Goal: Task Accomplishment & Management: Manage account settings

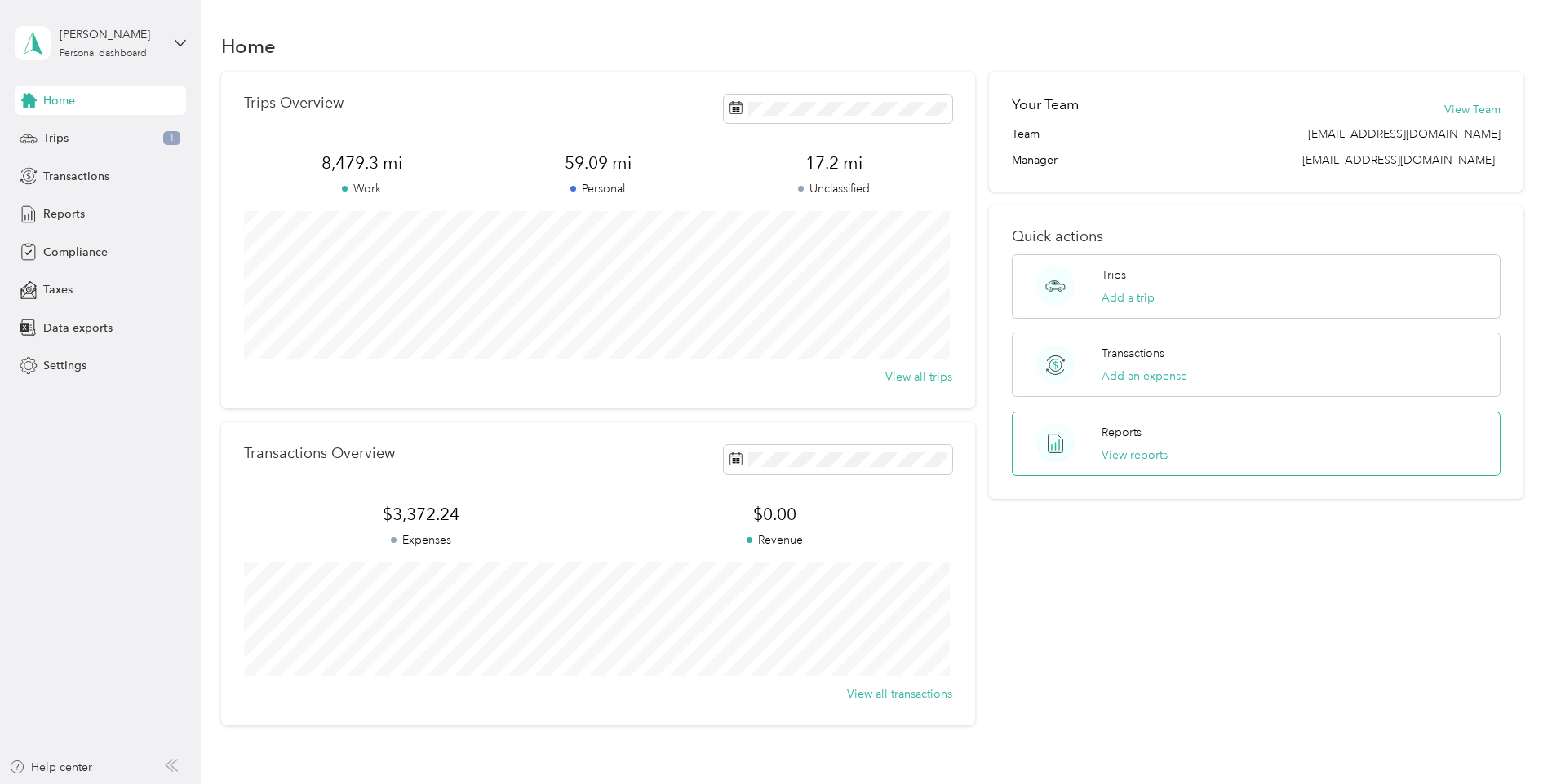
click at [1264, 463] on div "Reports View reports" at bounding box center [1256, 443] width 489 height 64
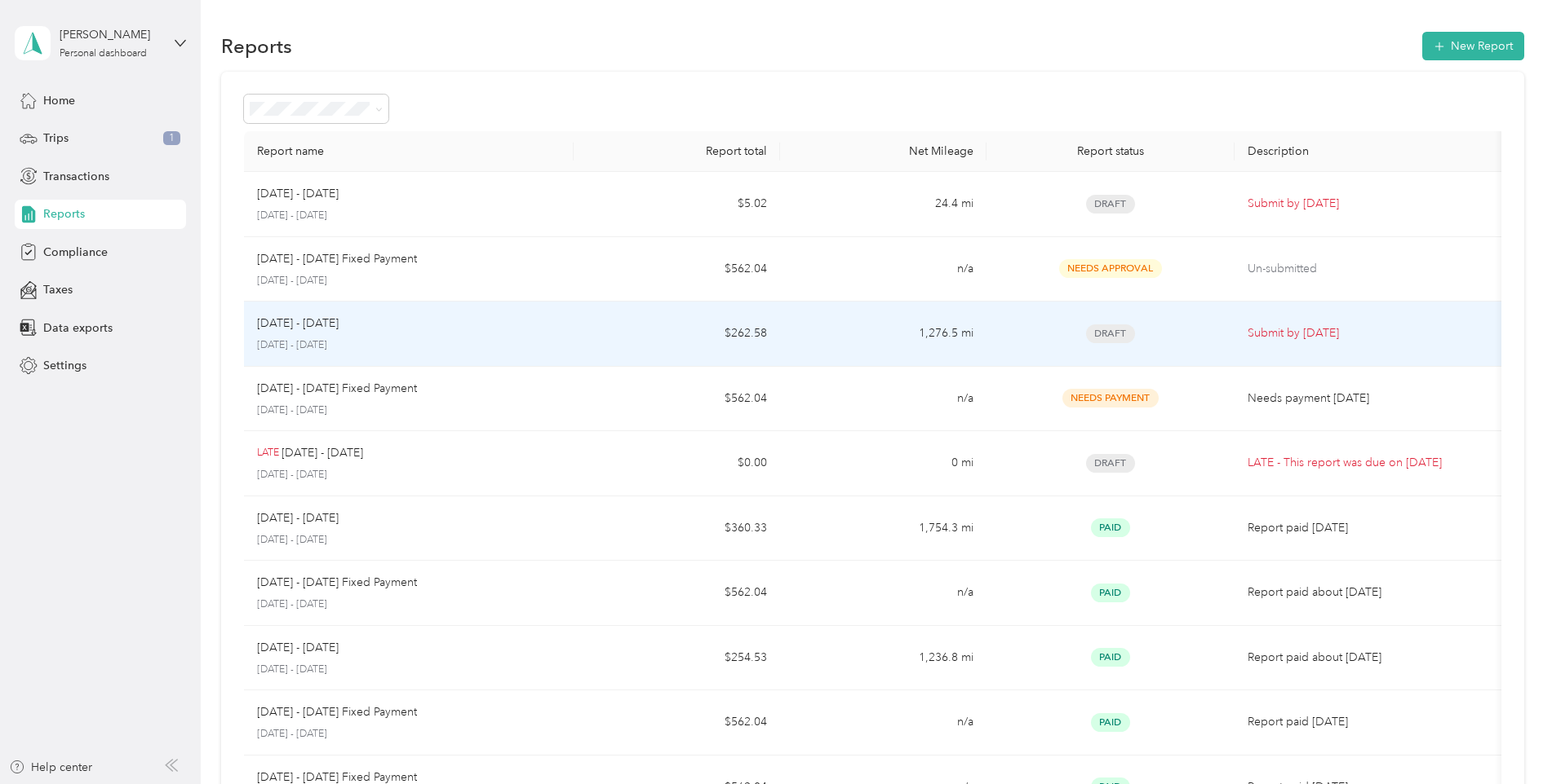
click at [477, 338] on p "[DATE] - [DATE]" at bounding box center [410, 345] width 305 height 15
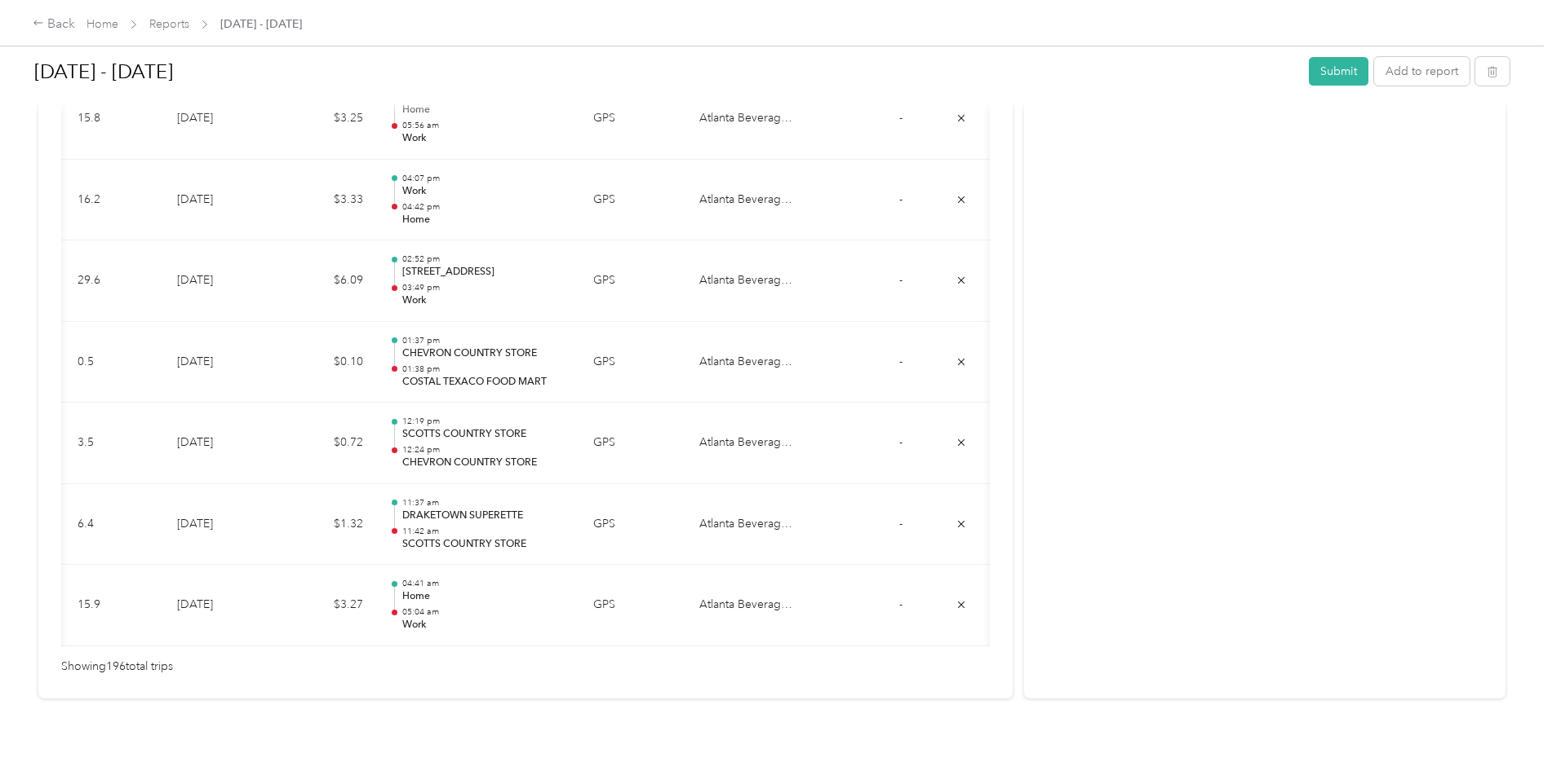
scroll to position [0, 28]
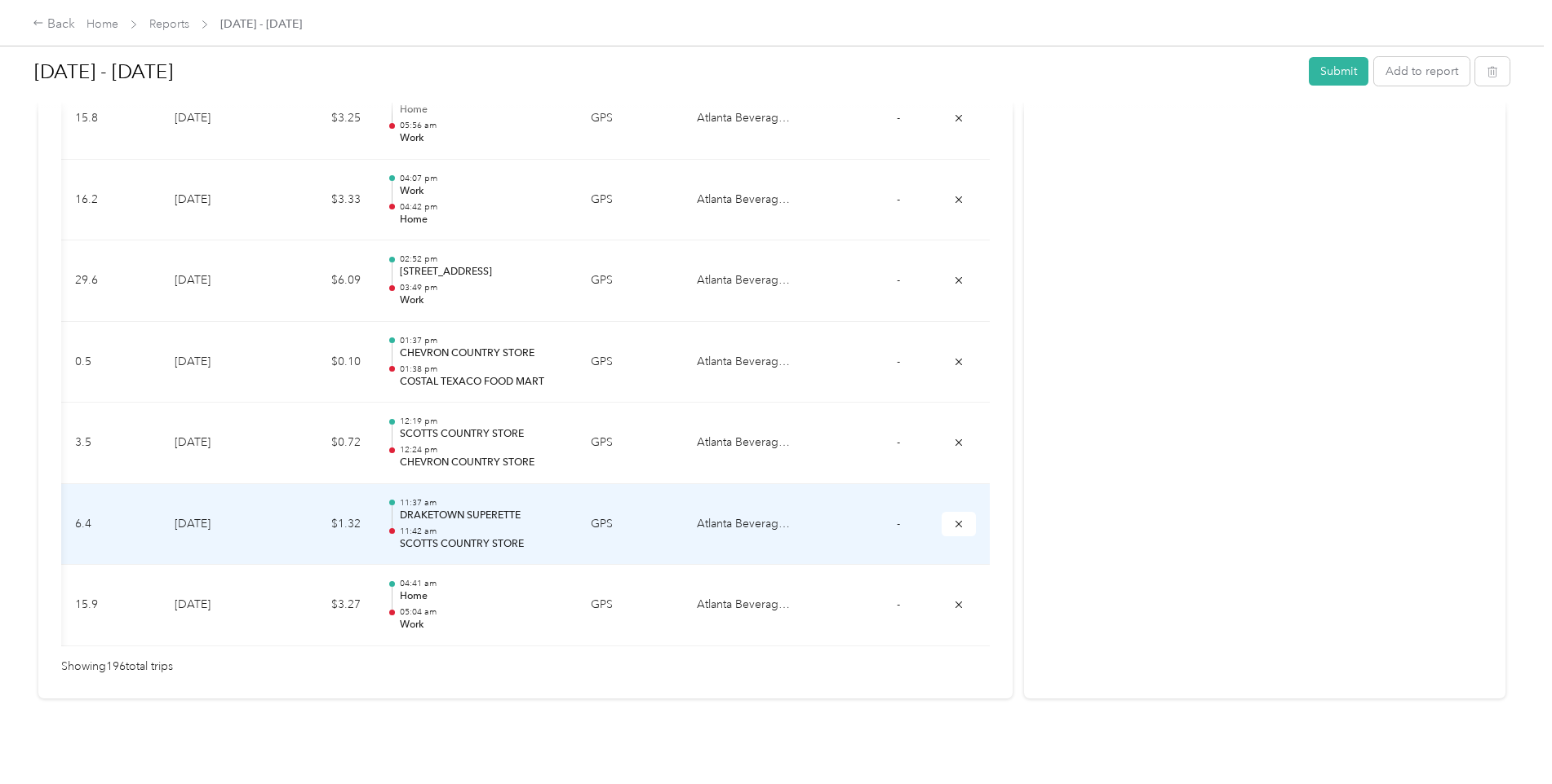
click at [726, 495] on td "Atlanta Beverage Company" at bounding box center [745, 525] width 123 height 81
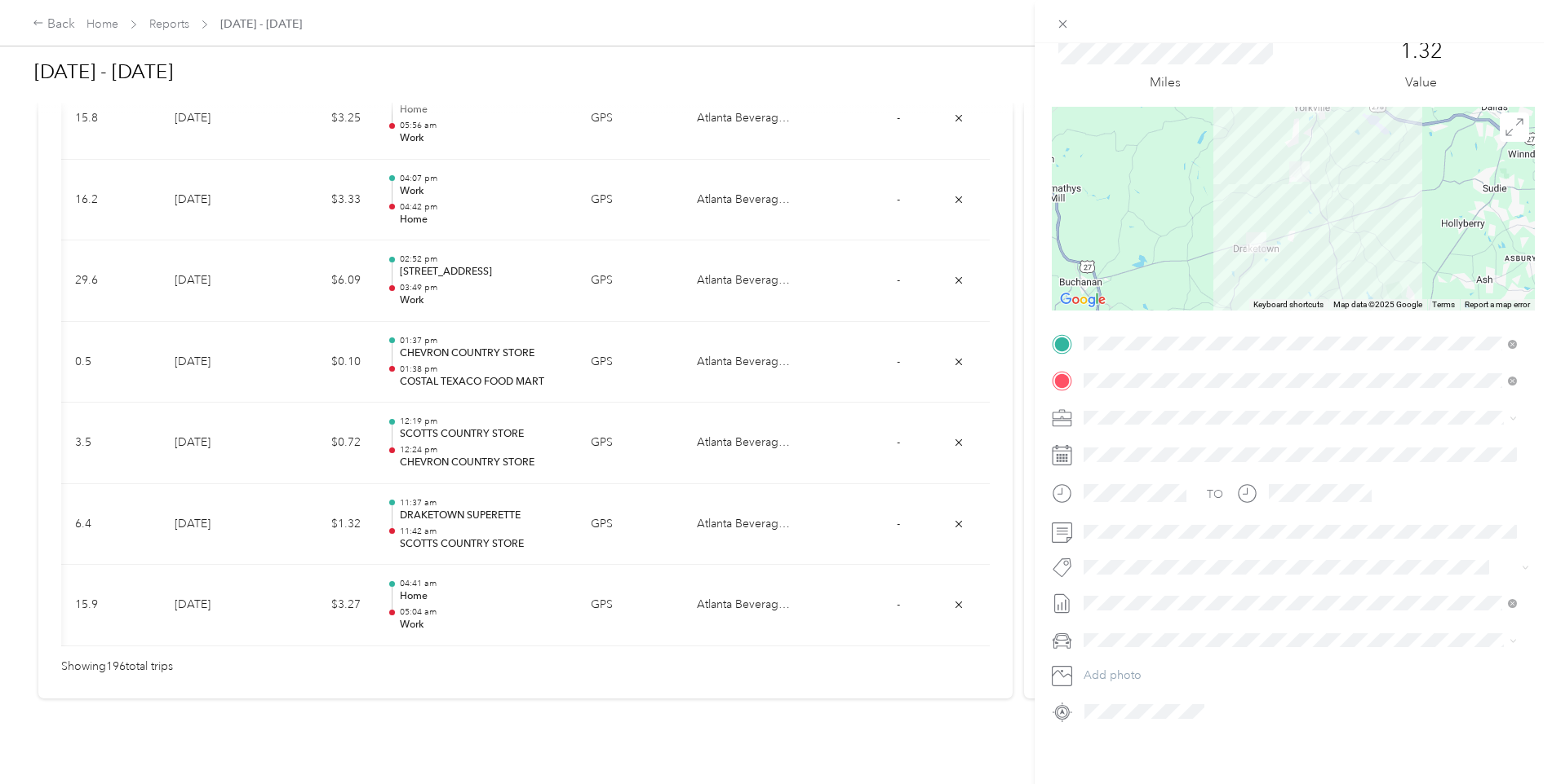
scroll to position [0, 0]
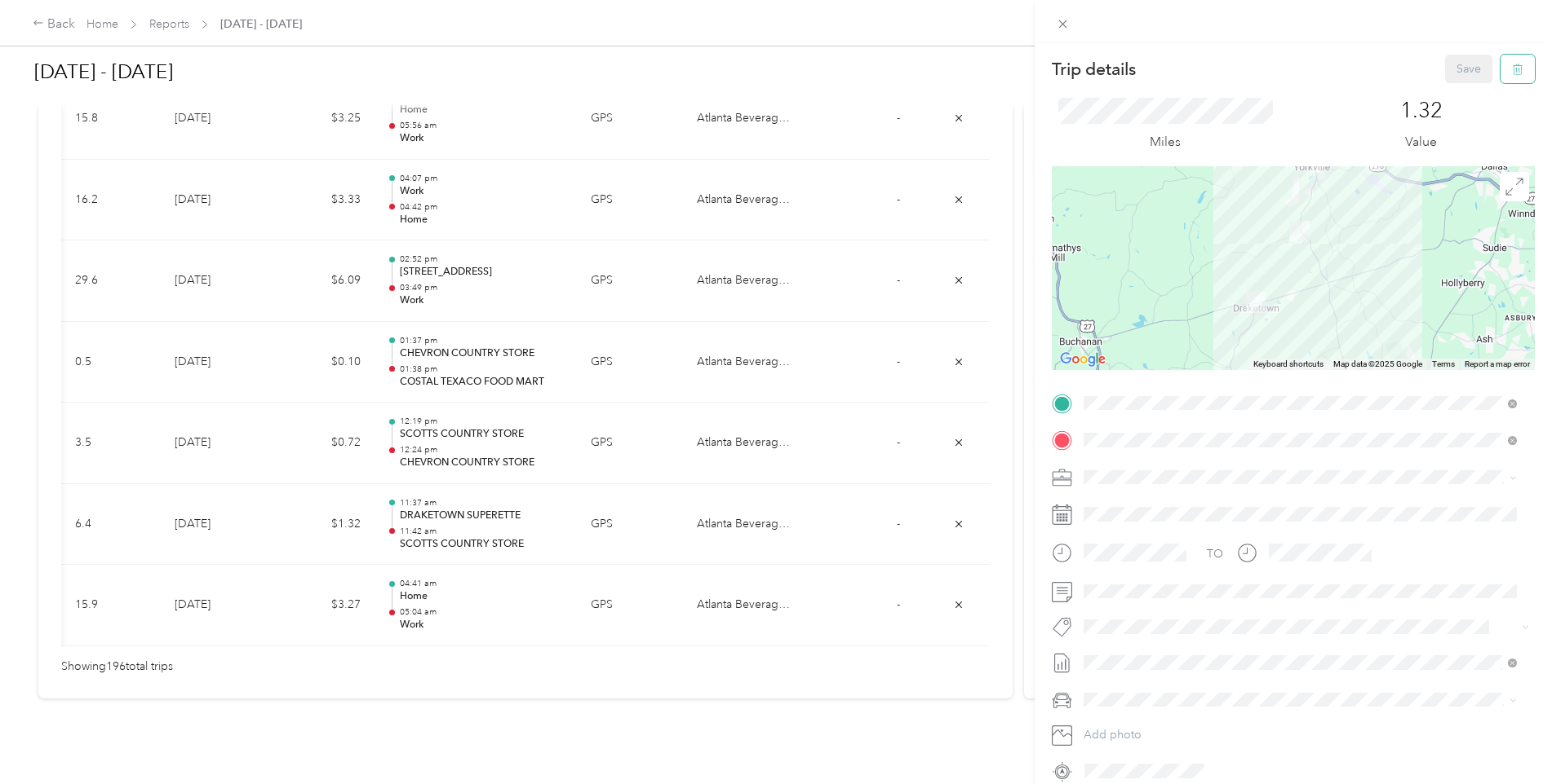
click at [1501, 74] on button "button" at bounding box center [1517, 68] width 35 height 29
click at [1447, 91] on button "Yes" at bounding box center [1457, 89] width 32 height 26
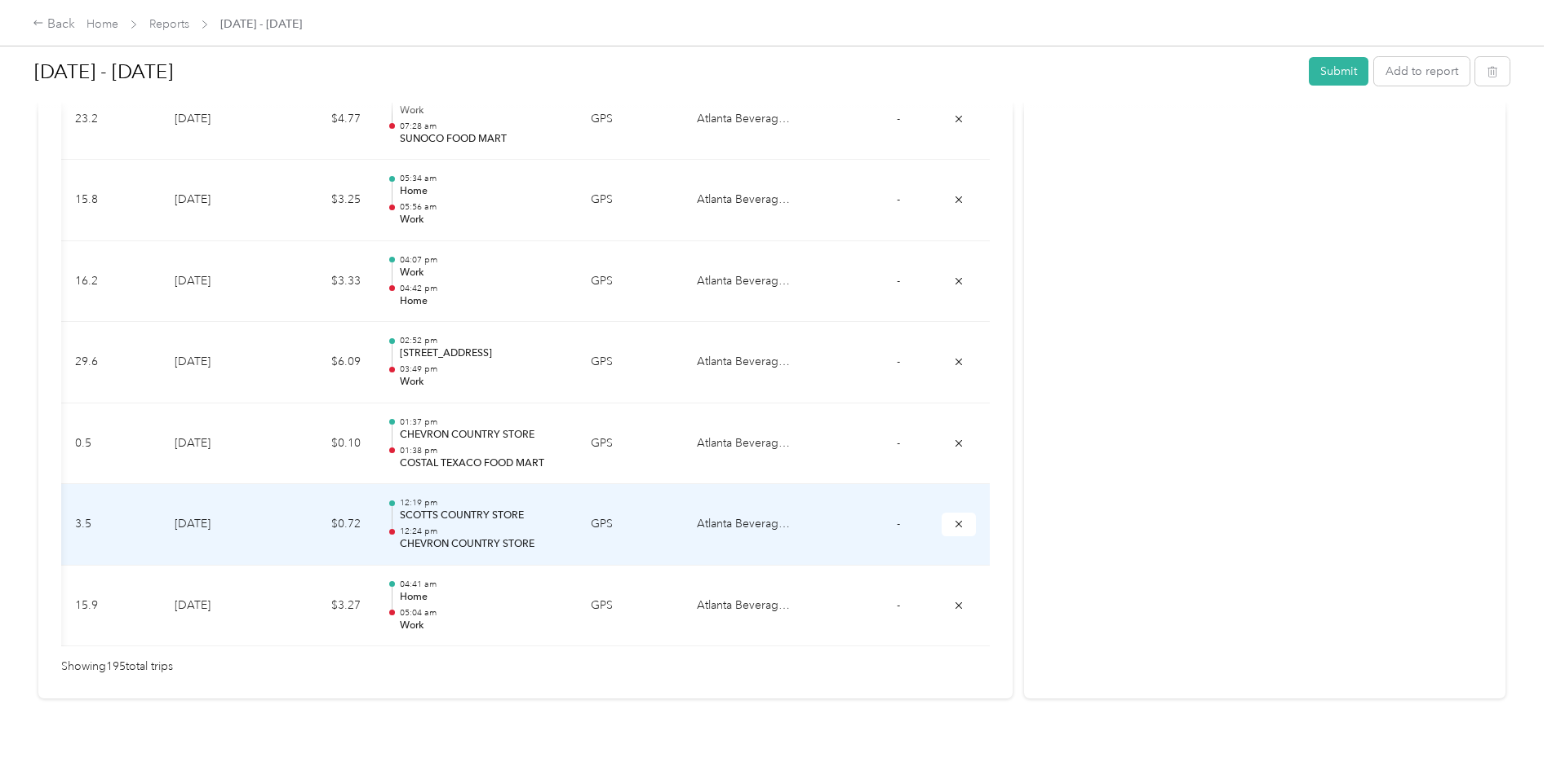
scroll to position [15815, 0]
click at [955, 518] on icon "submit" at bounding box center [959, 524] width 12 height 12
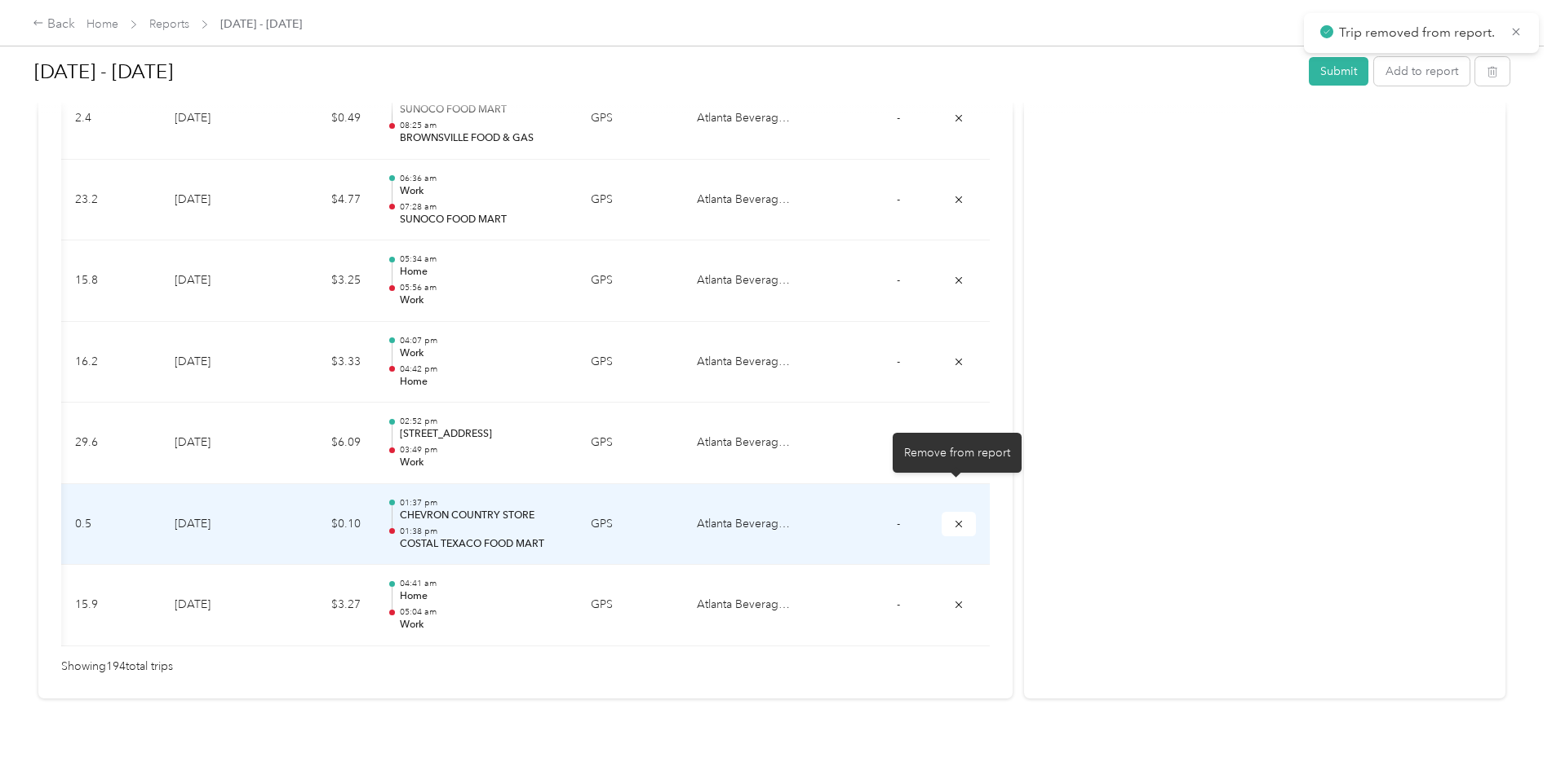
scroll to position [15734, 0]
click at [957, 518] on icon "submit" at bounding box center [959, 524] width 12 height 12
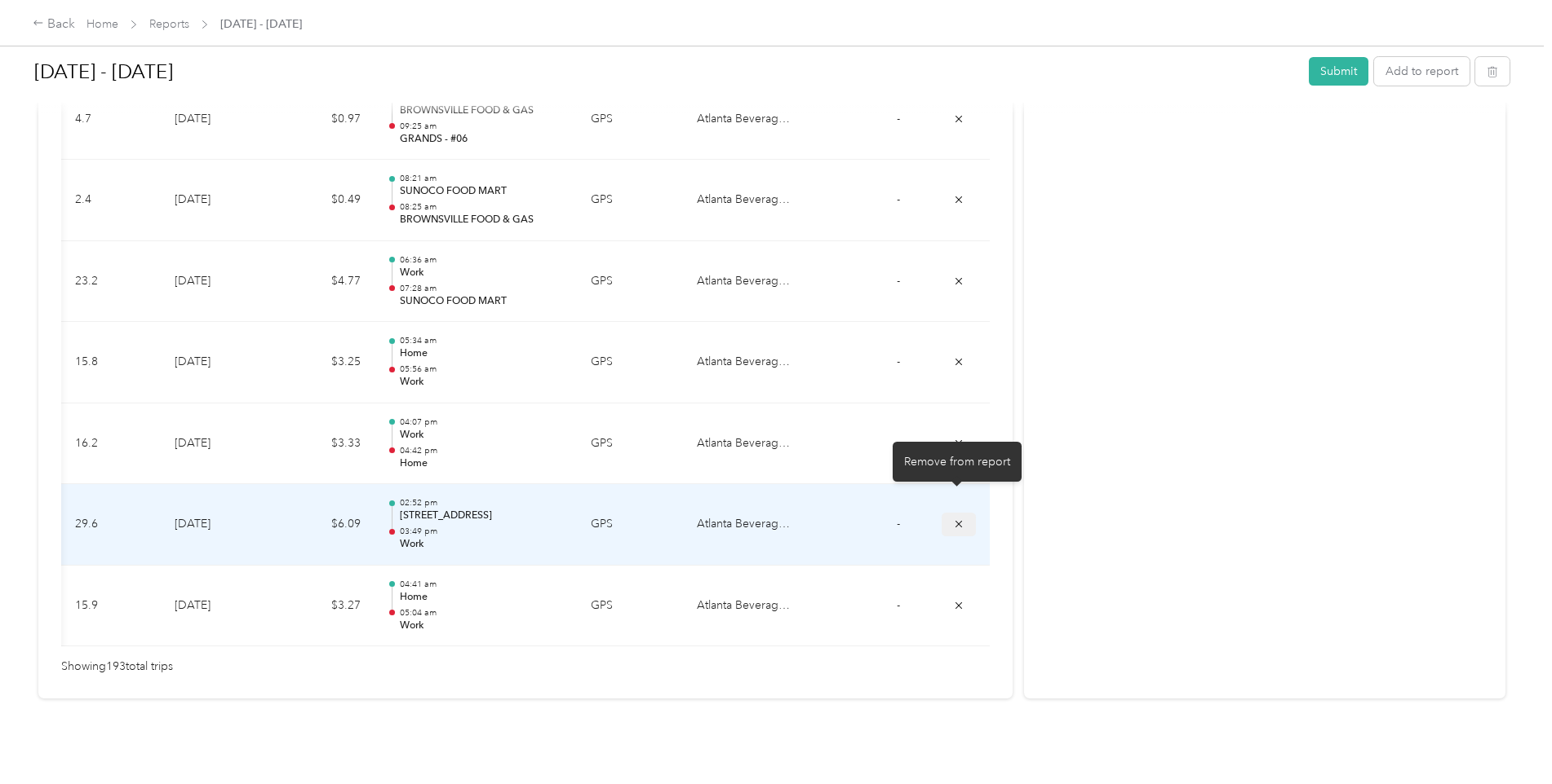
click at [957, 521] on icon "submit" at bounding box center [959, 524] width 7 height 7
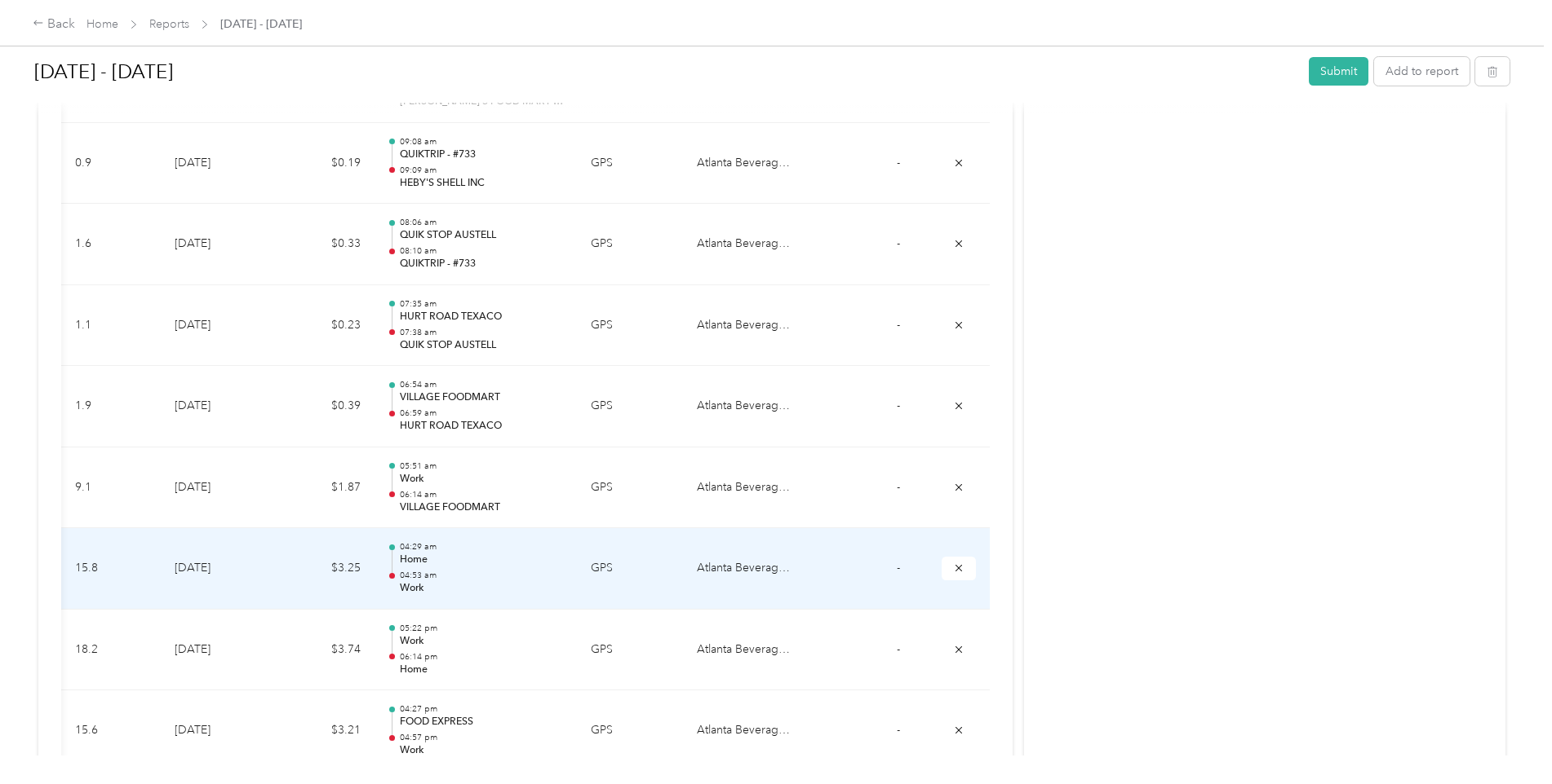
scroll to position [12312, 0]
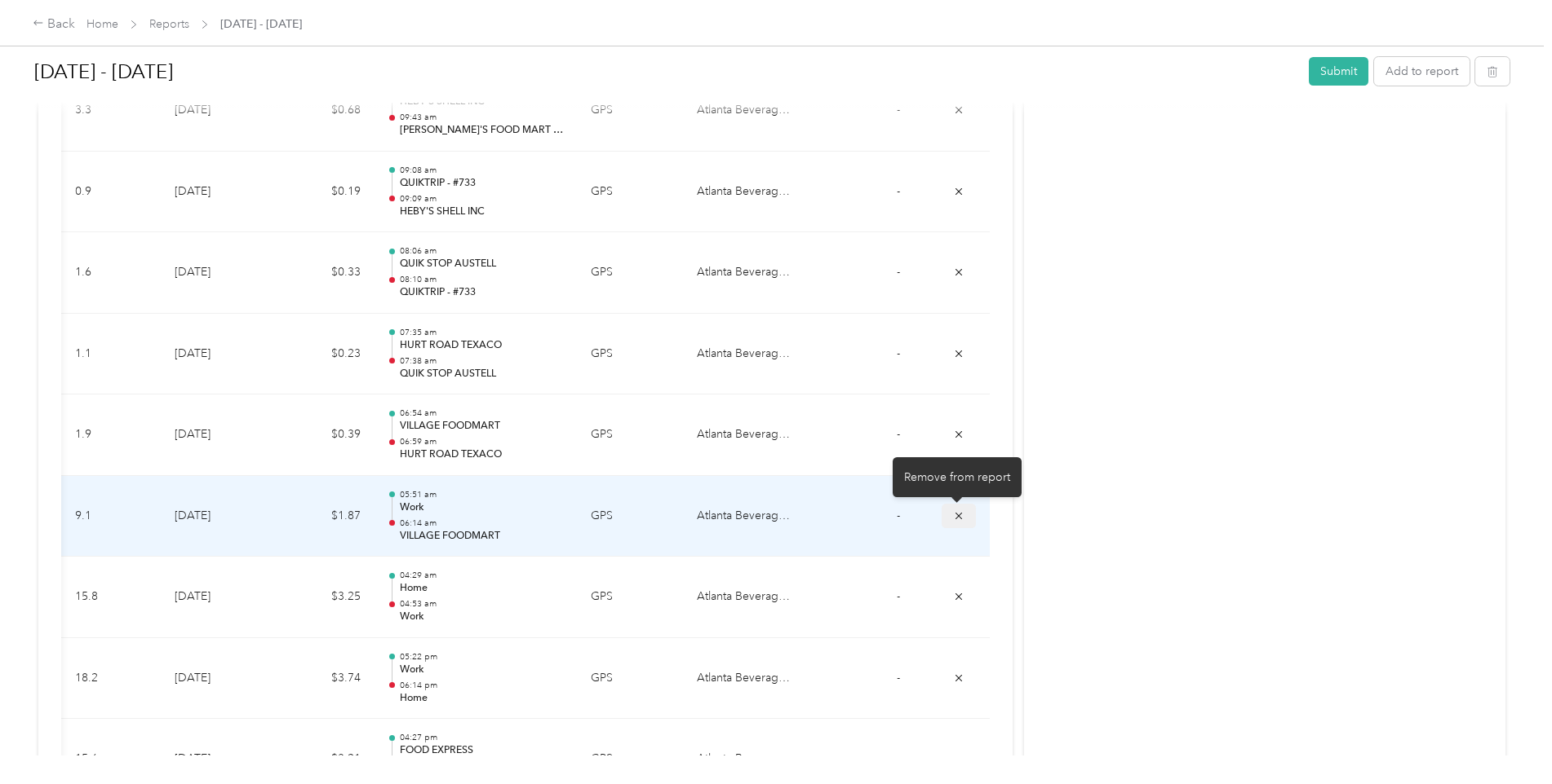
click at [956, 517] on icon "submit" at bounding box center [959, 515] width 7 height 7
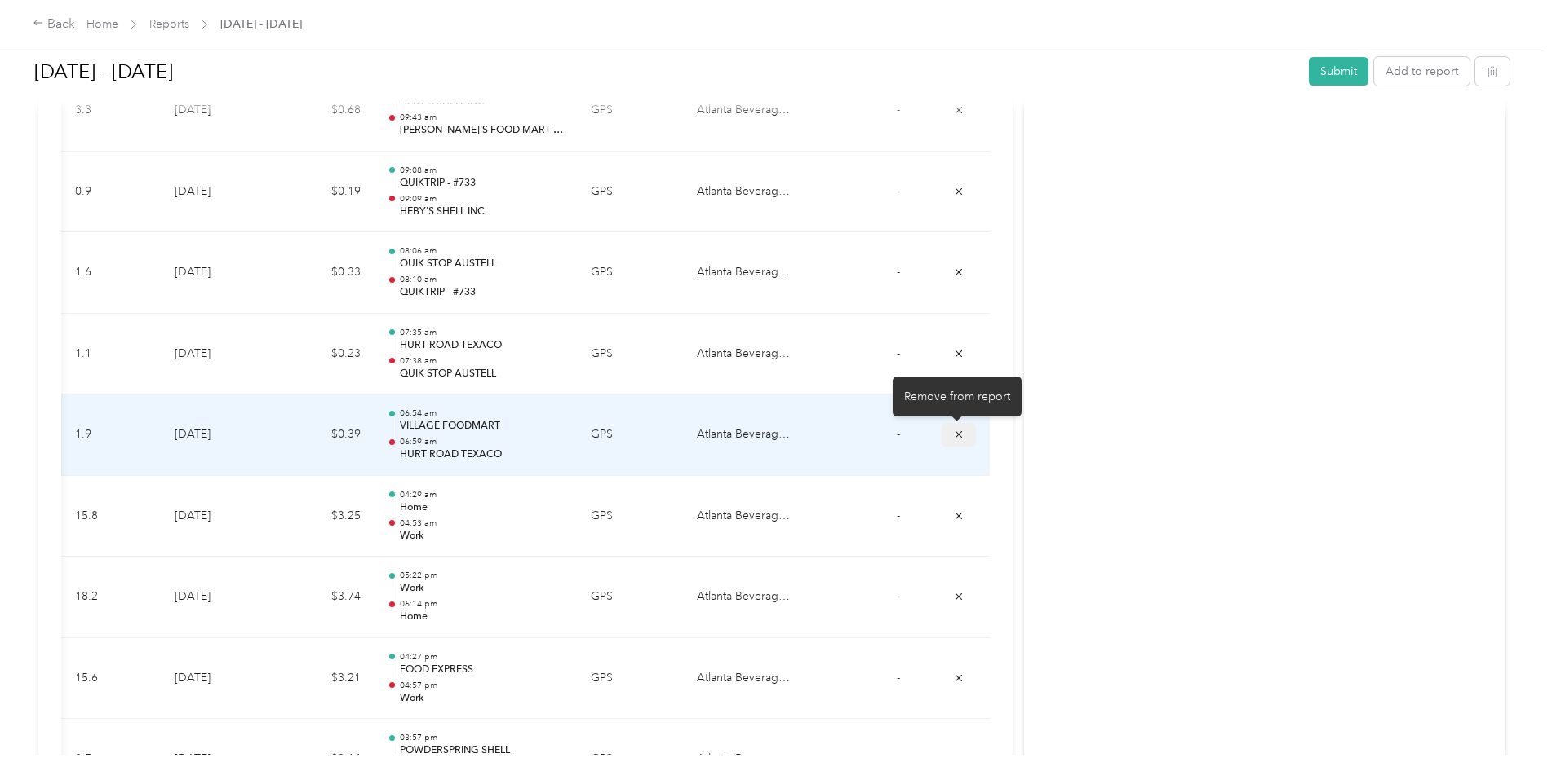
click at [955, 434] on icon "submit" at bounding box center [959, 435] width 12 height 12
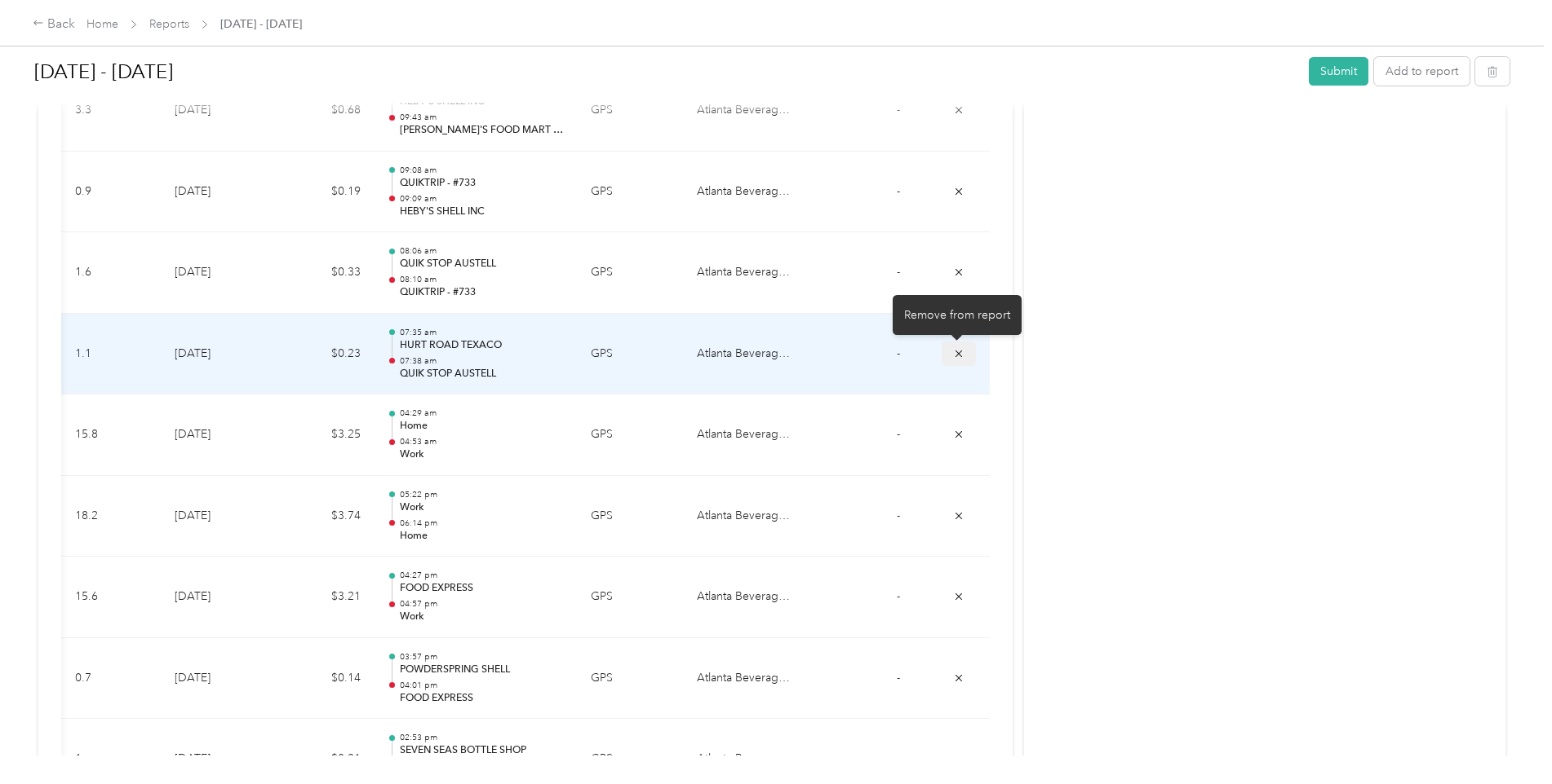
click at [958, 351] on icon "submit" at bounding box center [959, 353] width 7 height 7
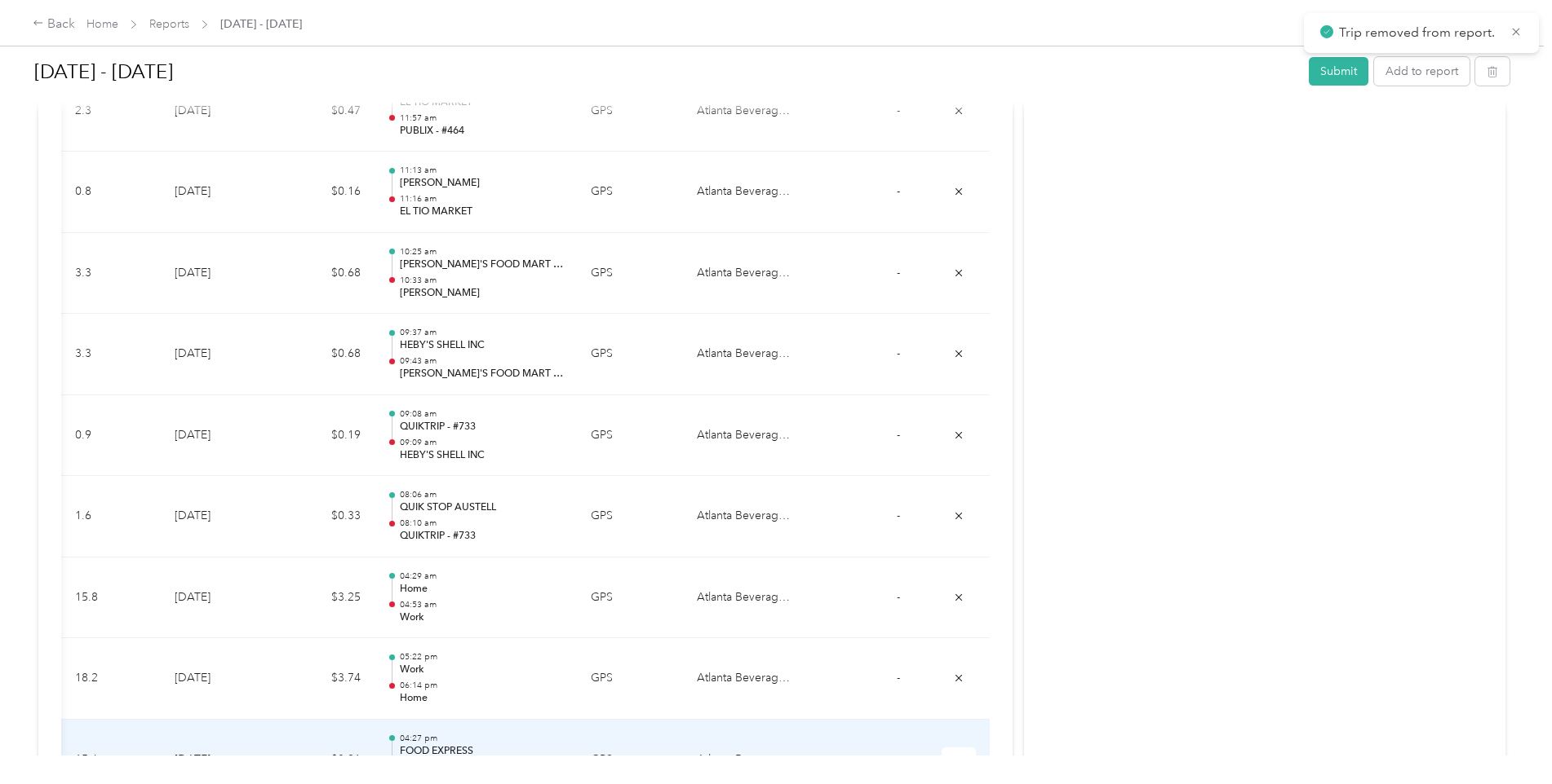
scroll to position [11985, 0]
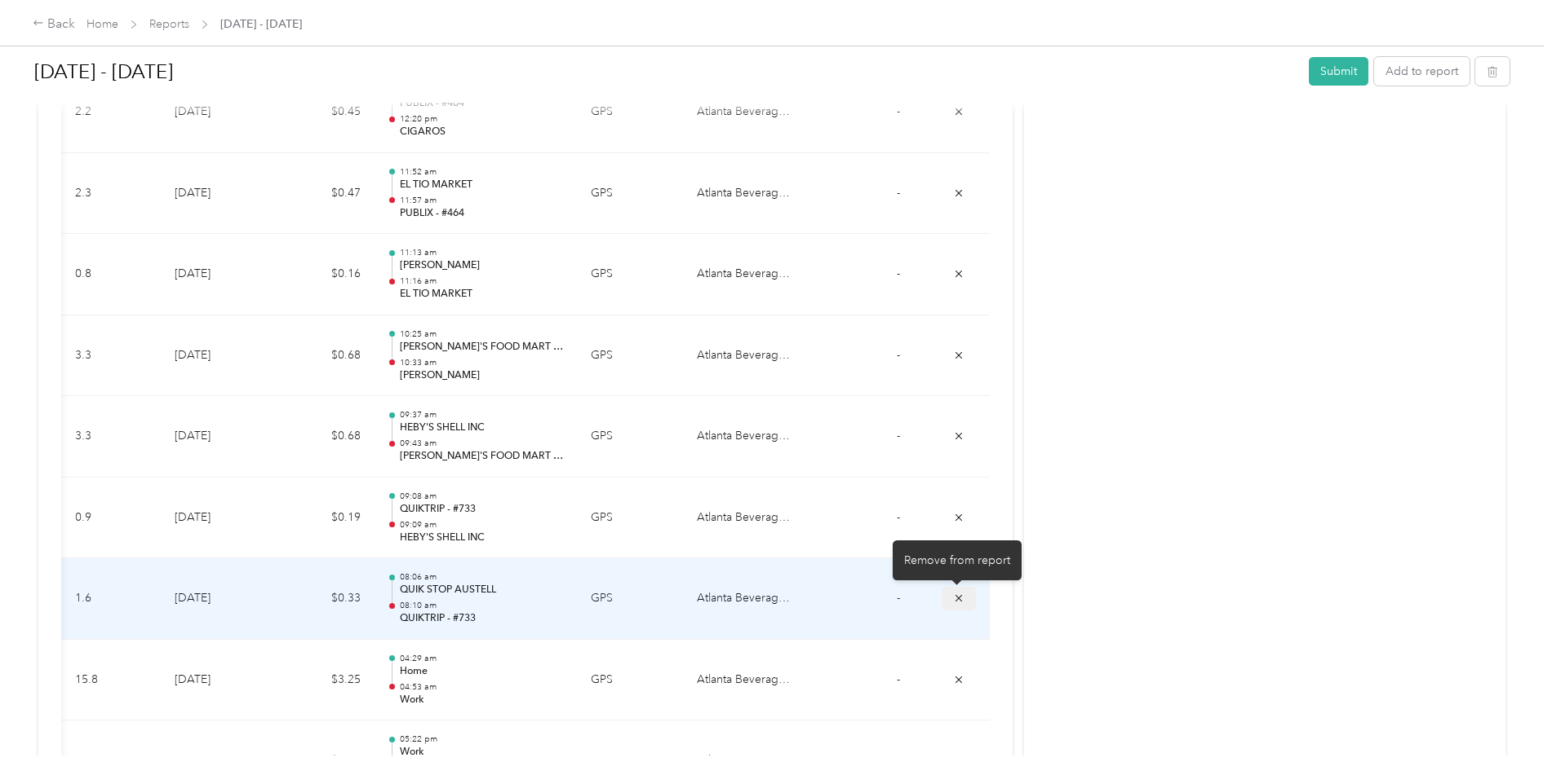
click at [956, 598] on icon "submit" at bounding box center [959, 599] width 12 height 12
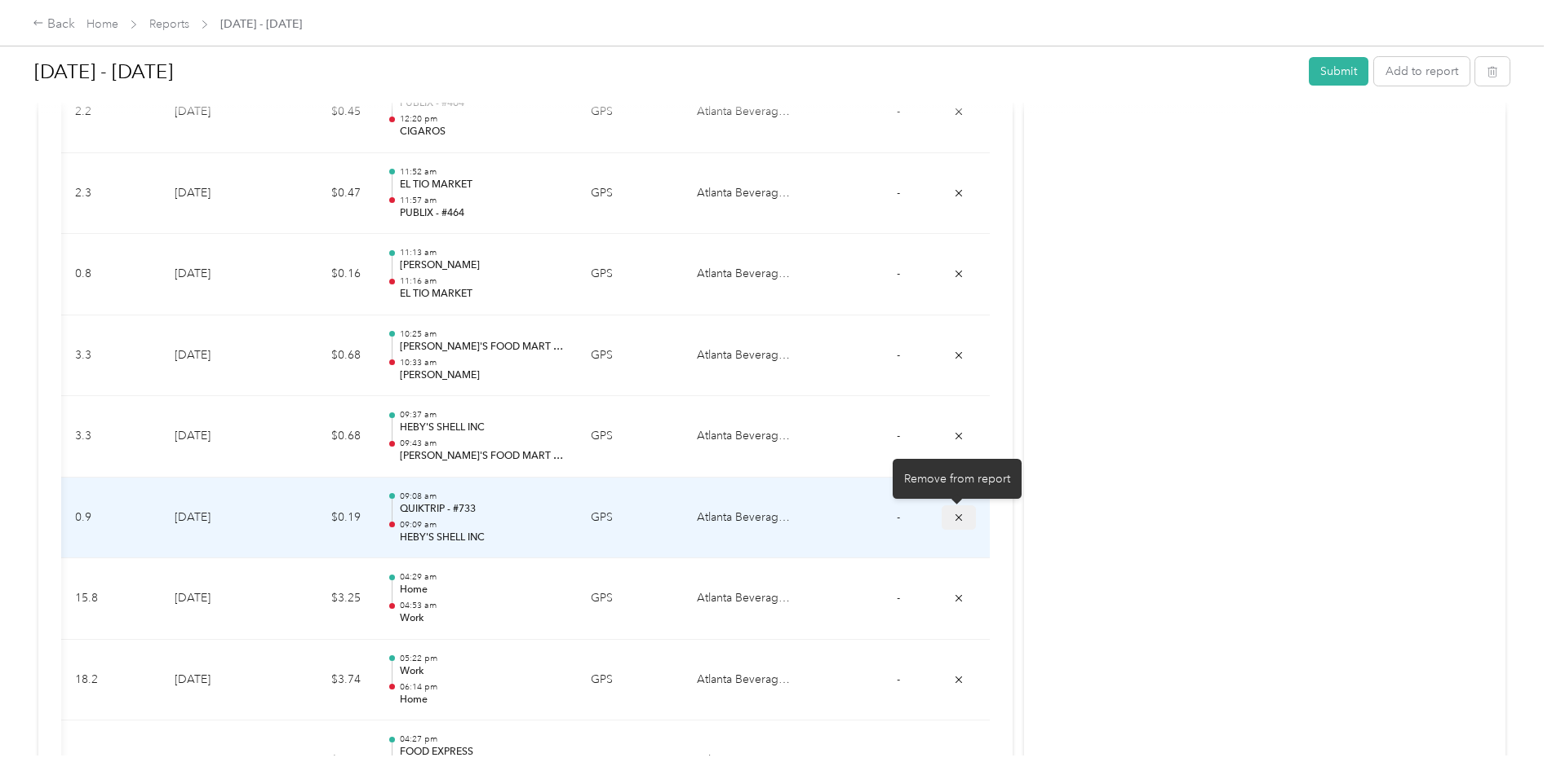
click at [956, 514] on icon "submit" at bounding box center [959, 517] width 7 height 7
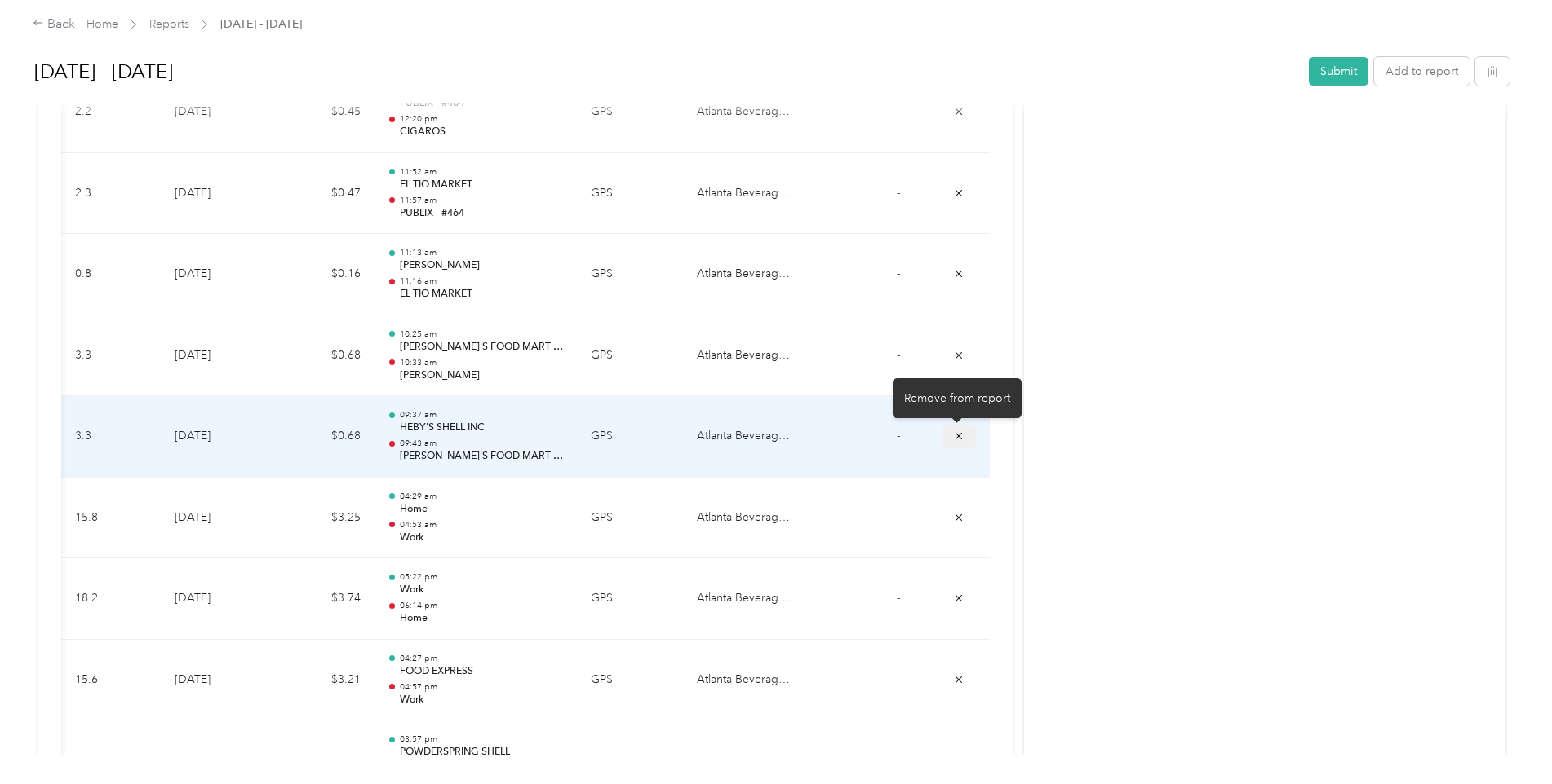
click at [956, 435] on icon "submit" at bounding box center [959, 436] width 7 height 7
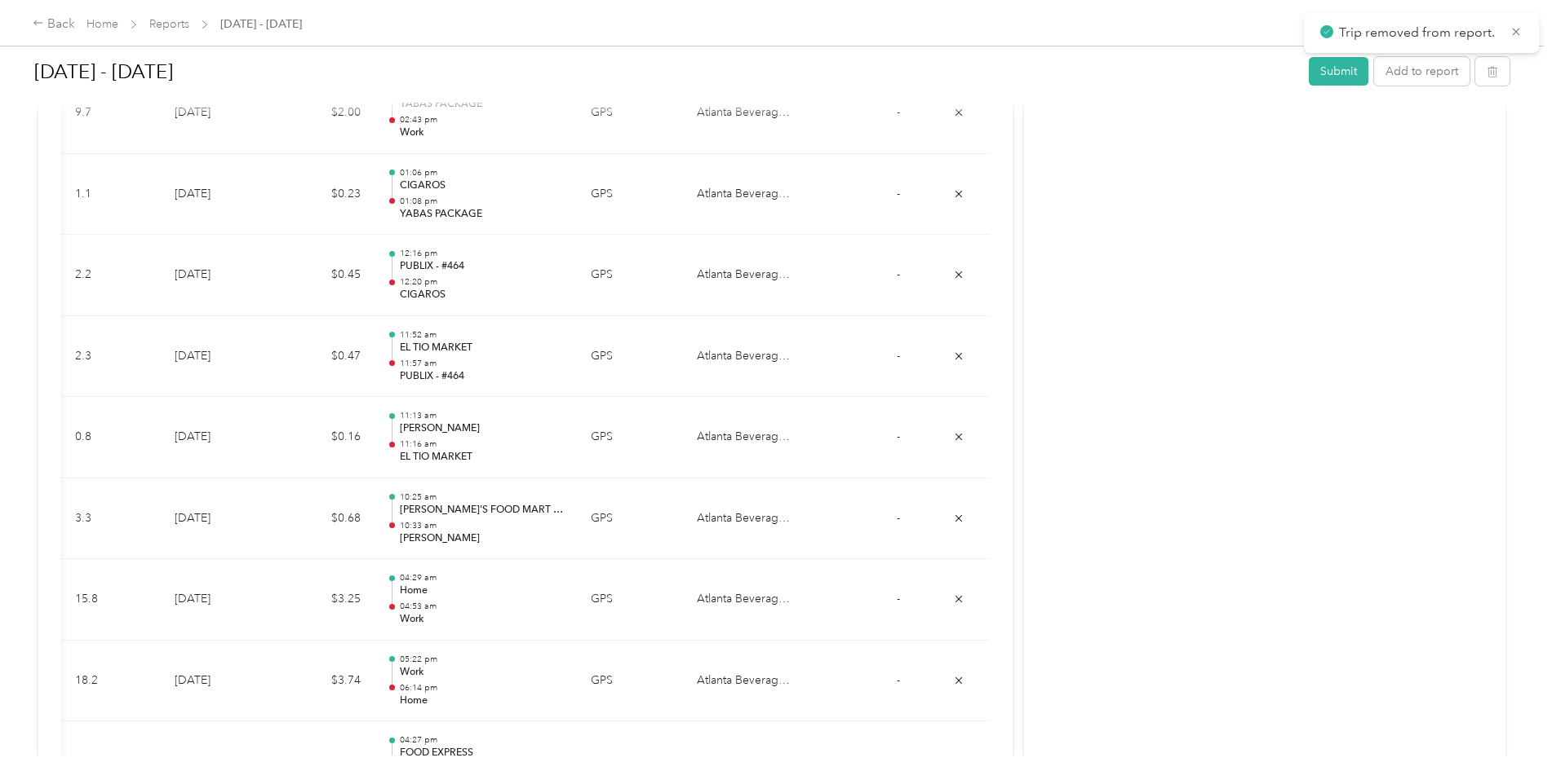
scroll to position [11740, 0]
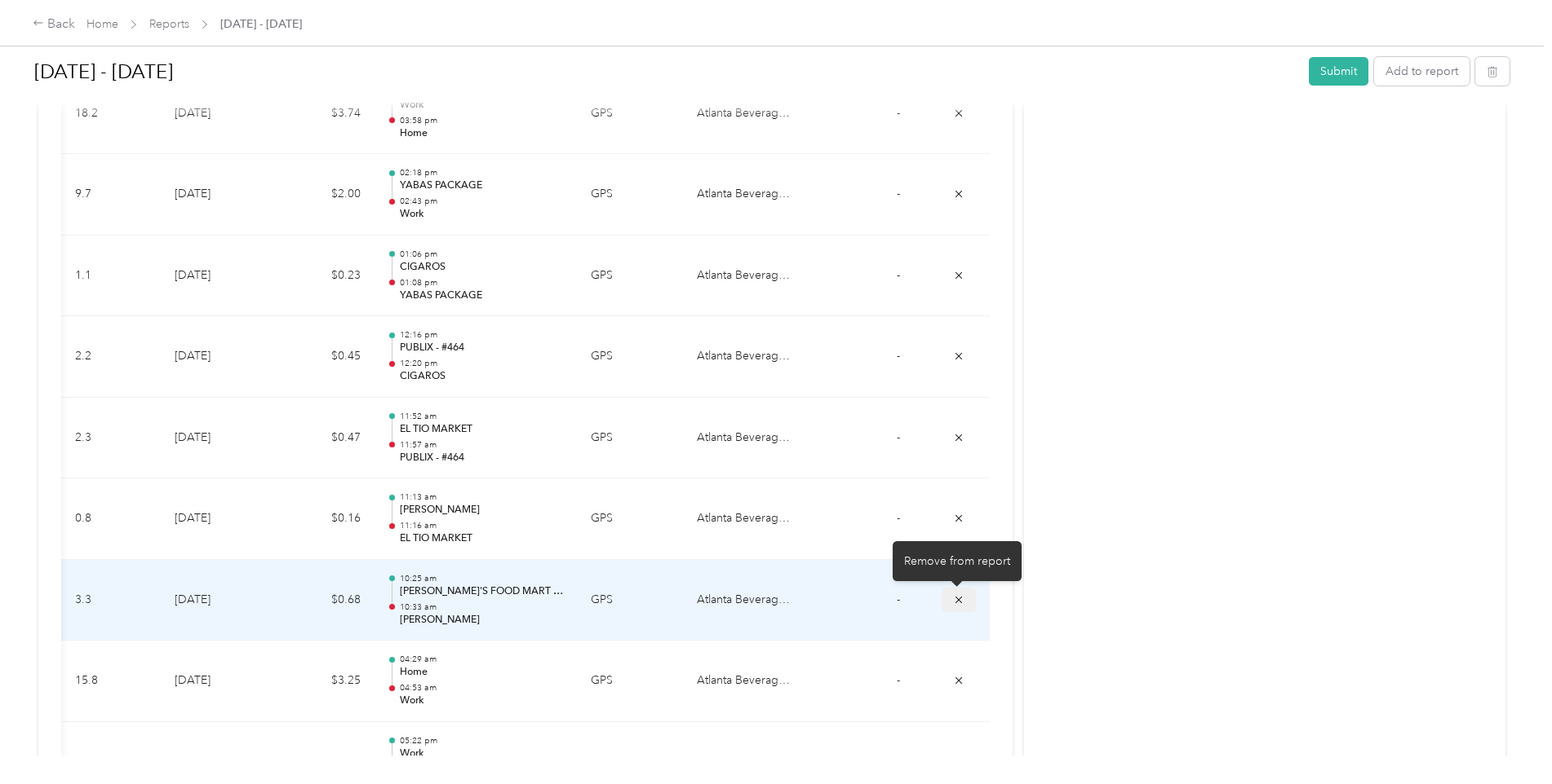
click at [956, 598] on icon "submit" at bounding box center [959, 599] width 7 height 7
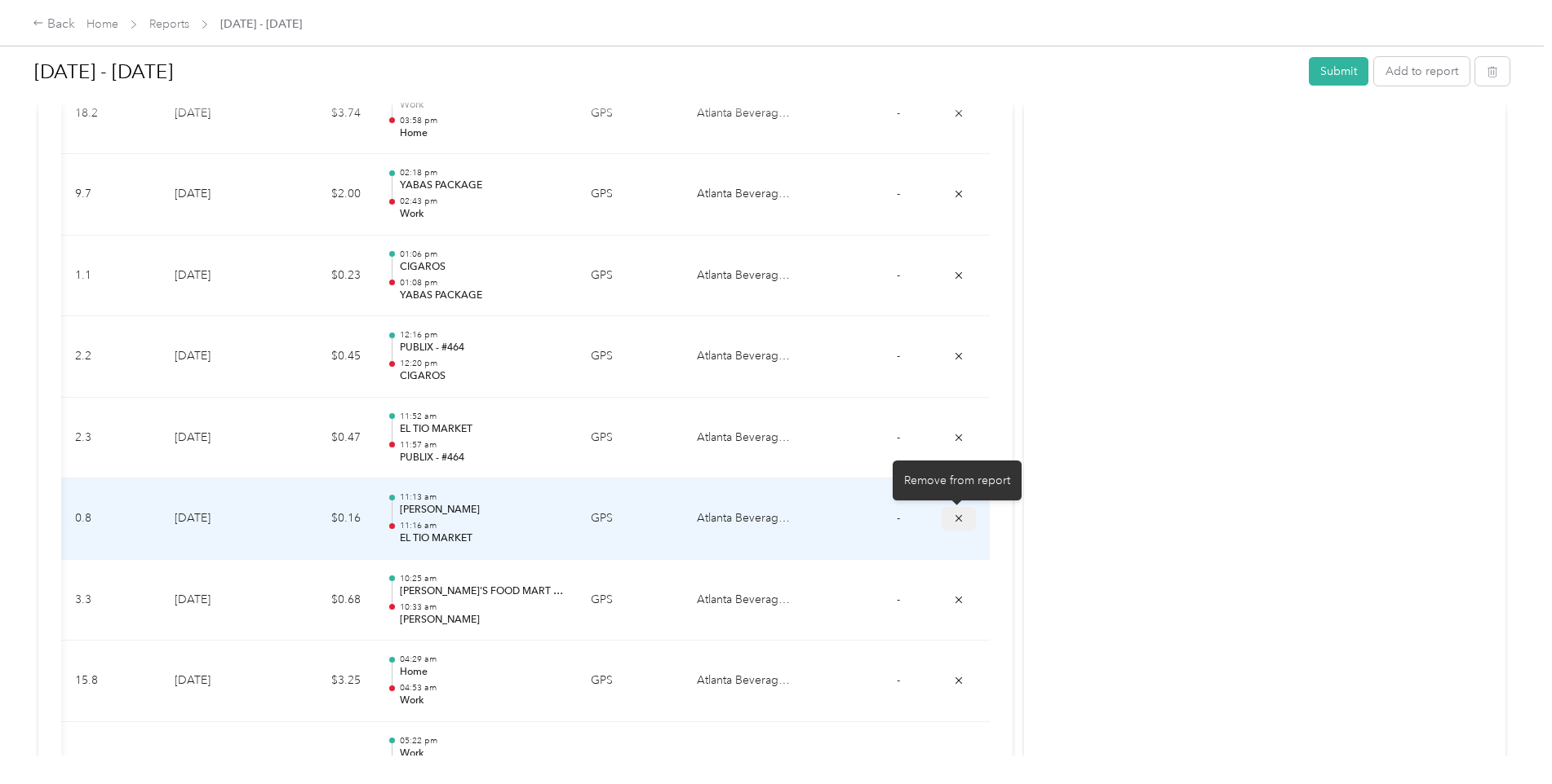
click at [956, 517] on icon "submit" at bounding box center [959, 518] width 7 height 7
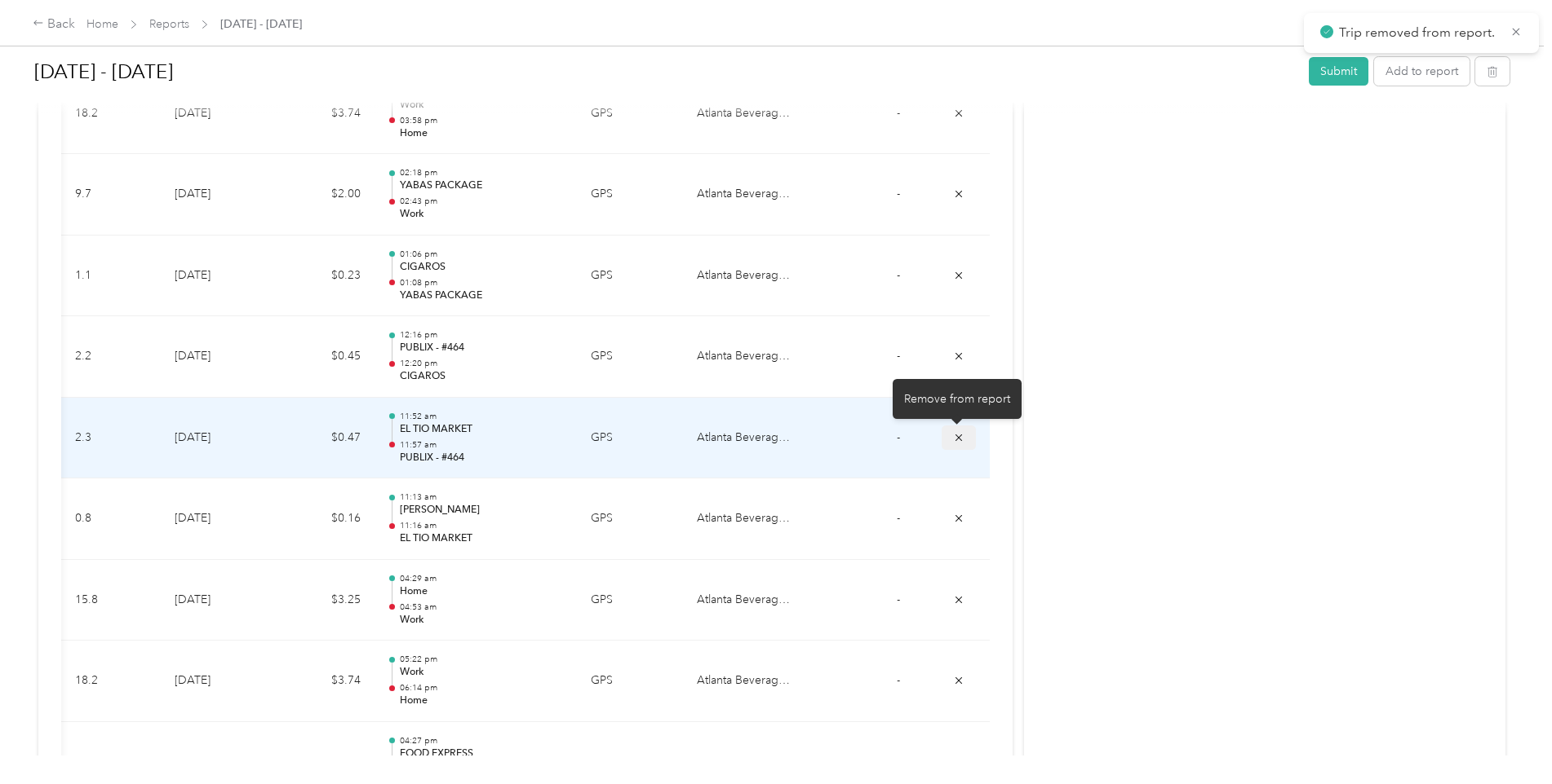
click at [956, 436] on icon "submit" at bounding box center [959, 437] width 7 height 7
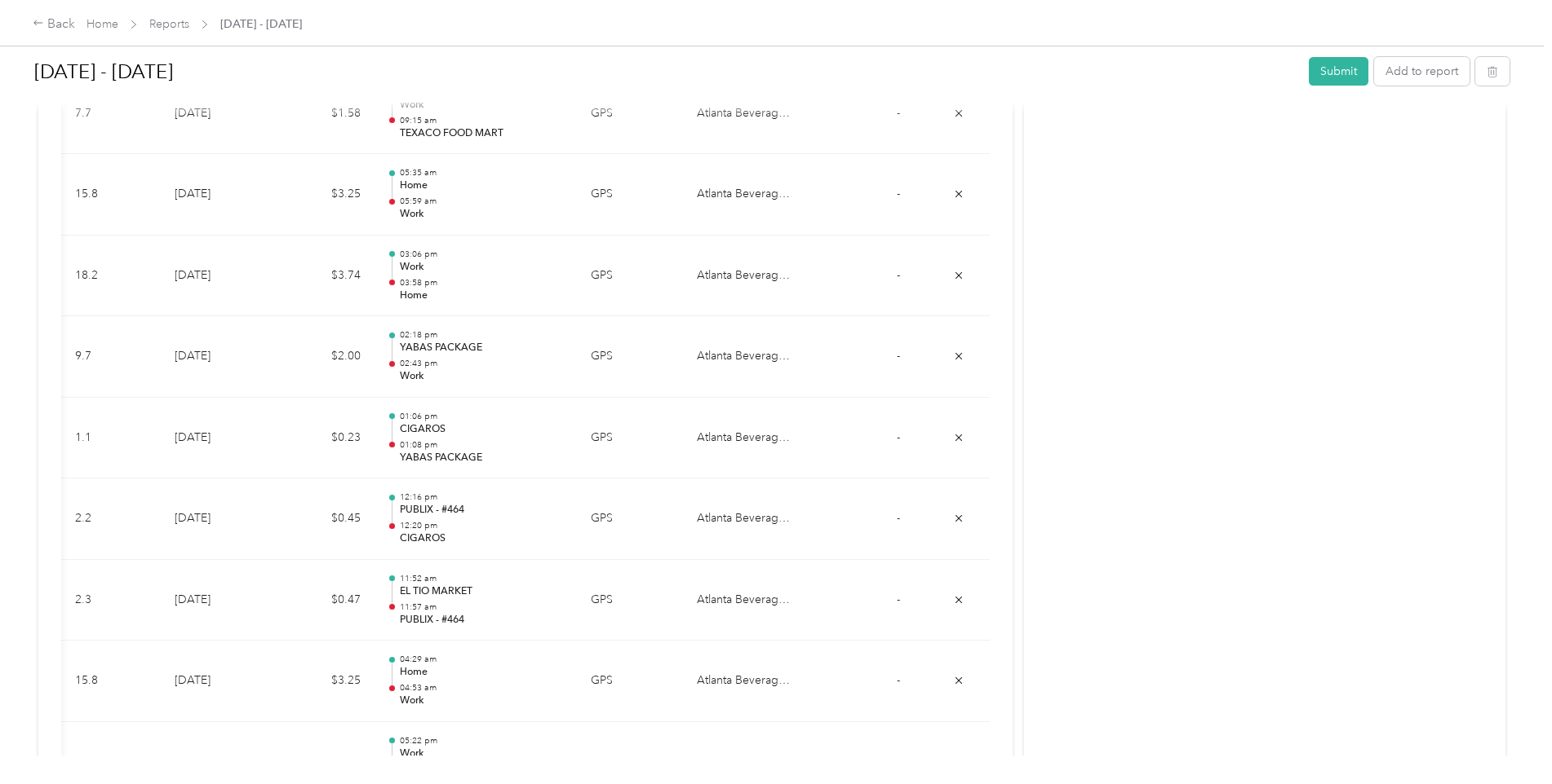
scroll to position [11577, 0]
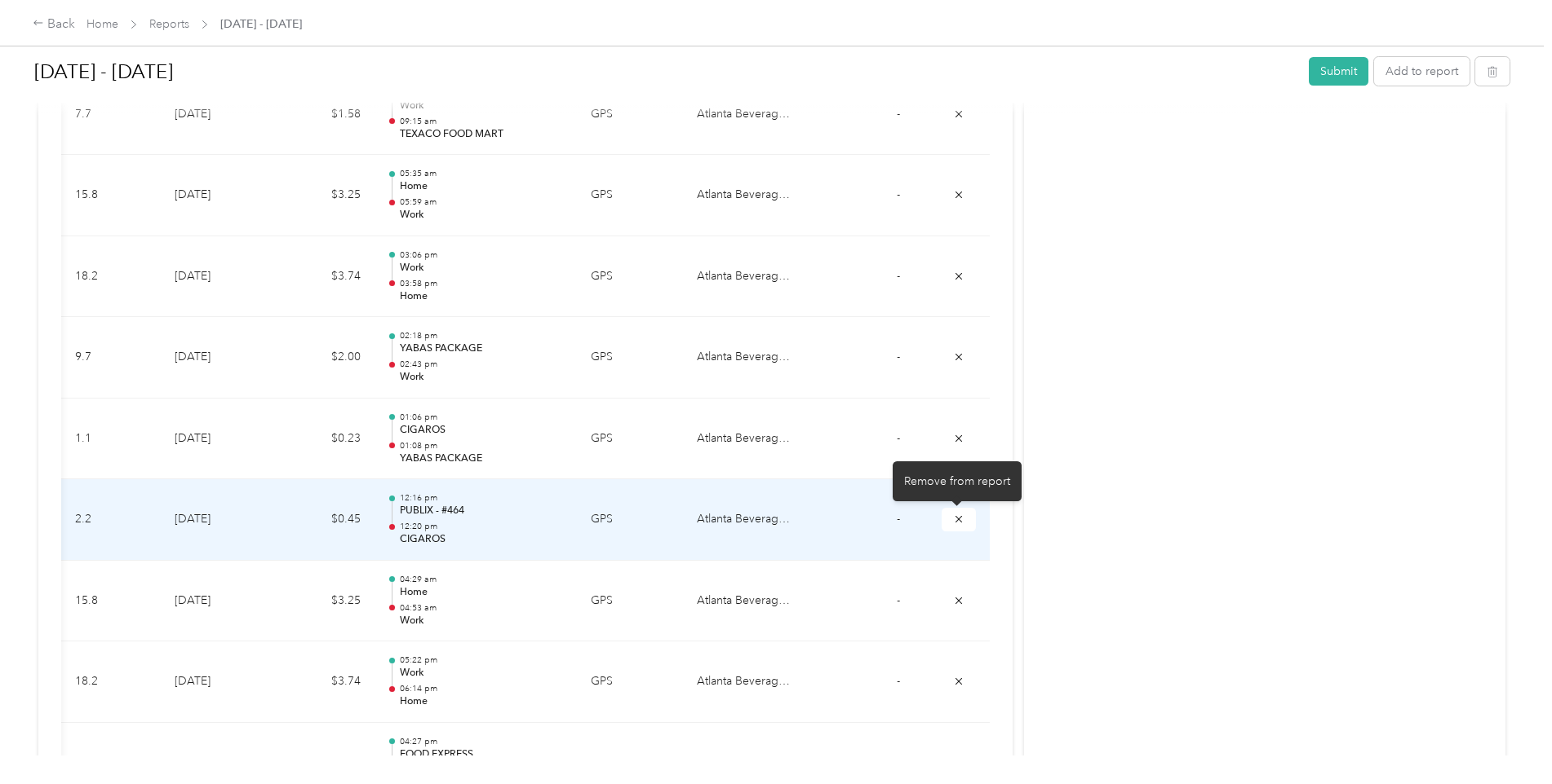
drag, startPoint x: 957, startPoint y: 516, endPoint x: 956, endPoint y: 504, distance: 12.0
click at [957, 515] on icon "submit" at bounding box center [959, 520] width 12 height 12
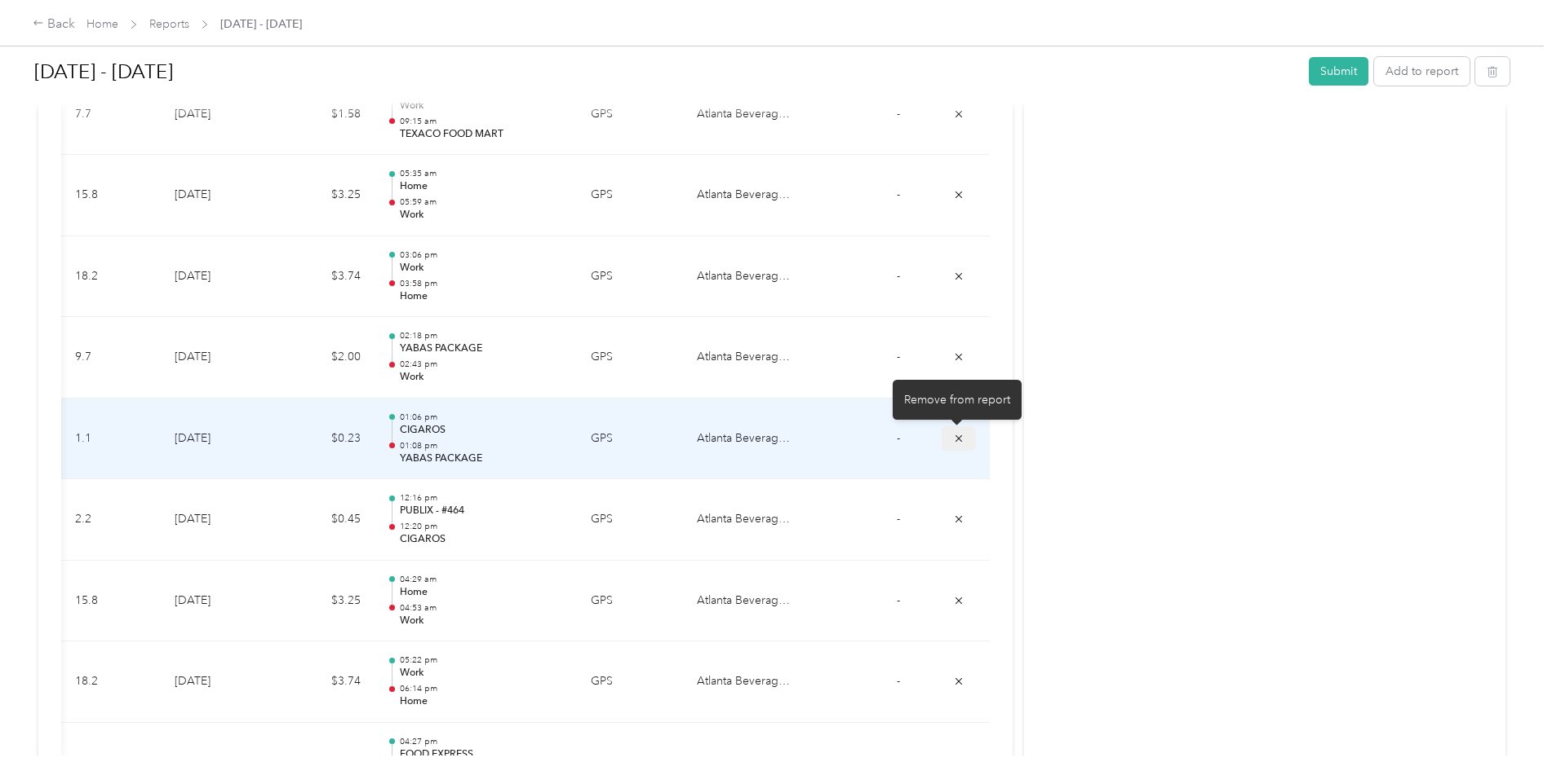
click at [954, 433] on icon "submit" at bounding box center [959, 439] width 12 height 12
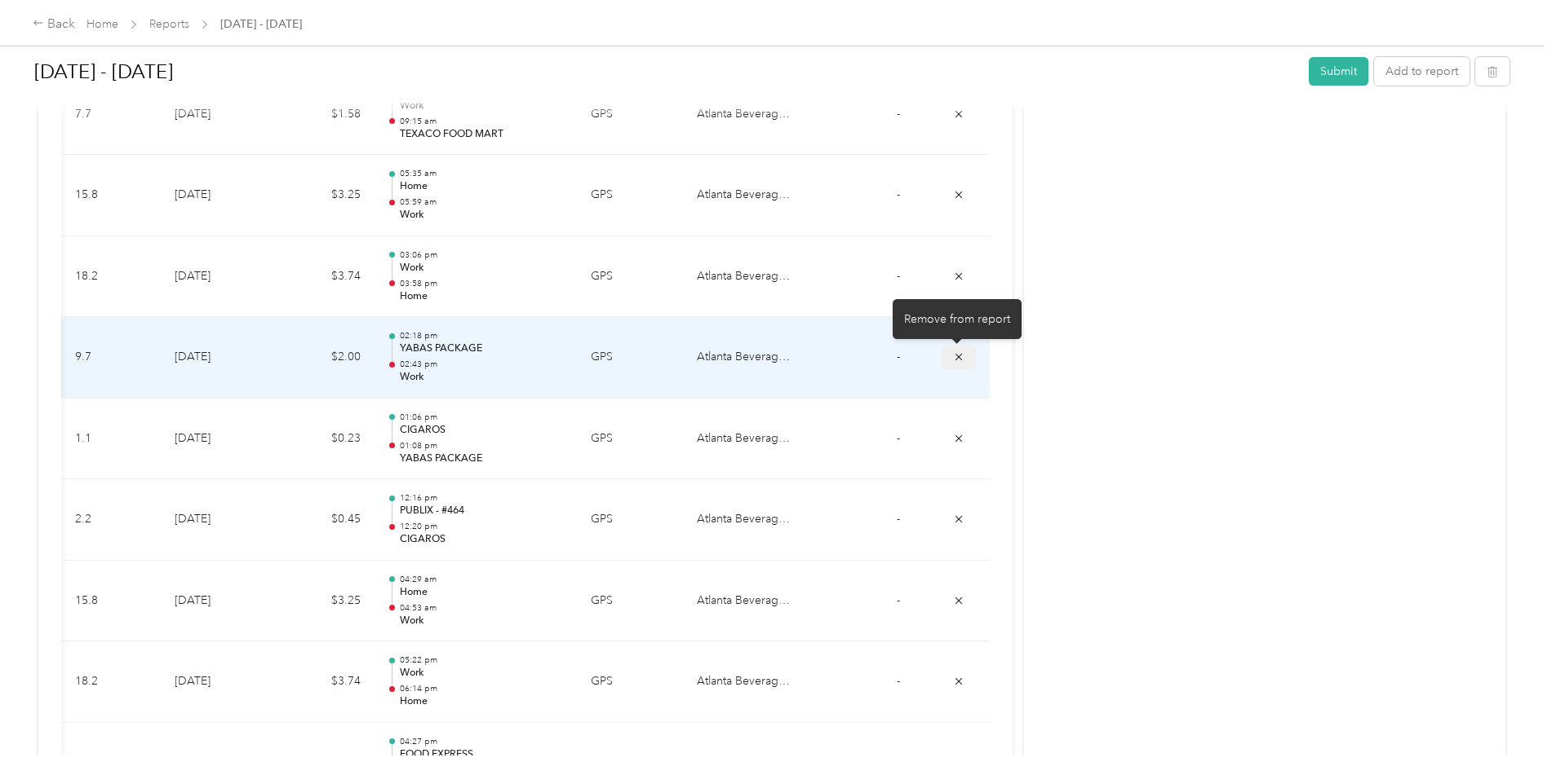
click at [956, 355] on icon "submit" at bounding box center [959, 357] width 7 height 7
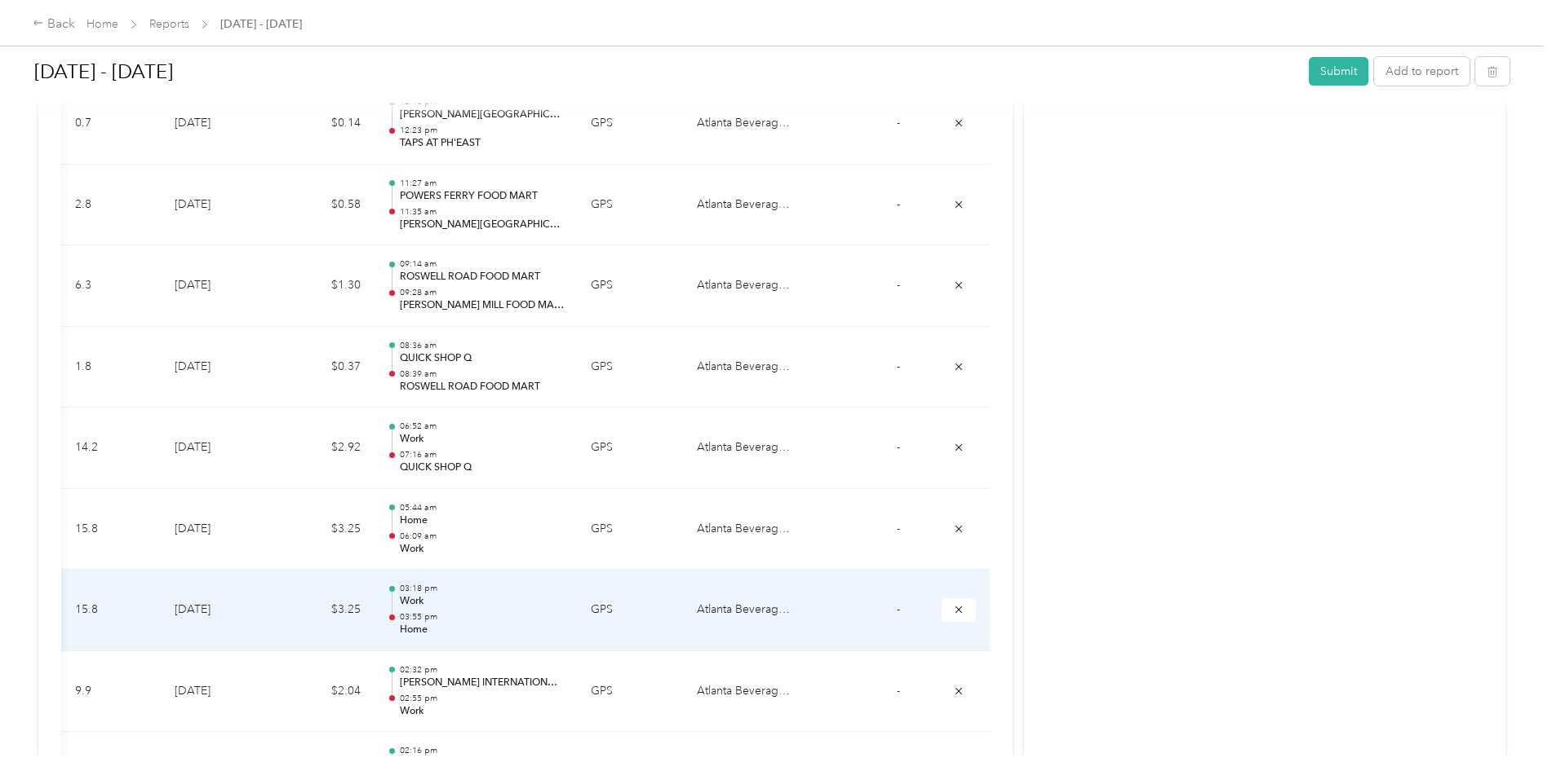
scroll to position [9784, 0]
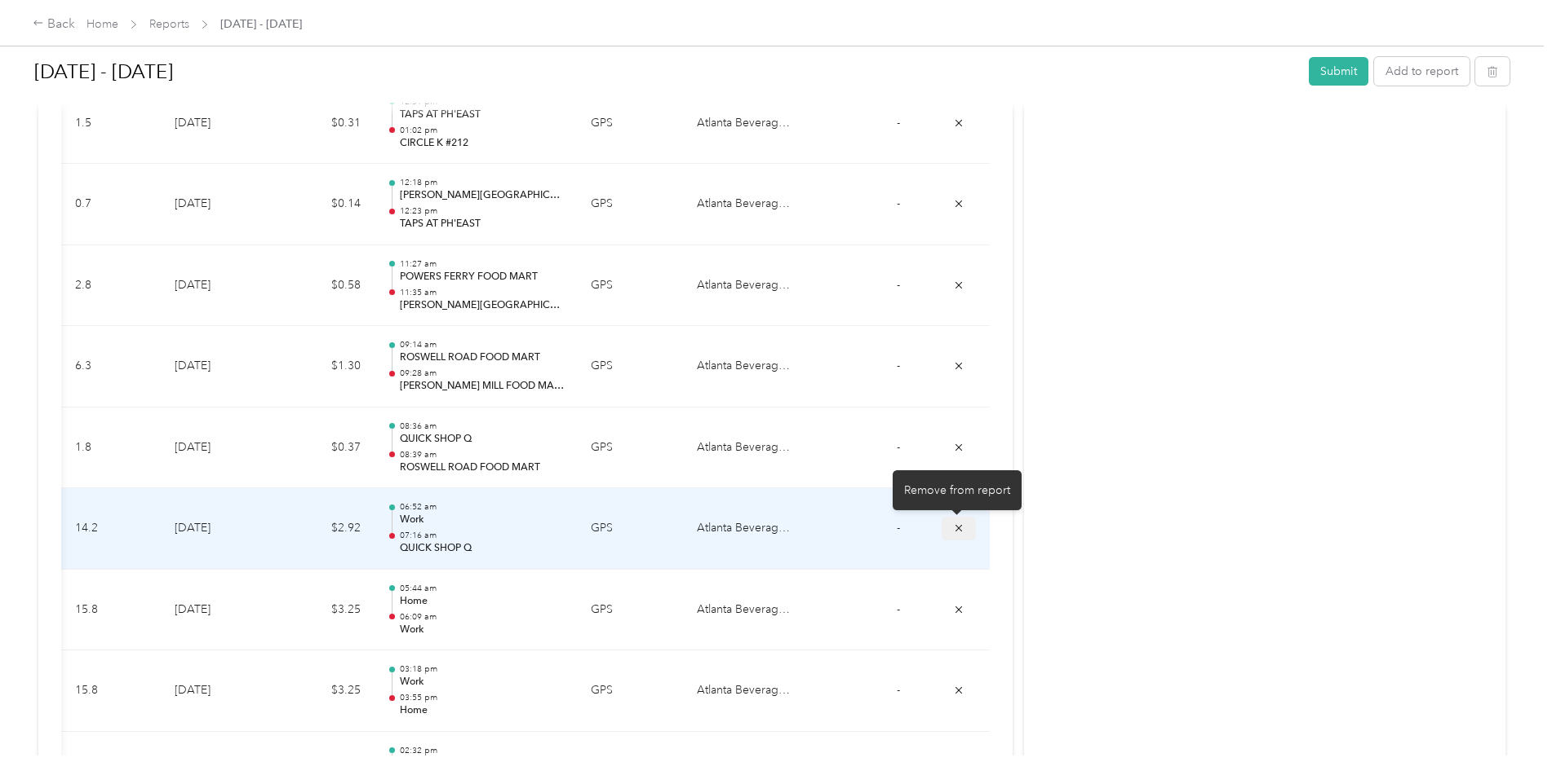
drag, startPoint x: 957, startPoint y: 528, endPoint x: 955, endPoint y: 500, distance: 28.1
click at [957, 528] on icon "submit" at bounding box center [959, 529] width 12 height 12
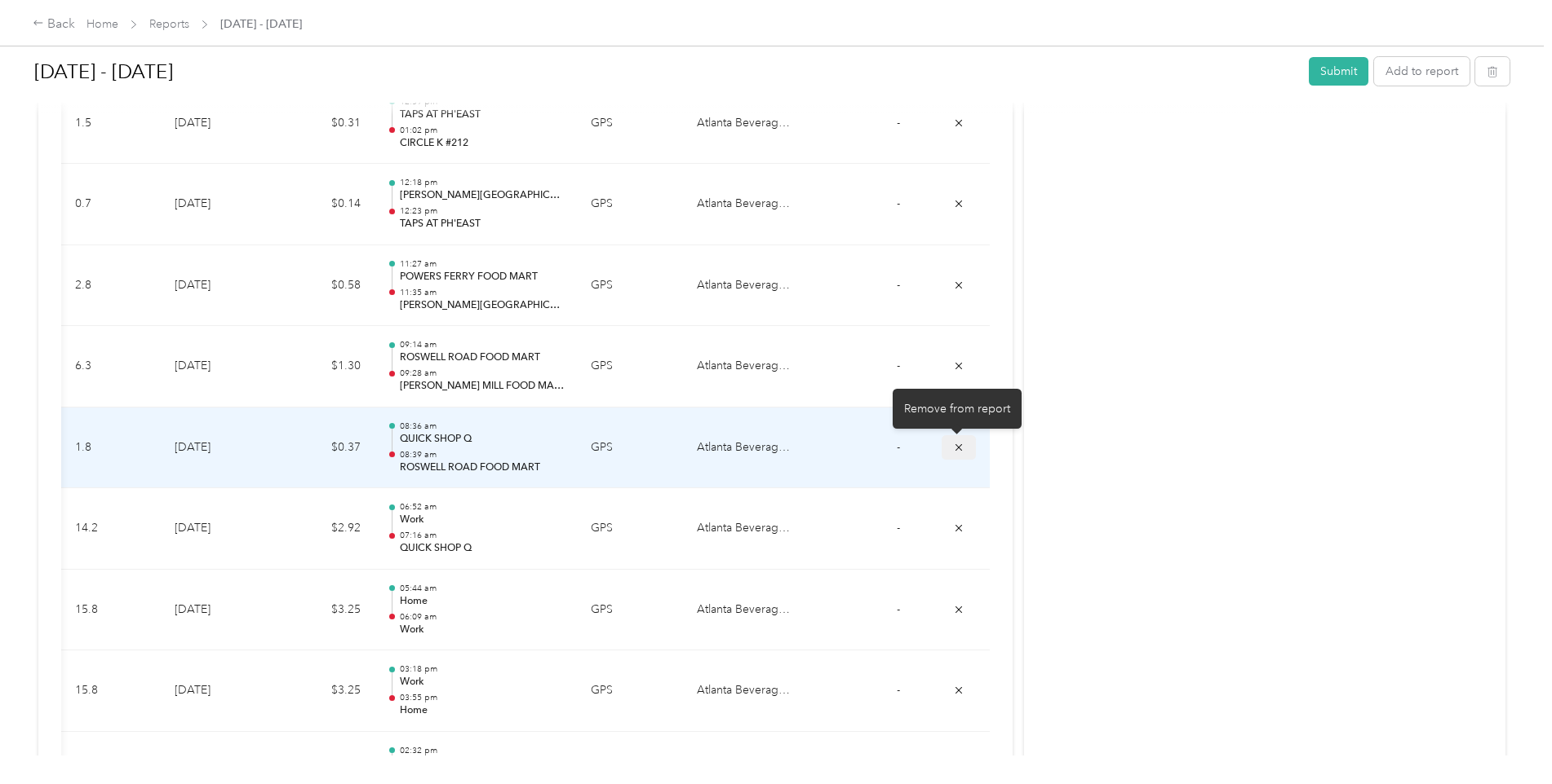
click at [956, 449] on icon "submit" at bounding box center [959, 447] width 7 height 7
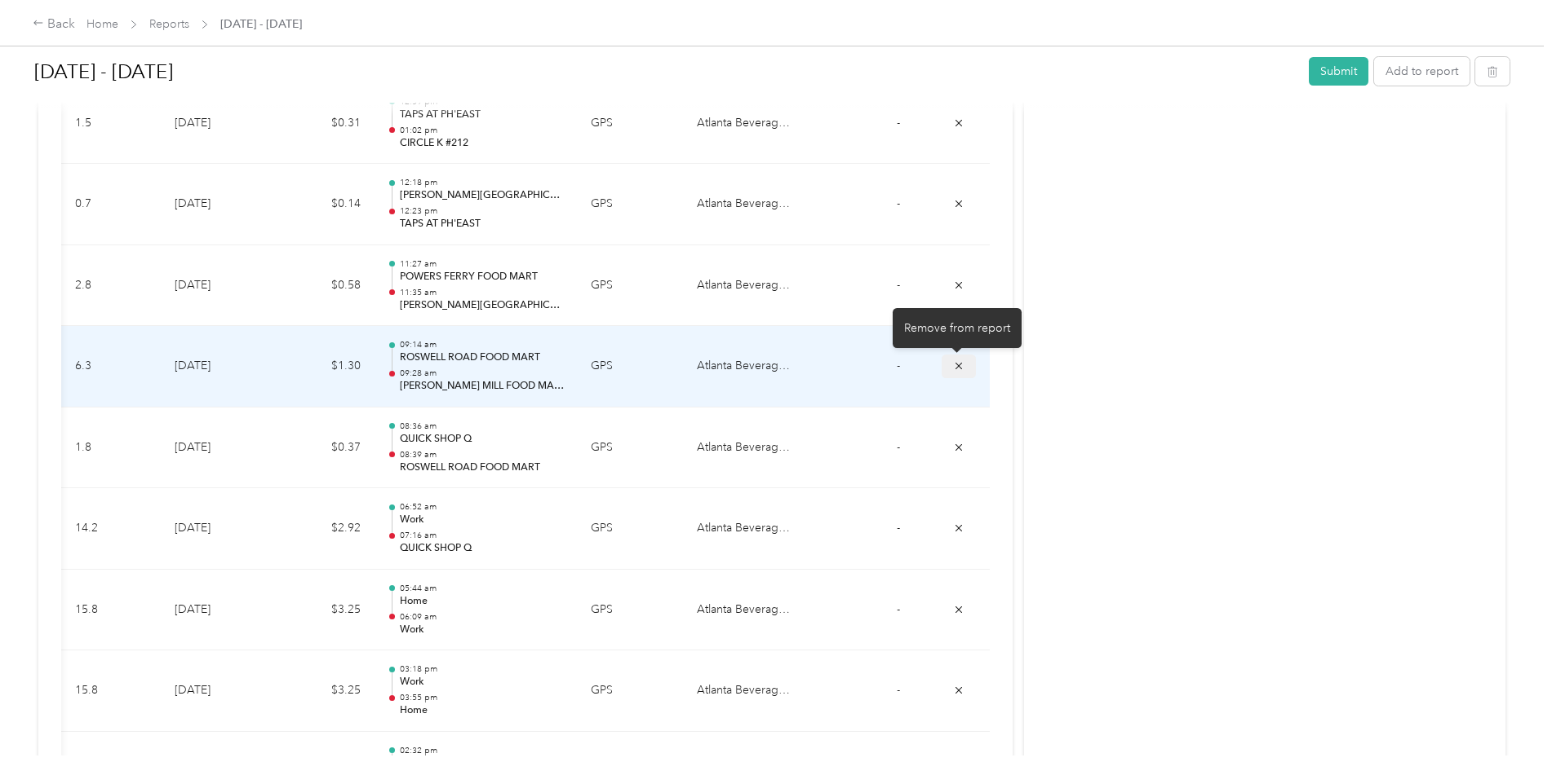
click at [958, 366] on icon "submit" at bounding box center [959, 367] width 12 height 12
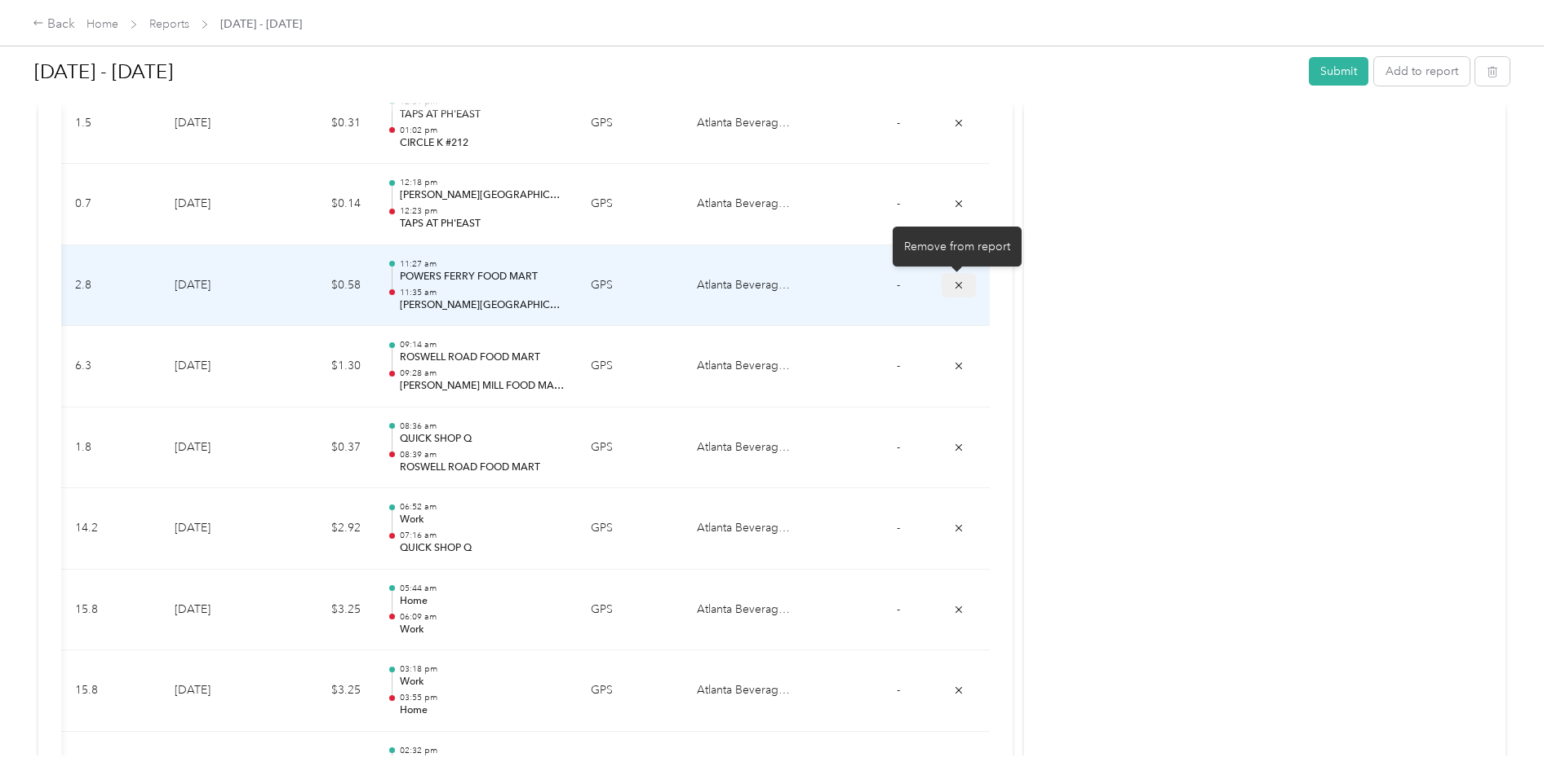
click at [956, 283] on icon "submit" at bounding box center [959, 286] width 12 height 12
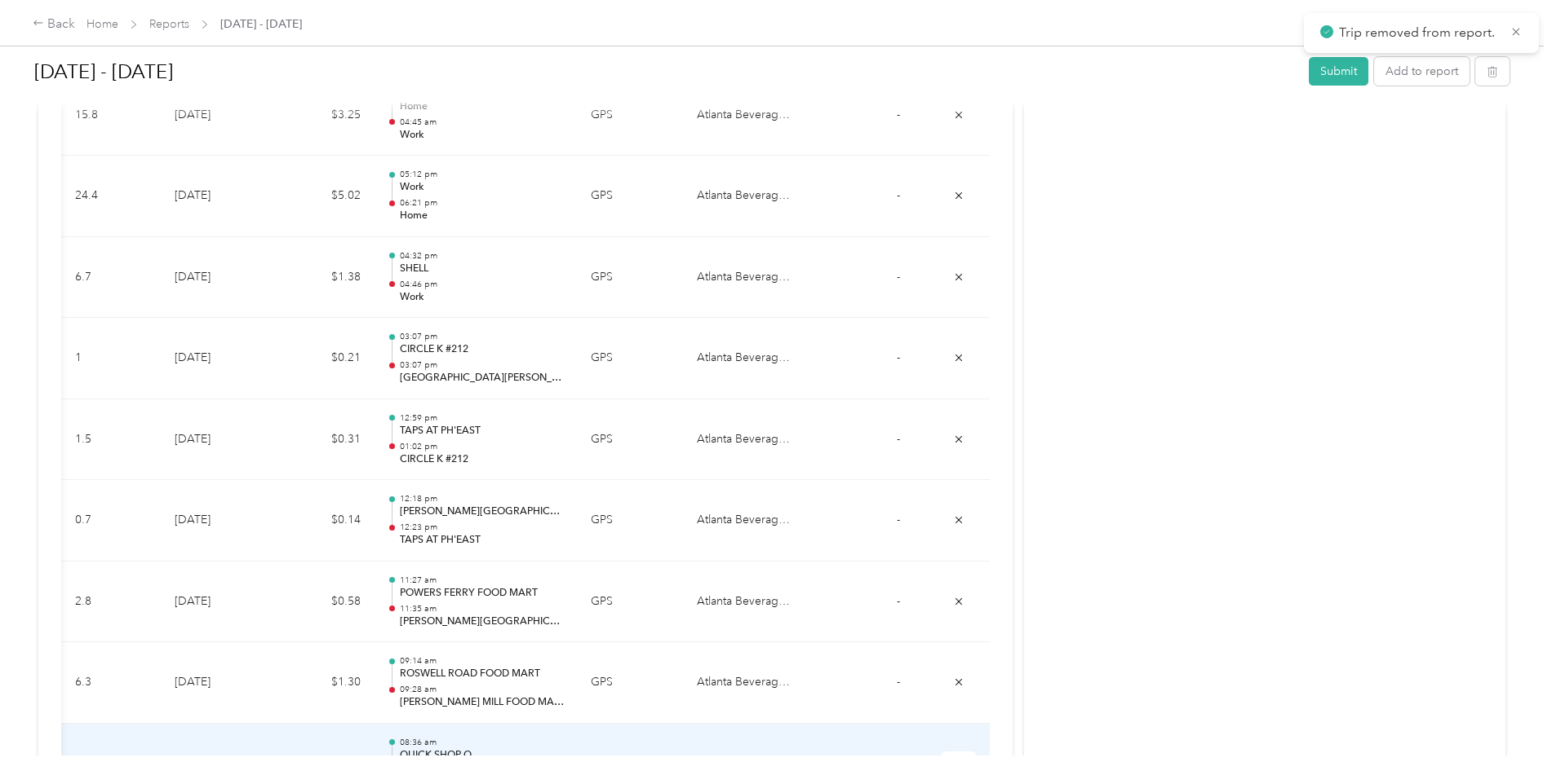
scroll to position [9457, 0]
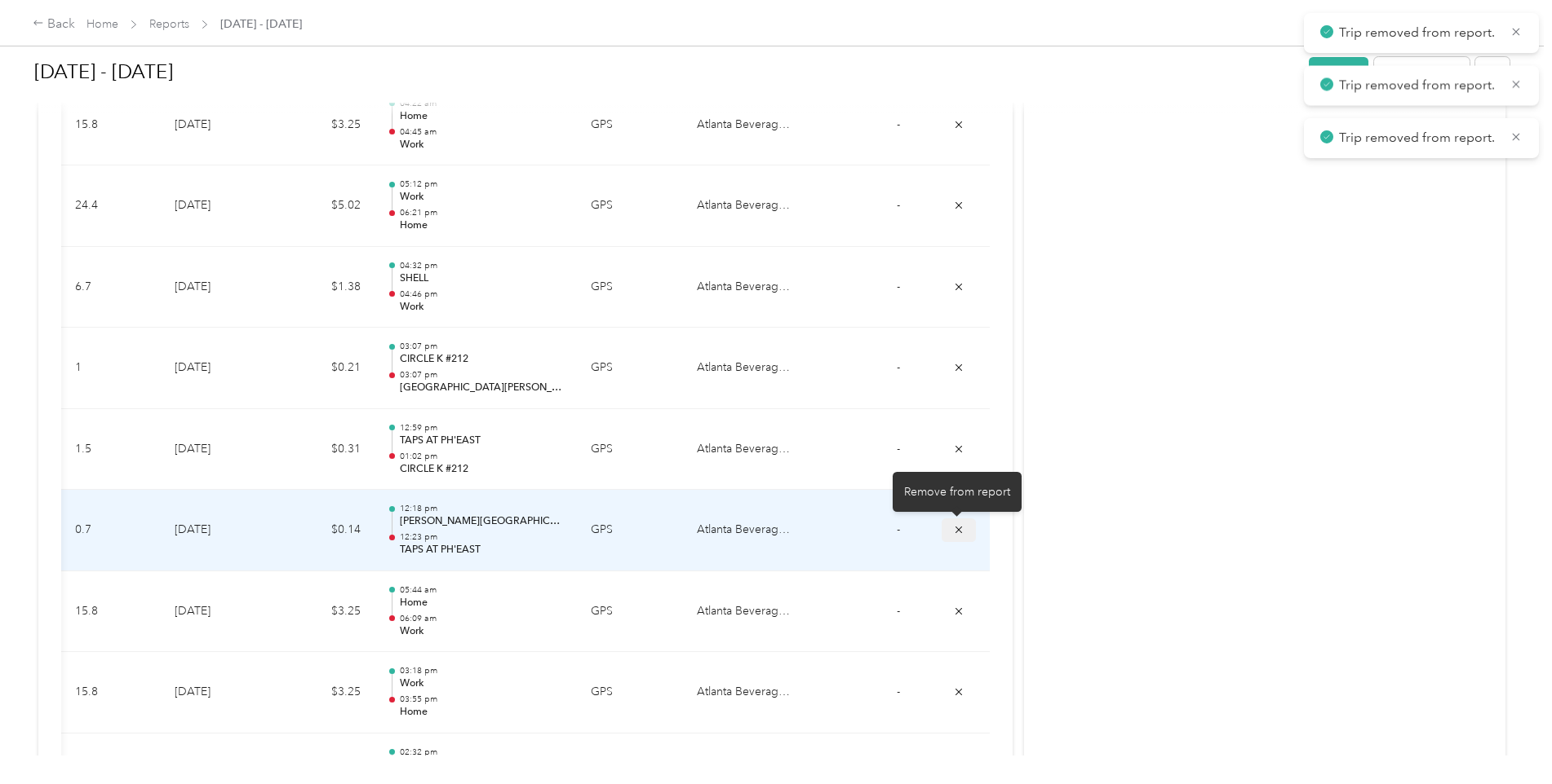
click at [957, 527] on icon "submit" at bounding box center [959, 530] width 12 height 12
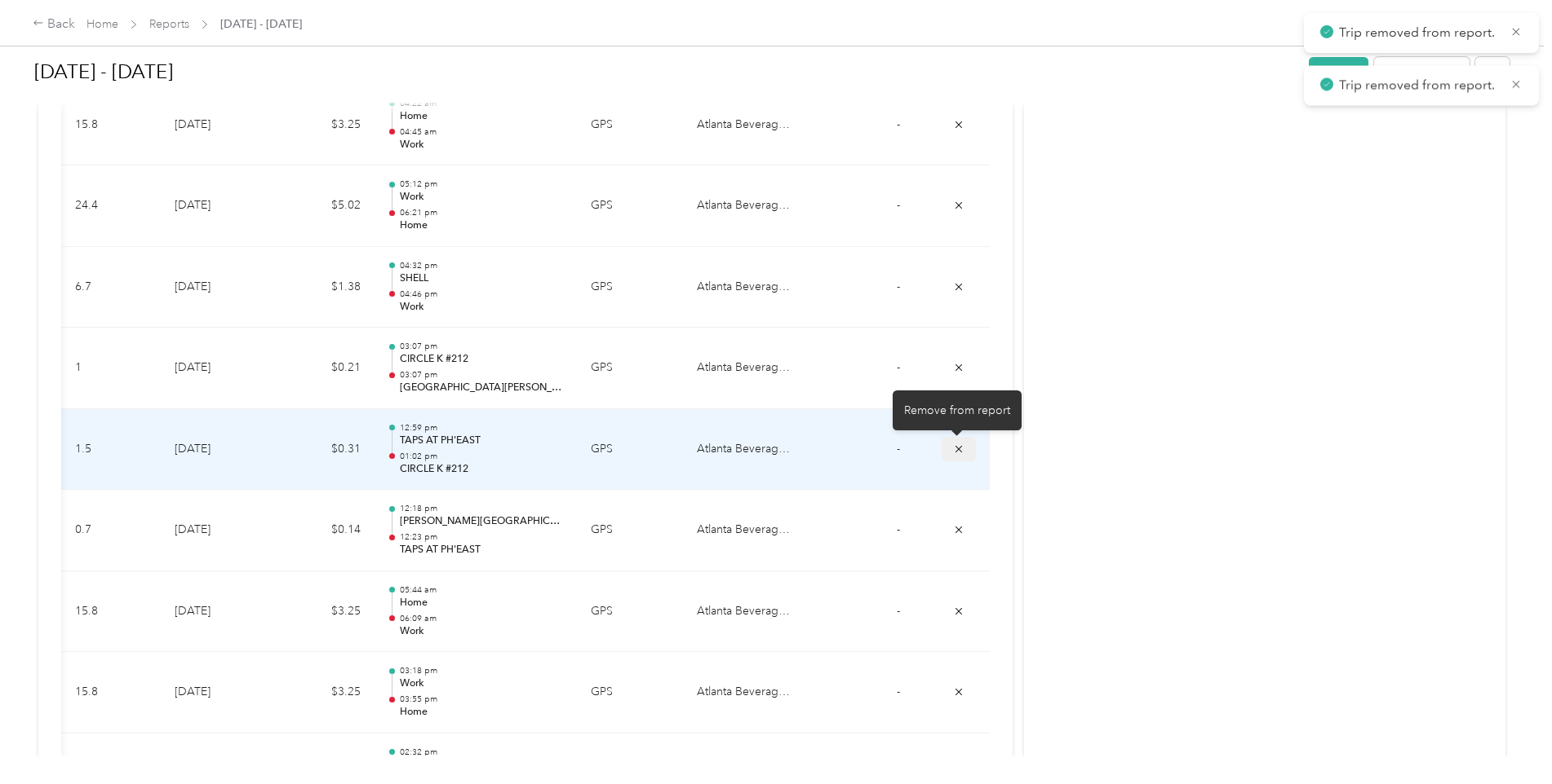
click at [957, 449] on icon "submit" at bounding box center [959, 448] width 7 height 7
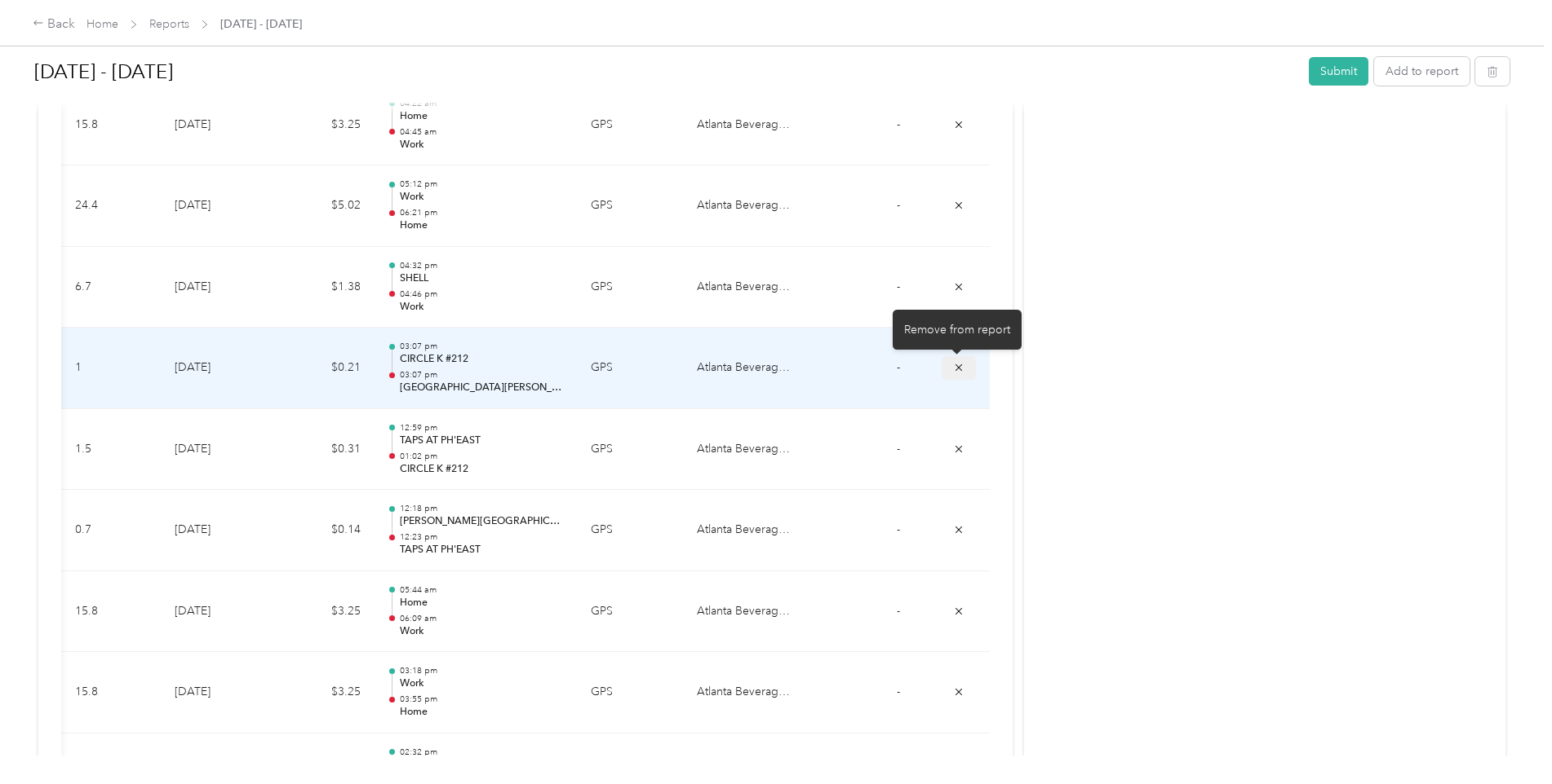
click at [958, 370] on icon "submit" at bounding box center [959, 368] width 7 height 7
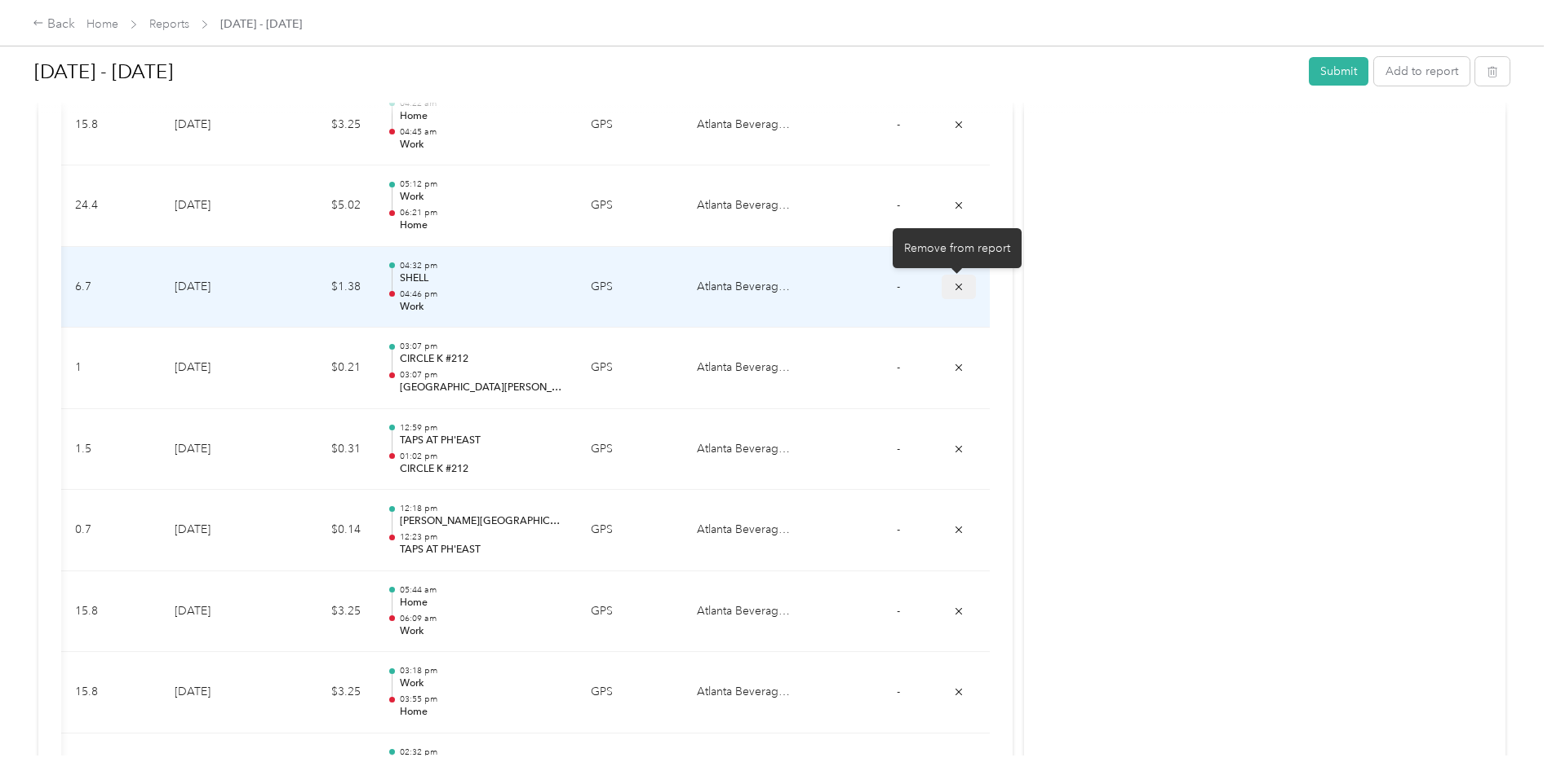
click at [955, 286] on icon "submit" at bounding box center [959, 288] width 12 height 12
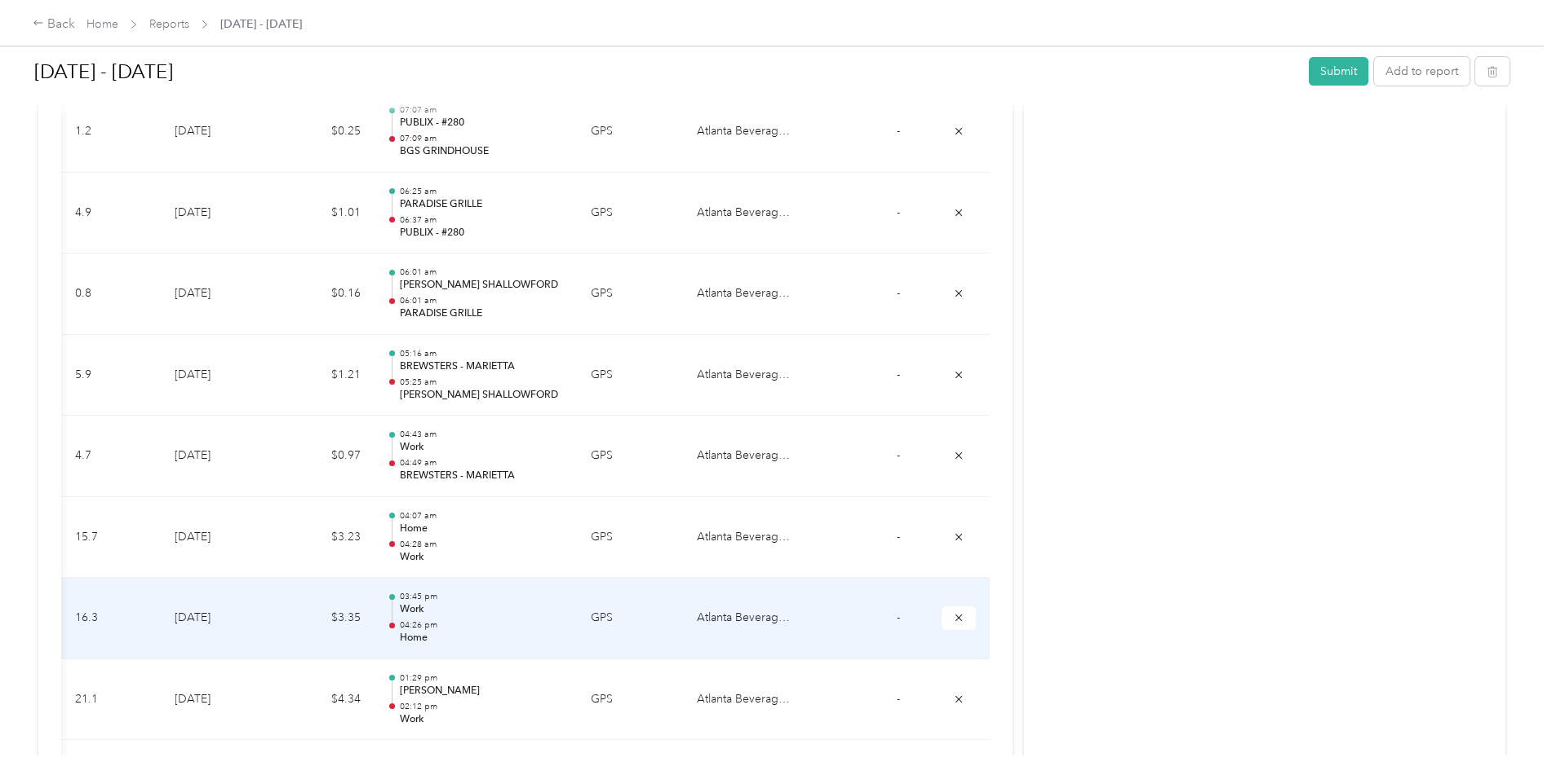
scroll to position [7990, 0]
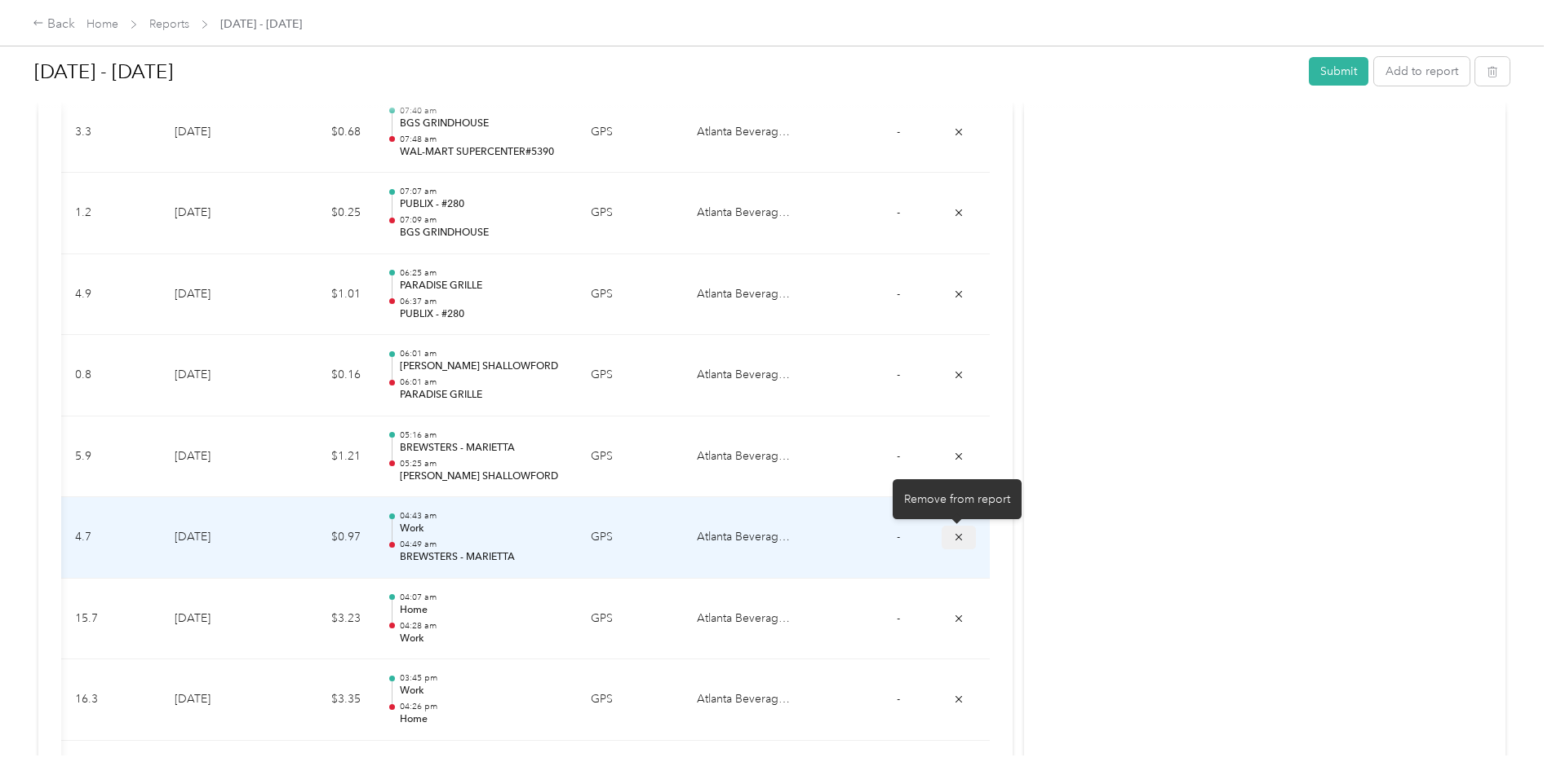
click at [957, 539] on icon "submit" at bounding box center [959, 538] width 12 height 12
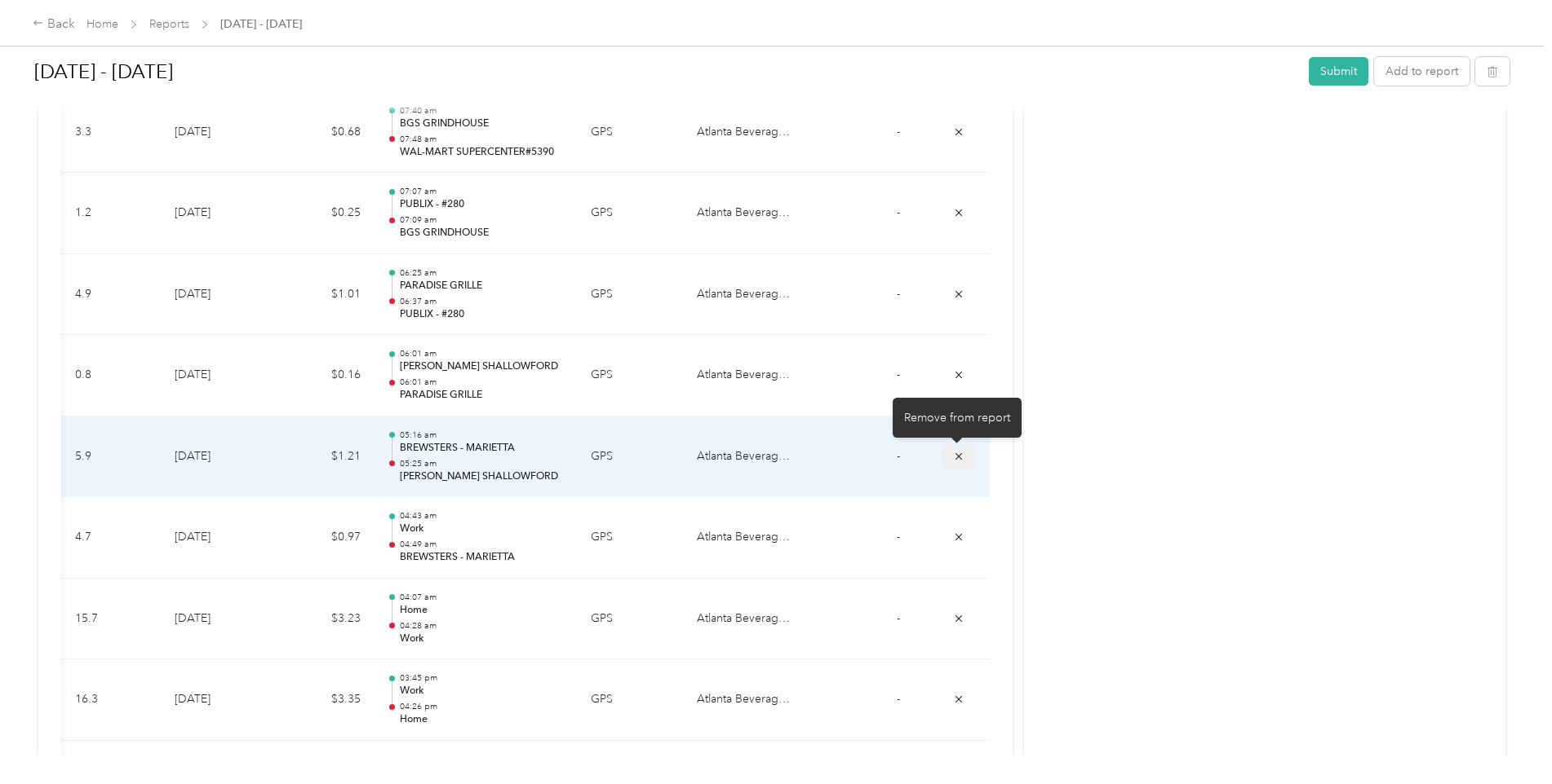
click at [957, 457] on icon "submit" at bounding box center [959, 456] width 7 height 7
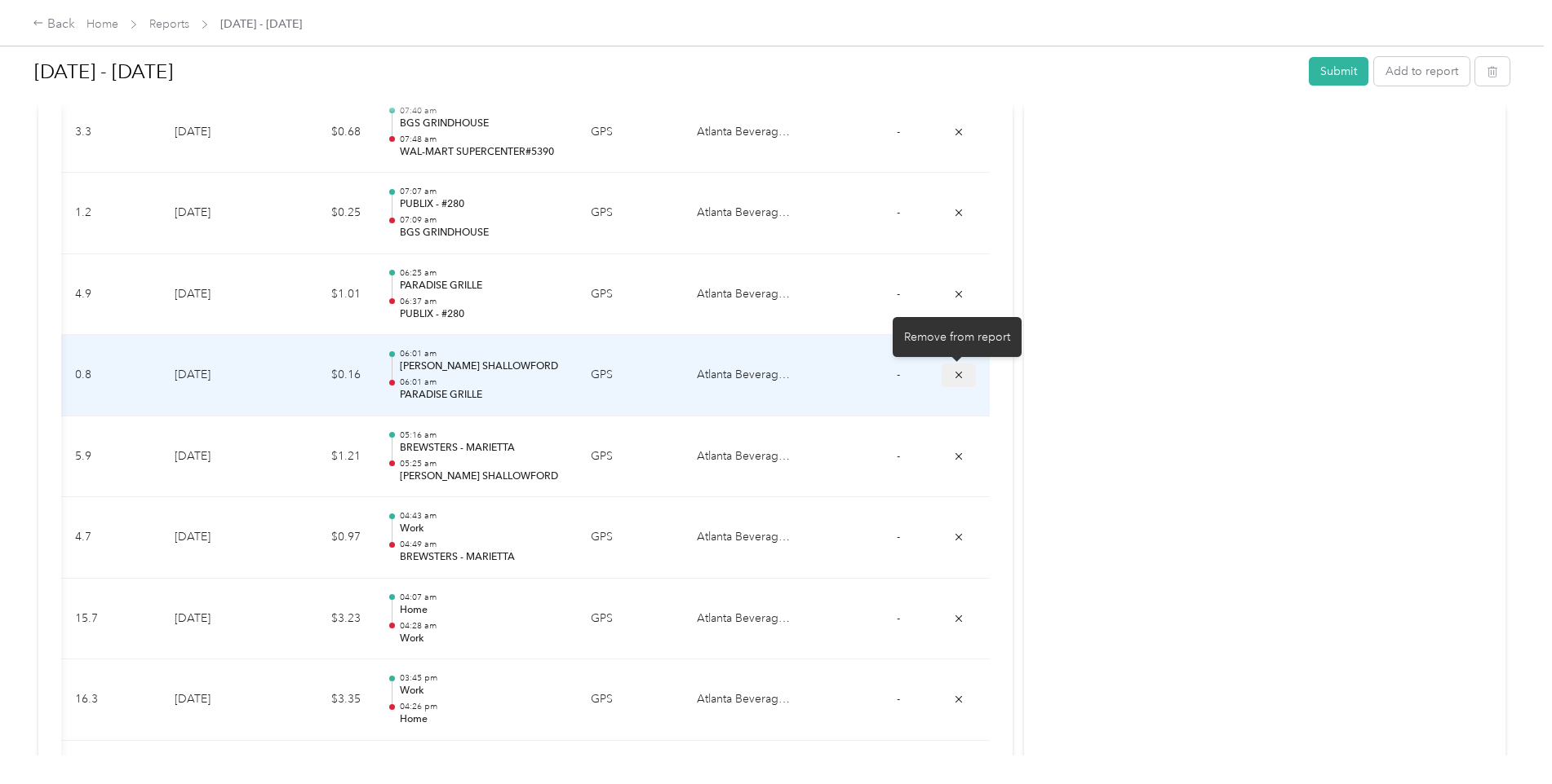
click at [957, 376] on icon "submit" at bounding box center [959, 376] width 12 height 12
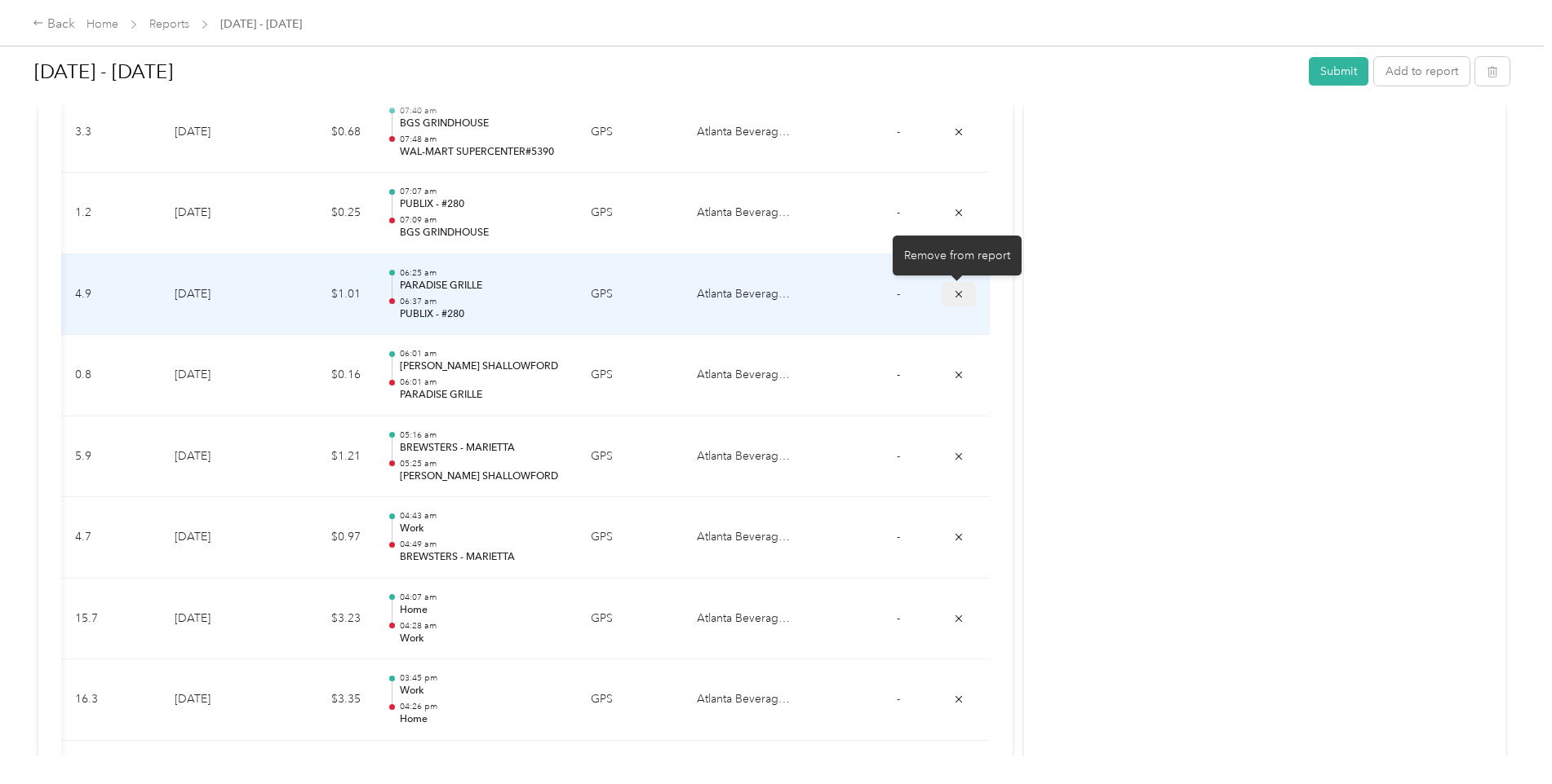
click at [956, 287] on span "submit" at bounding box center [959, 293] width 12 height 14
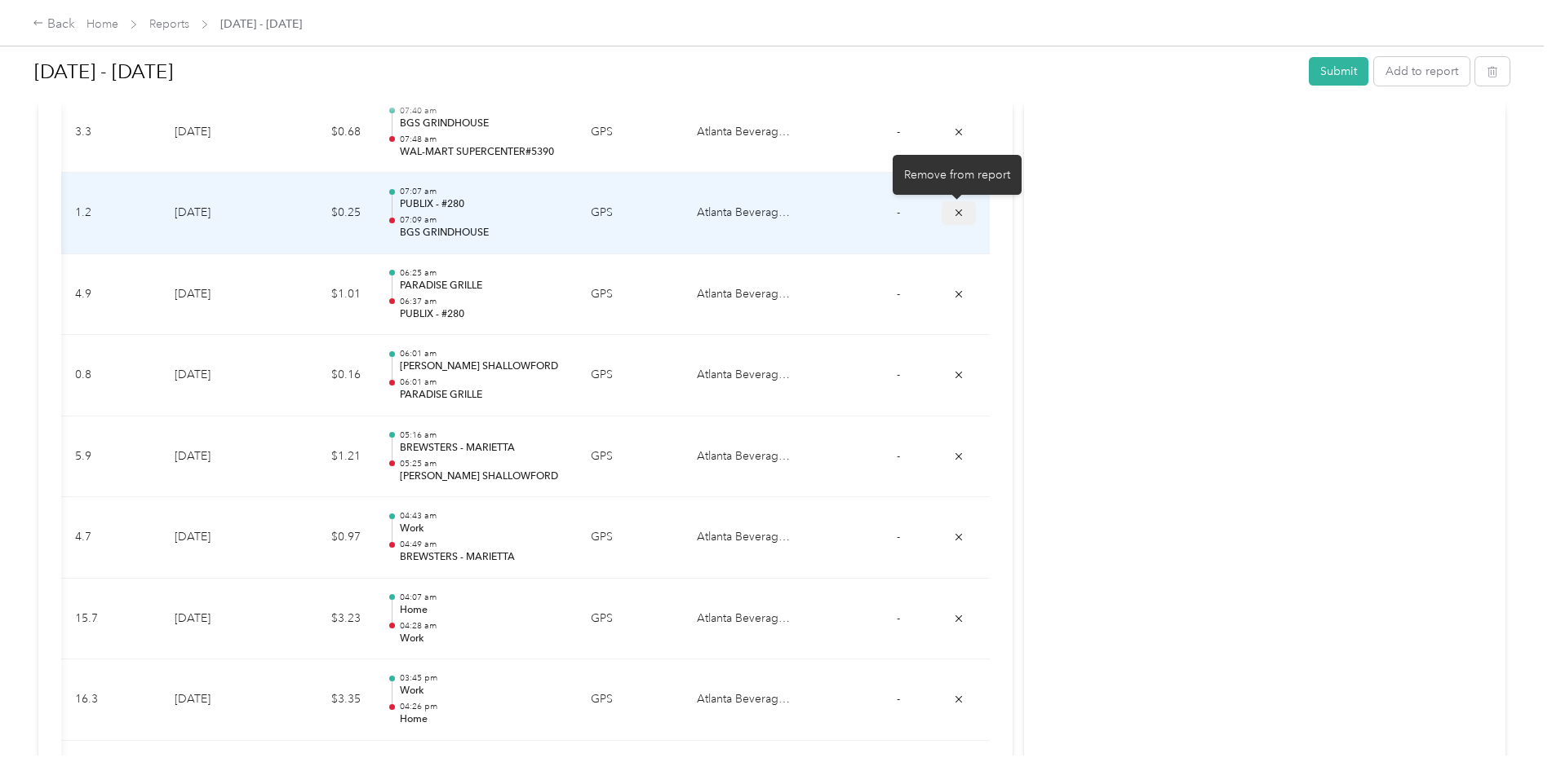
click at [957, 213] on icon "submit" at bounding box center [959, 213] width 7 height 7
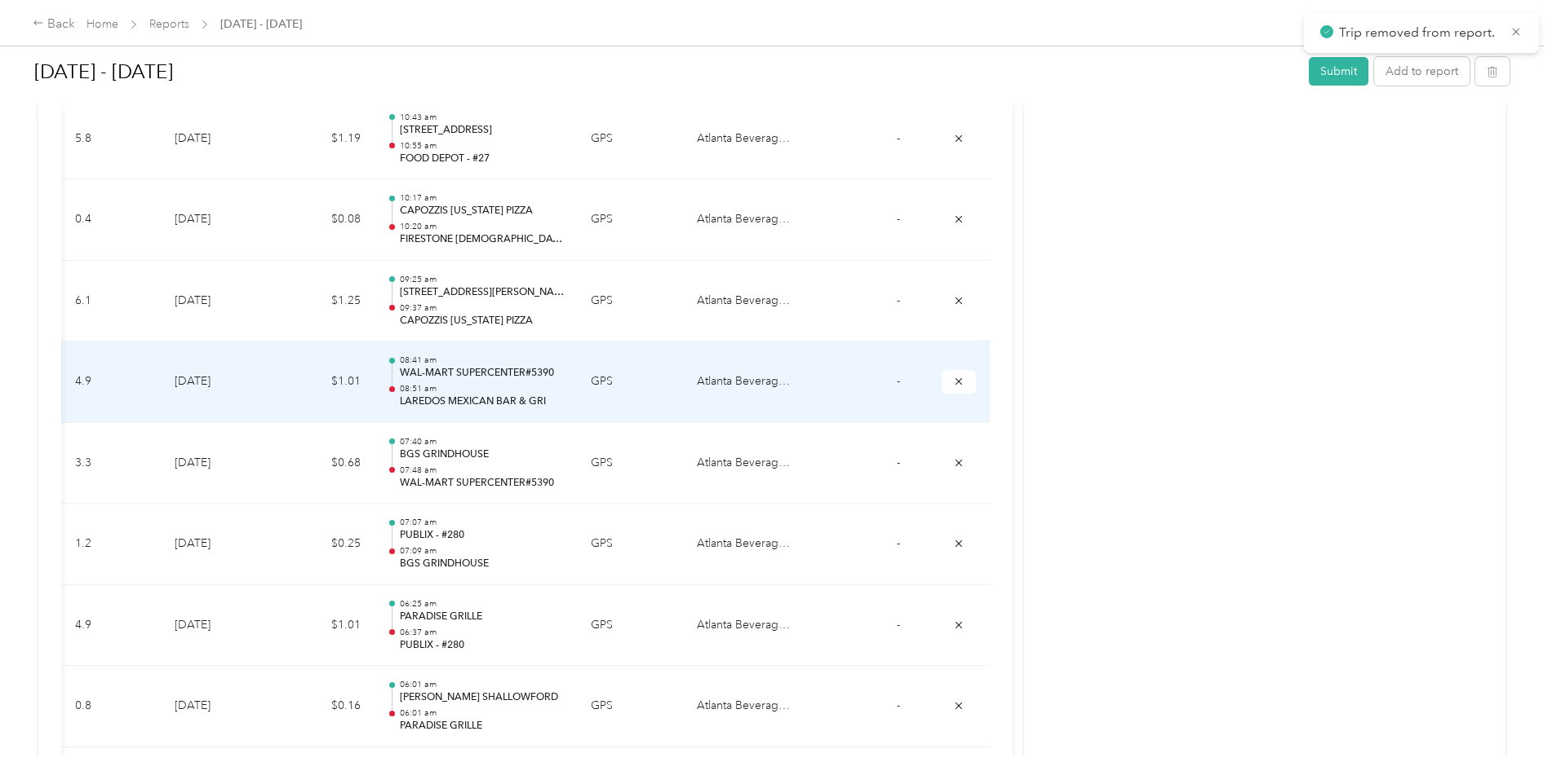
scroll to position [7582, 0]
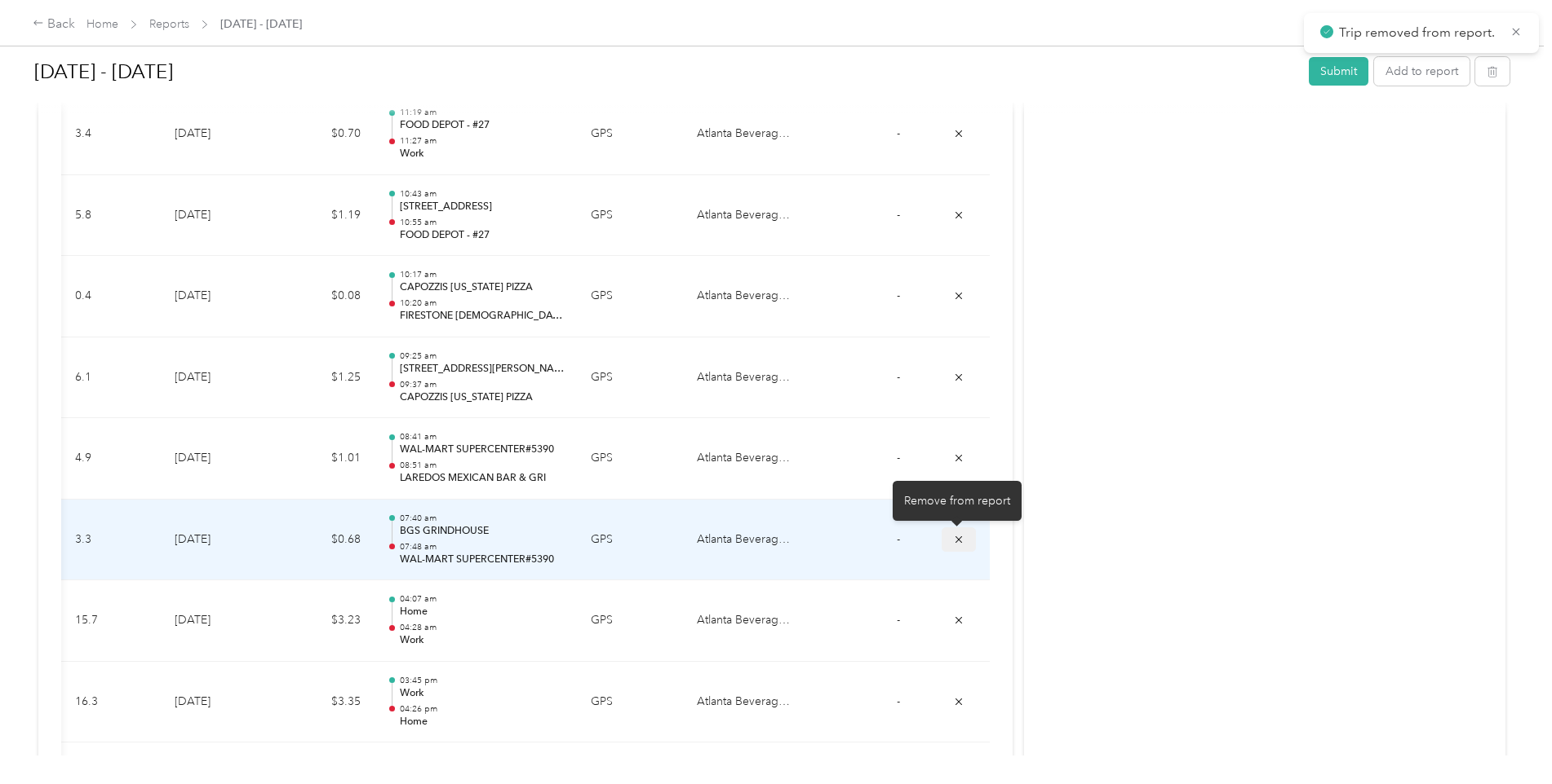
click at [956, 539] on icon "submit" at bounding box center [959, 539] width 7 height 7
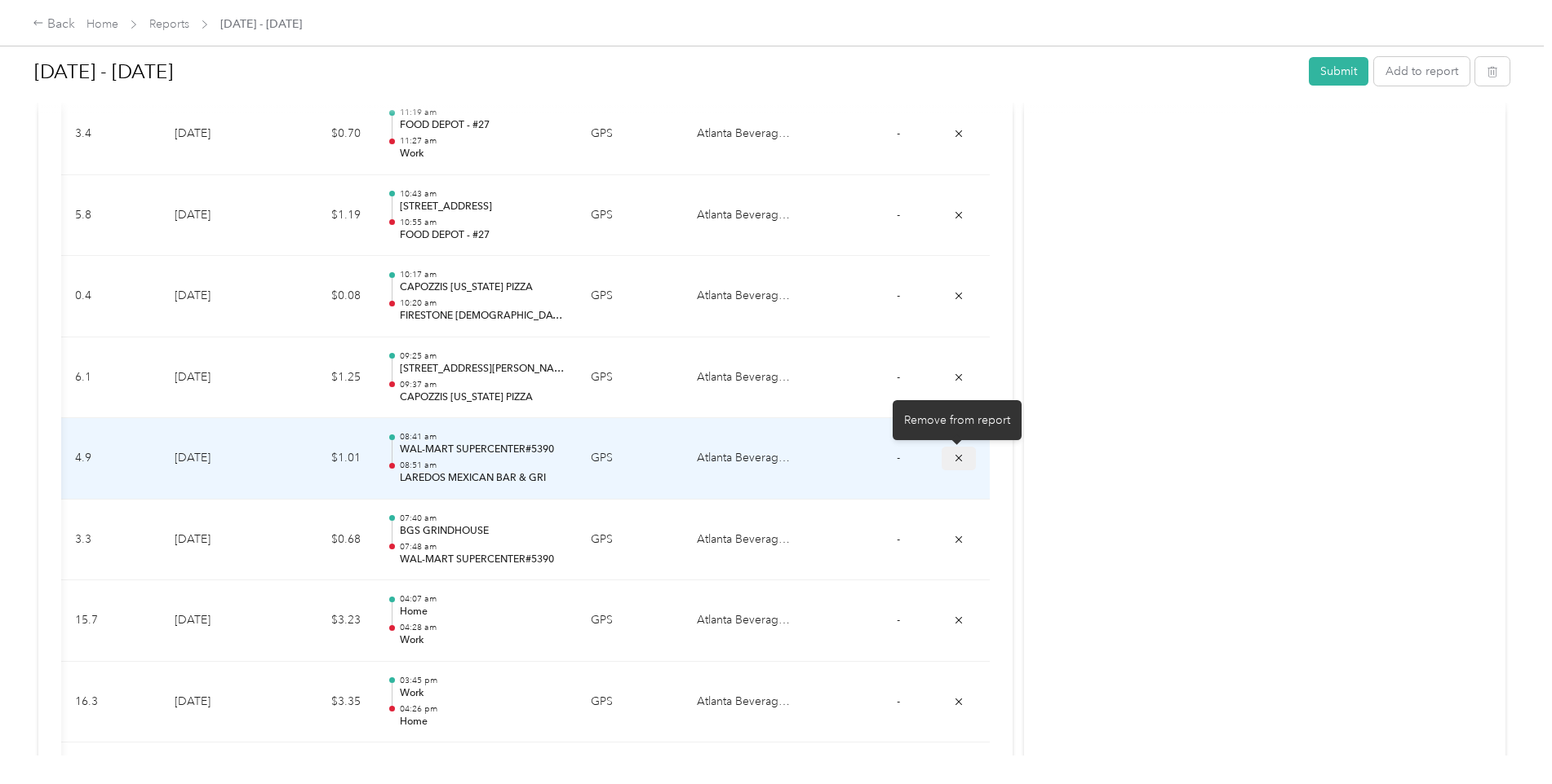
click at [953, 457] on icon "submit" at bounding box center [959, 459] width 12 height 12
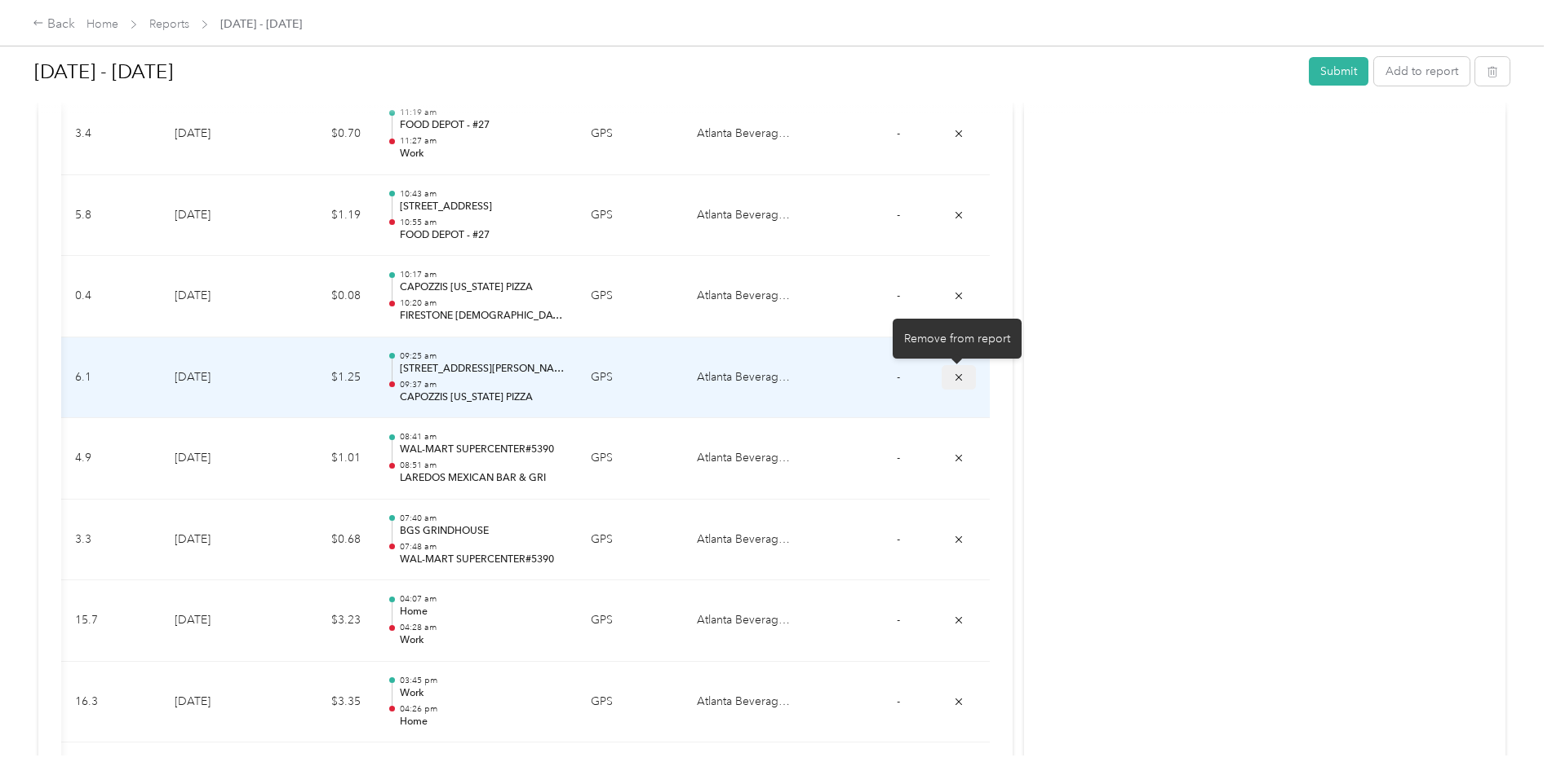
click at [957, 379] on icon "submit" at bounding box center [959, 378] width 12 height 12
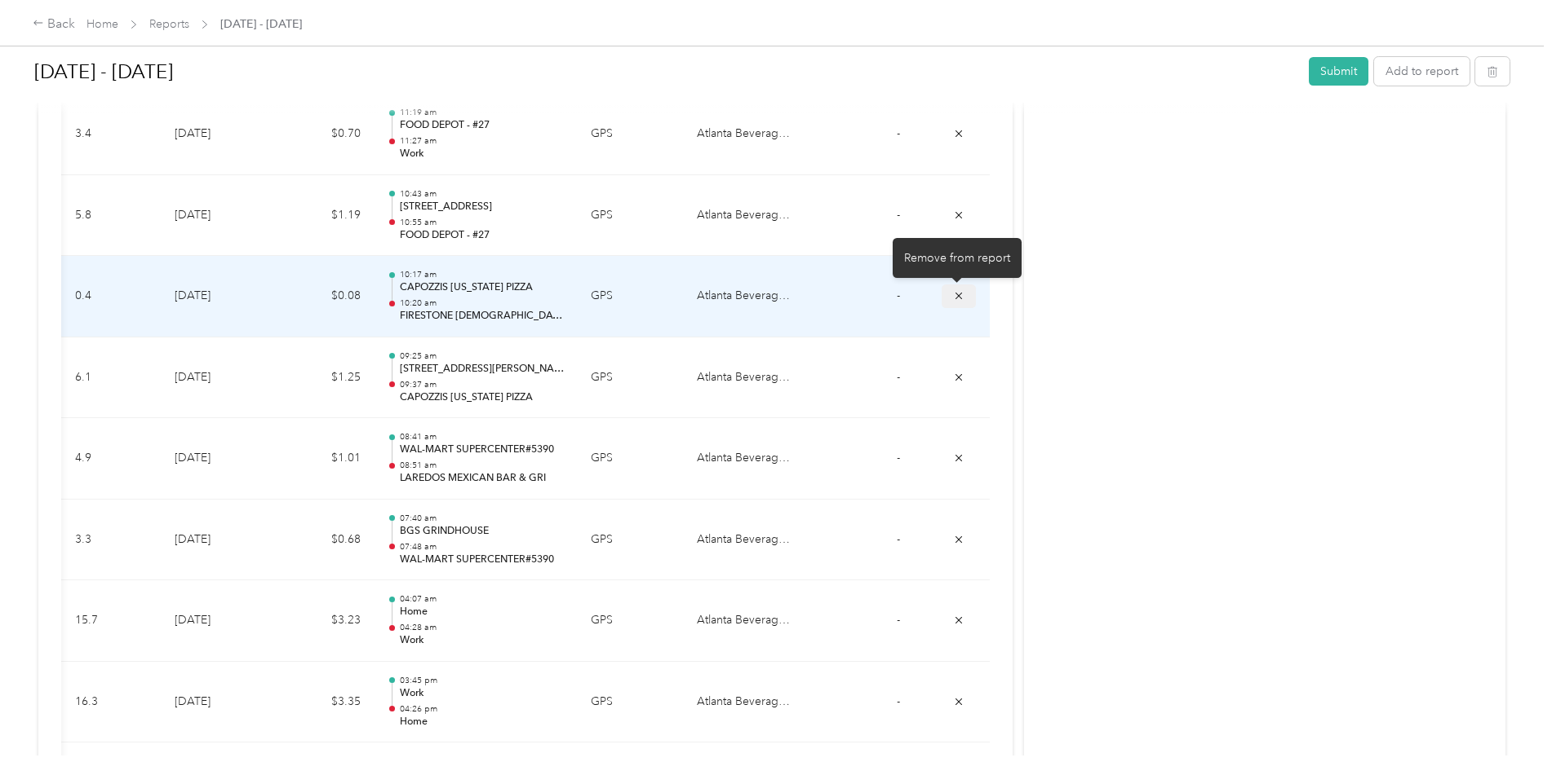
click at [955, 296] on icon "submit" at bounding box center [959, 297] width 12 height 12
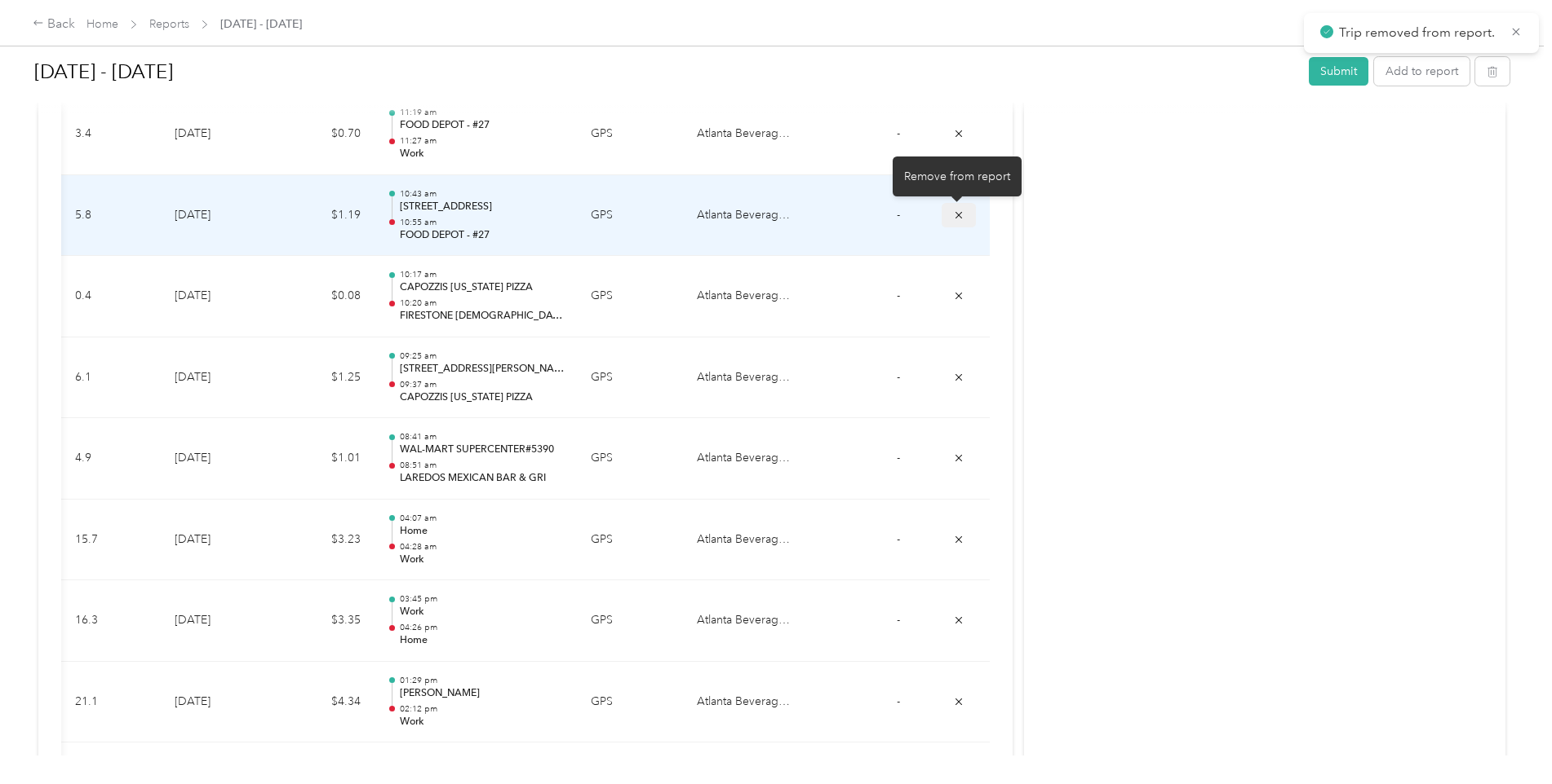
click at [957, 214] on icon "submit" at bounding box center [959, 215] width 7 height 7
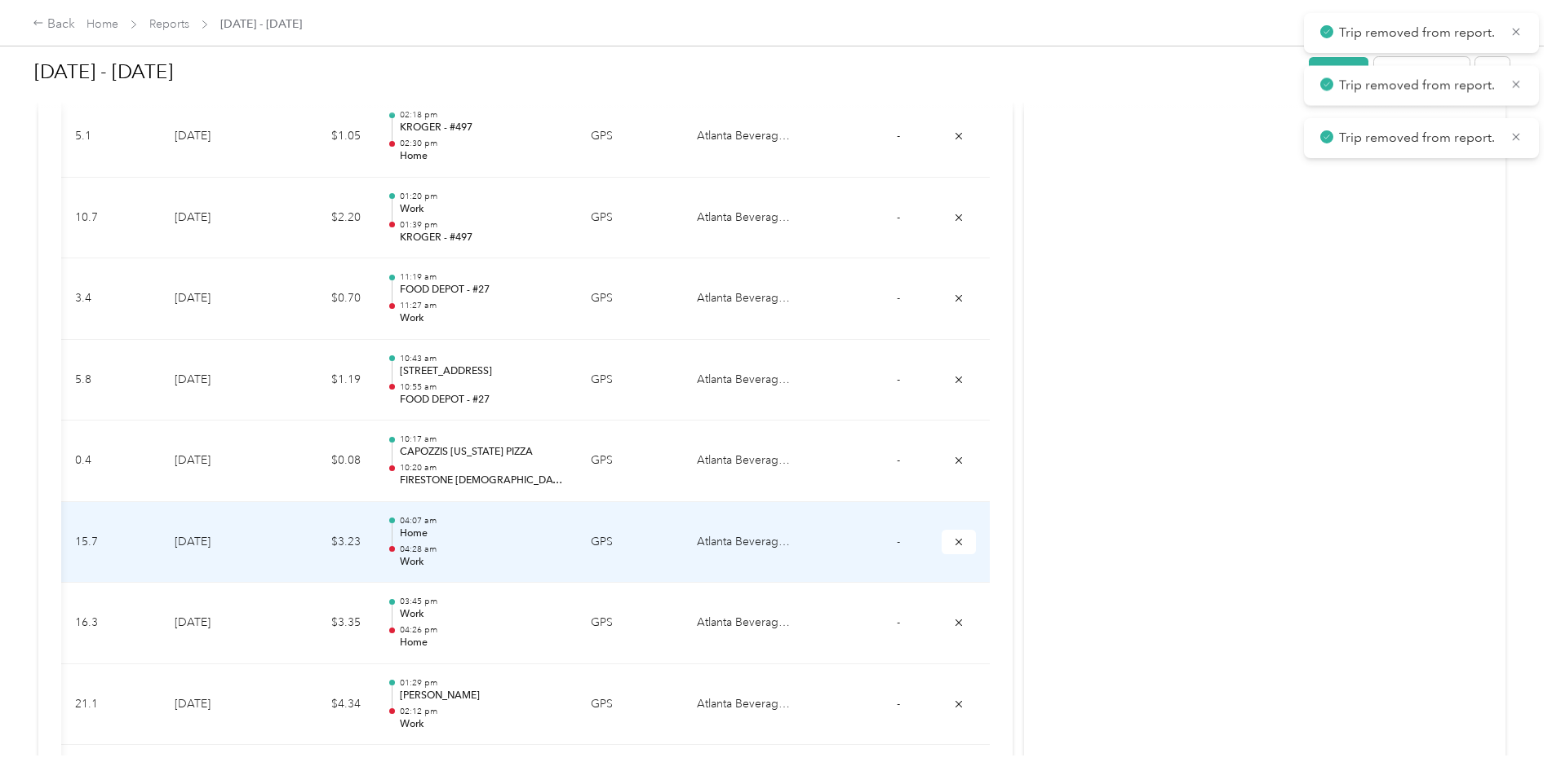
scroll to position [7338, 0]
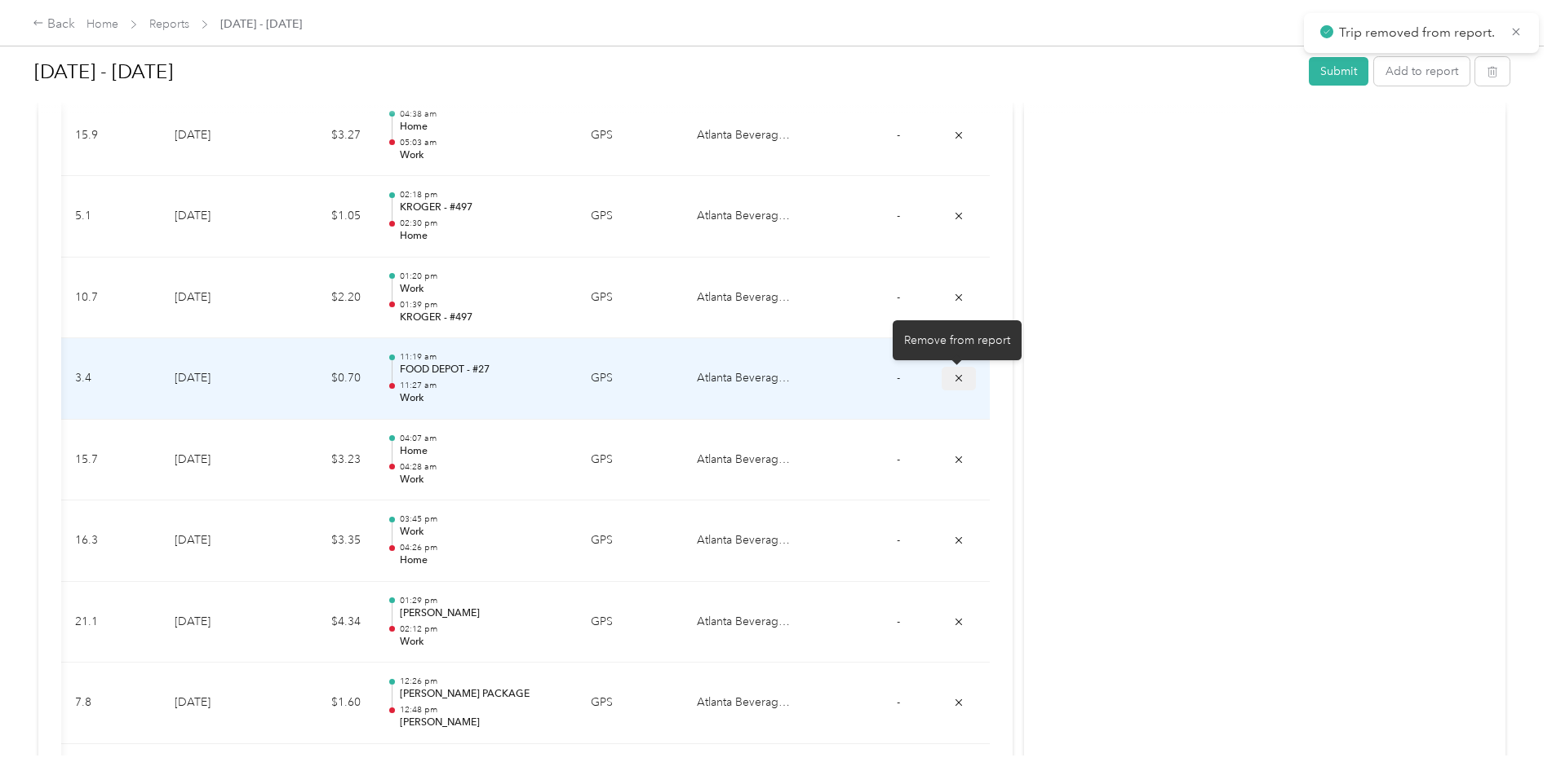
click at [957, 379] on icon "submit" at bounding box center [959, 378] width 7 height 7
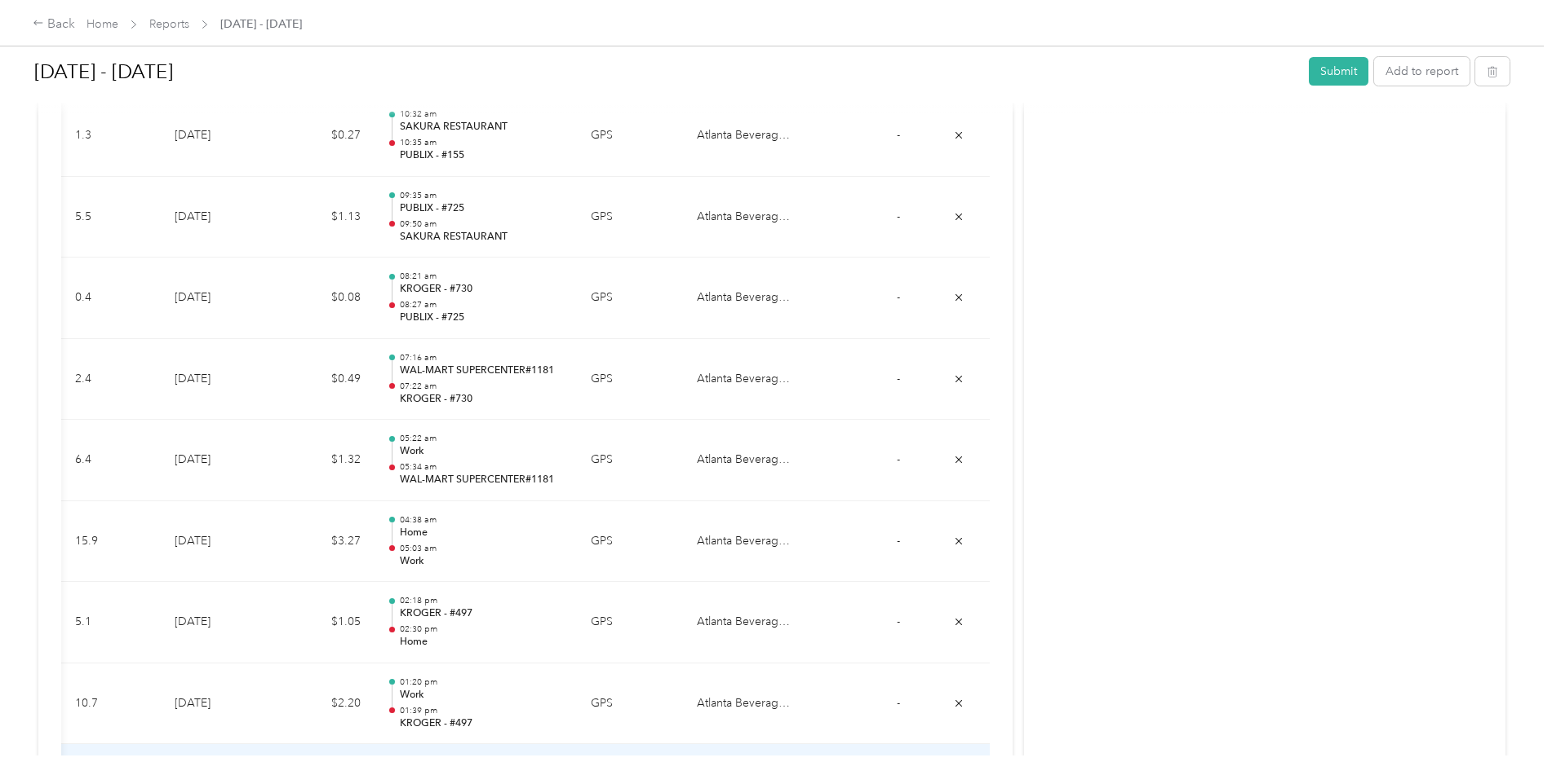
scroll to position [6930, 0]
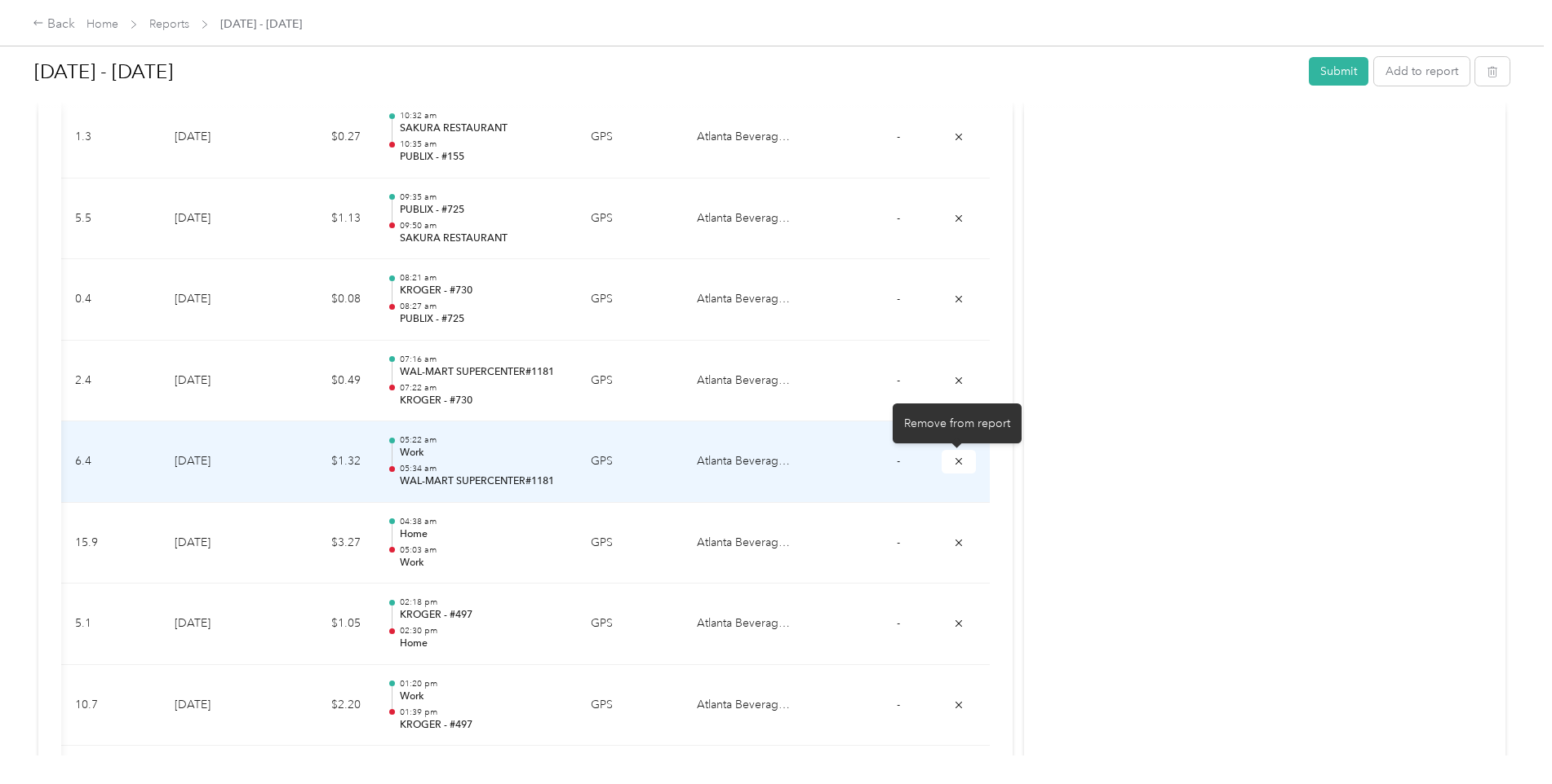
drag, startPoint x: 953, startPoint y: 462, endPoint x: 953, endPoint y: 403, distance: 59.0
click at [953, 462] on icon "submit" at bounding box center [959, 462] width 12 height 12
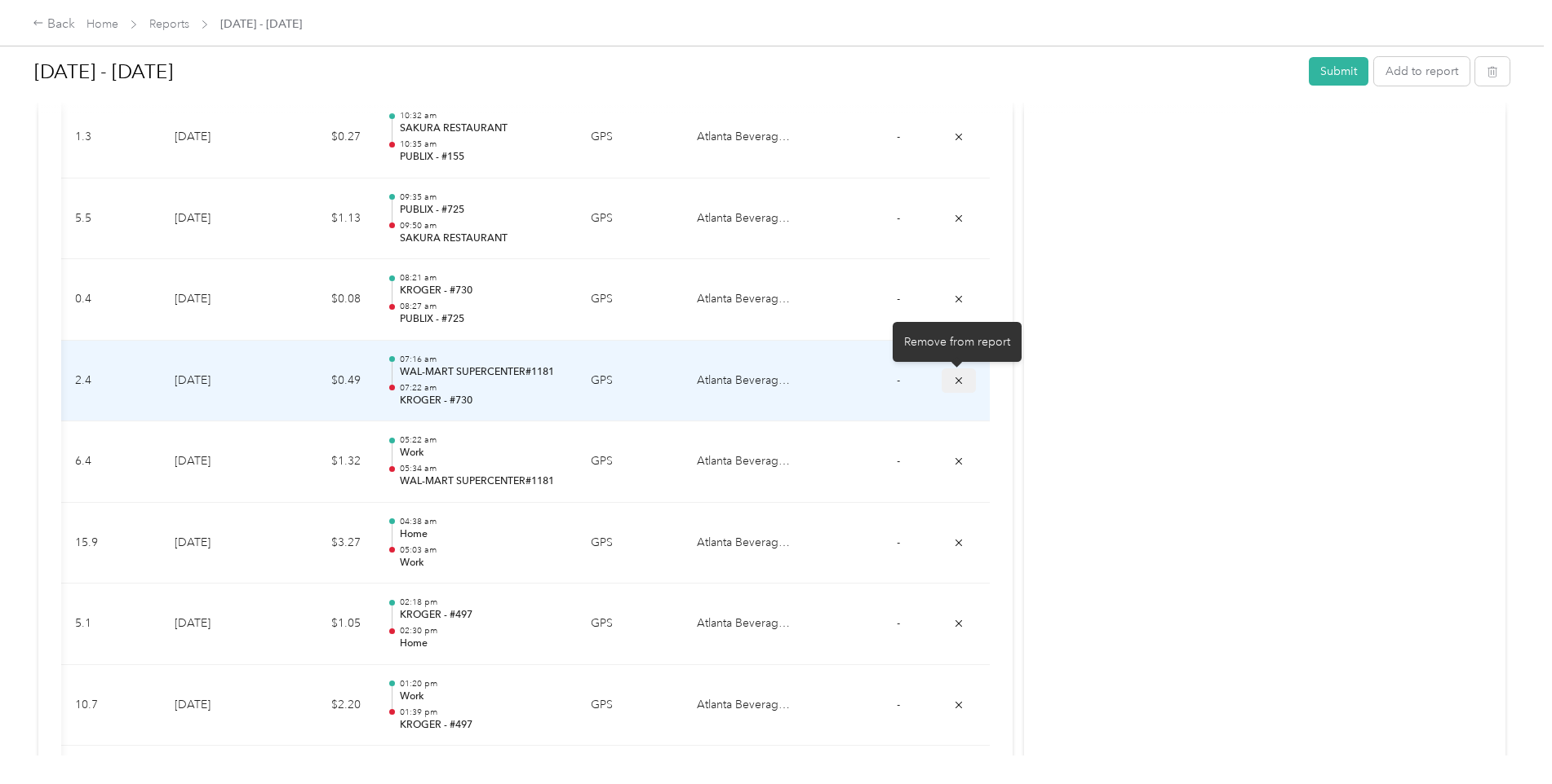
click at [953, 379] on icon "submit" at bounding box center [959, 381] width 12 height 12
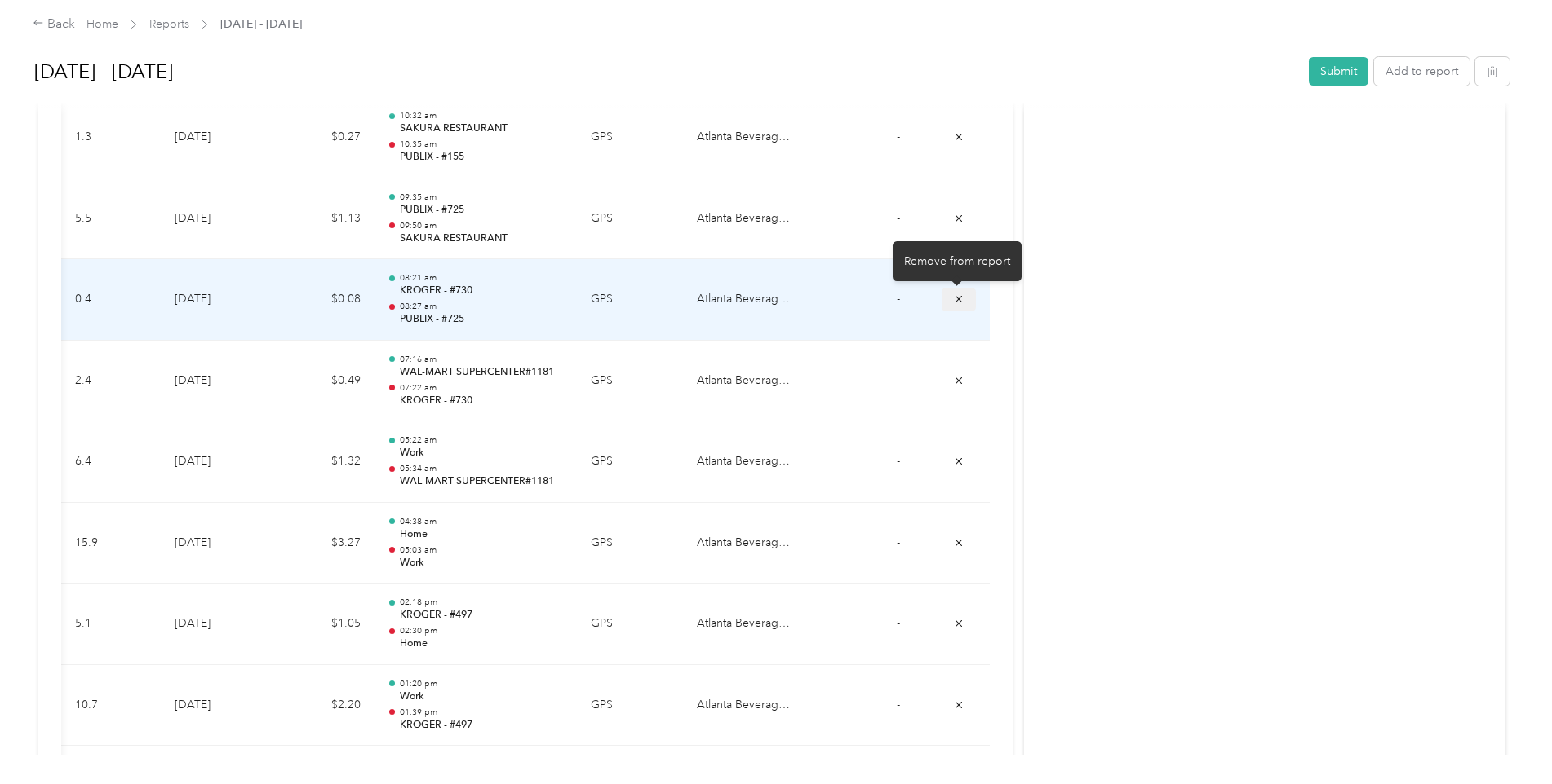
click at [958, 298] on icon "submit" at bounding box center [959, 299] width 7 height 7
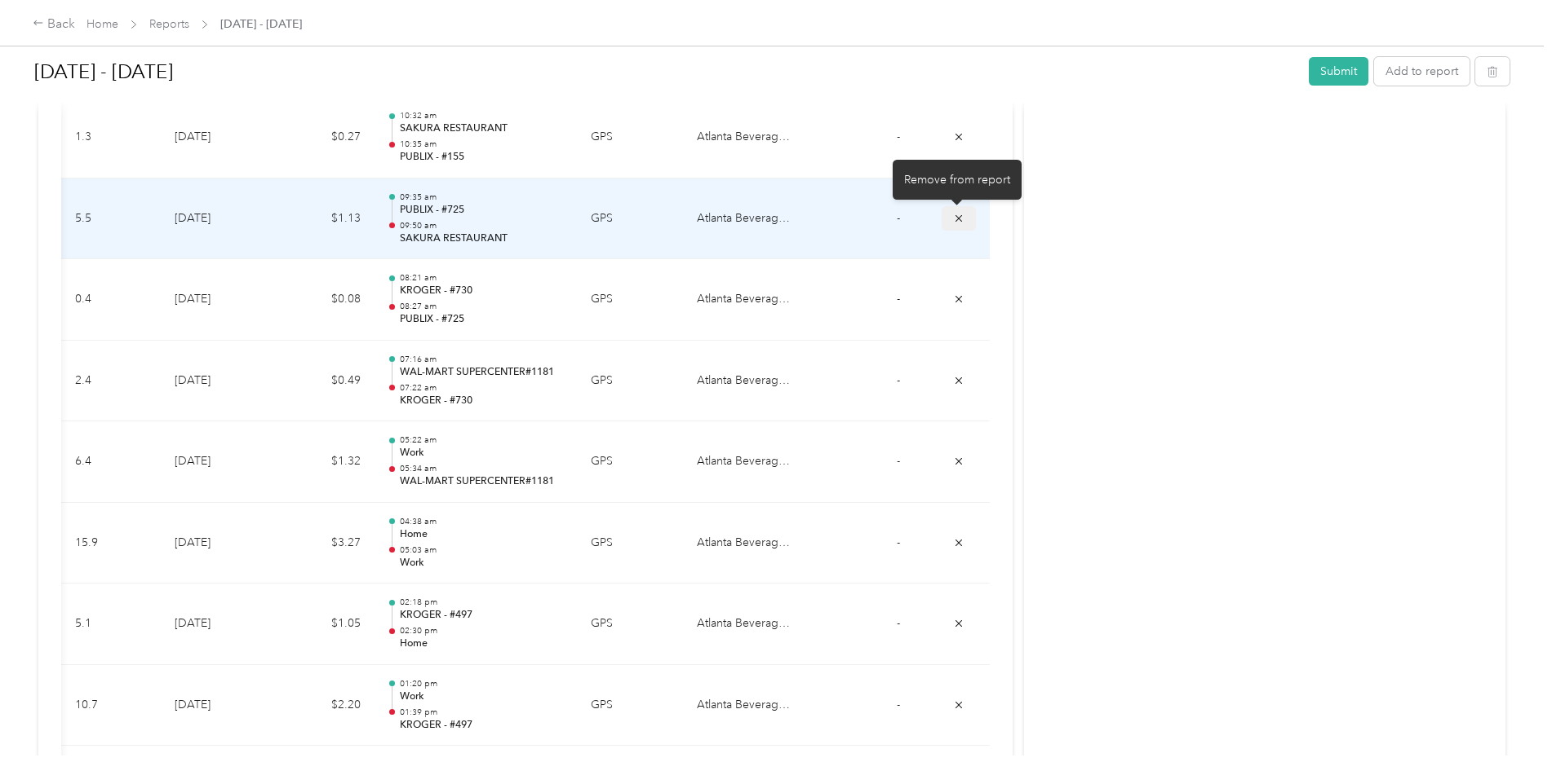
click at [954, 217] on icon "submit" at bounding box center [959, 218] width 12 height 12
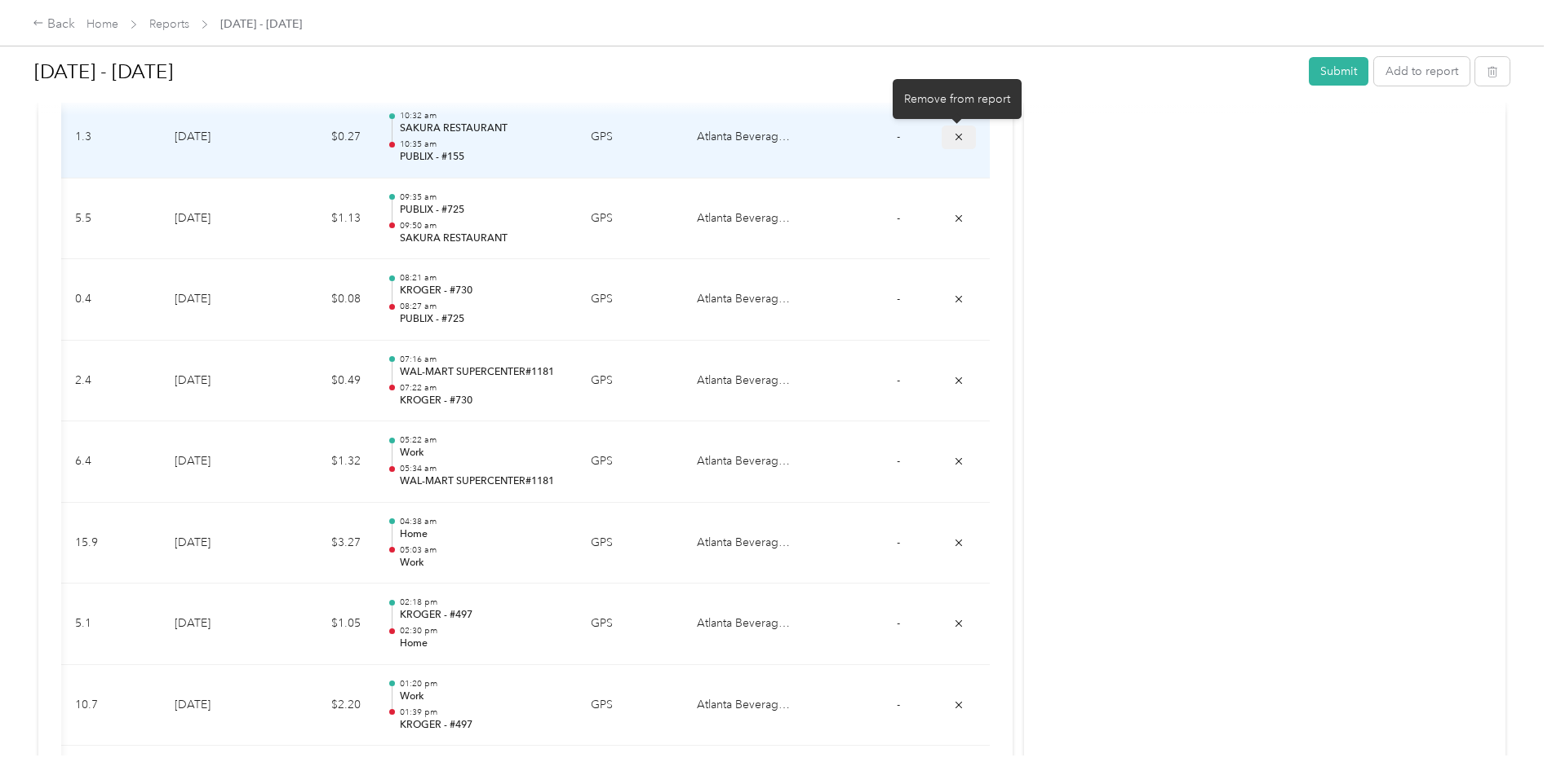
click at [953, 138] on icon "submit" at bounding box center [959, 137] width 12 height 12
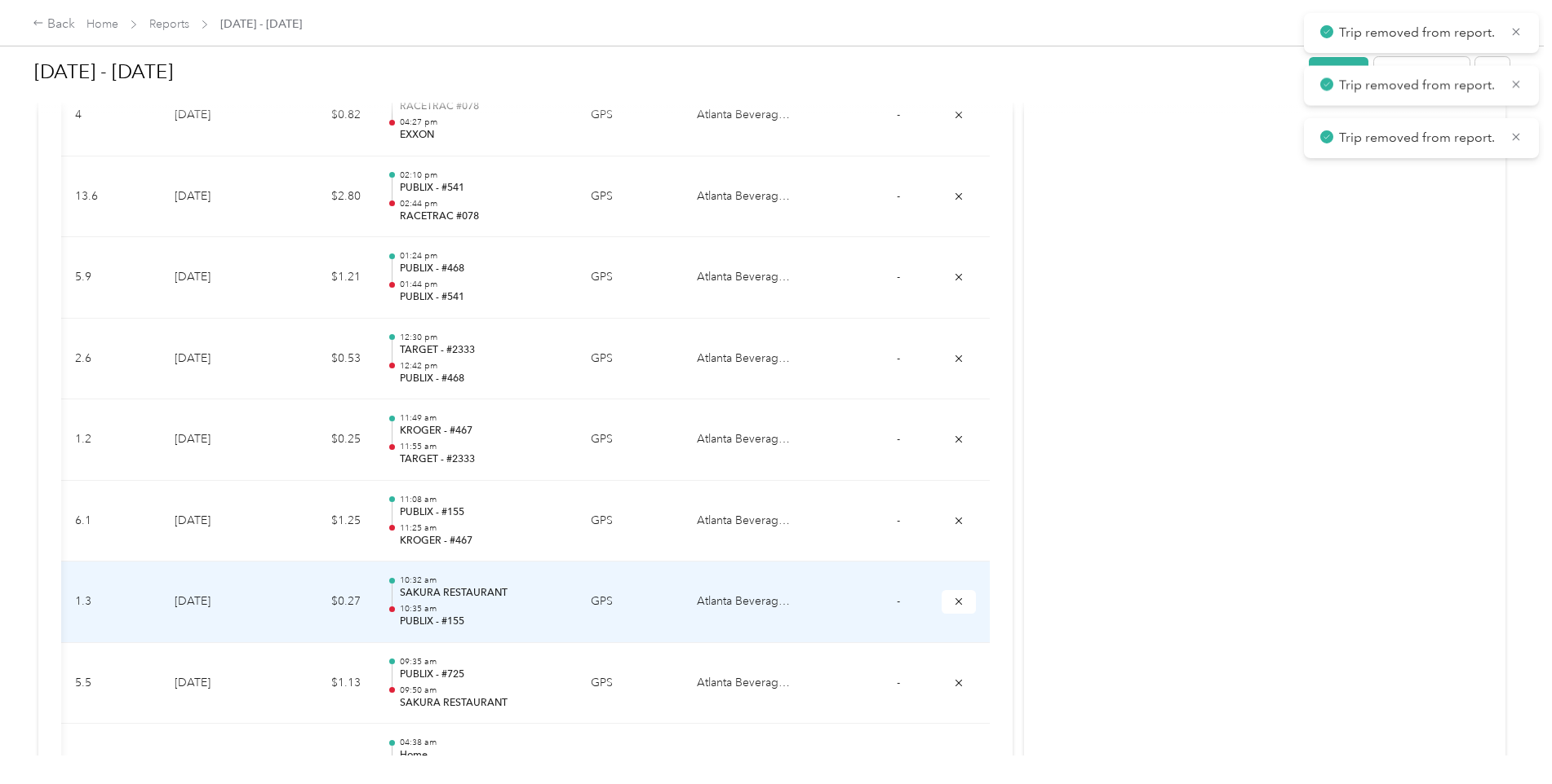
scroll to position [6441, 0]
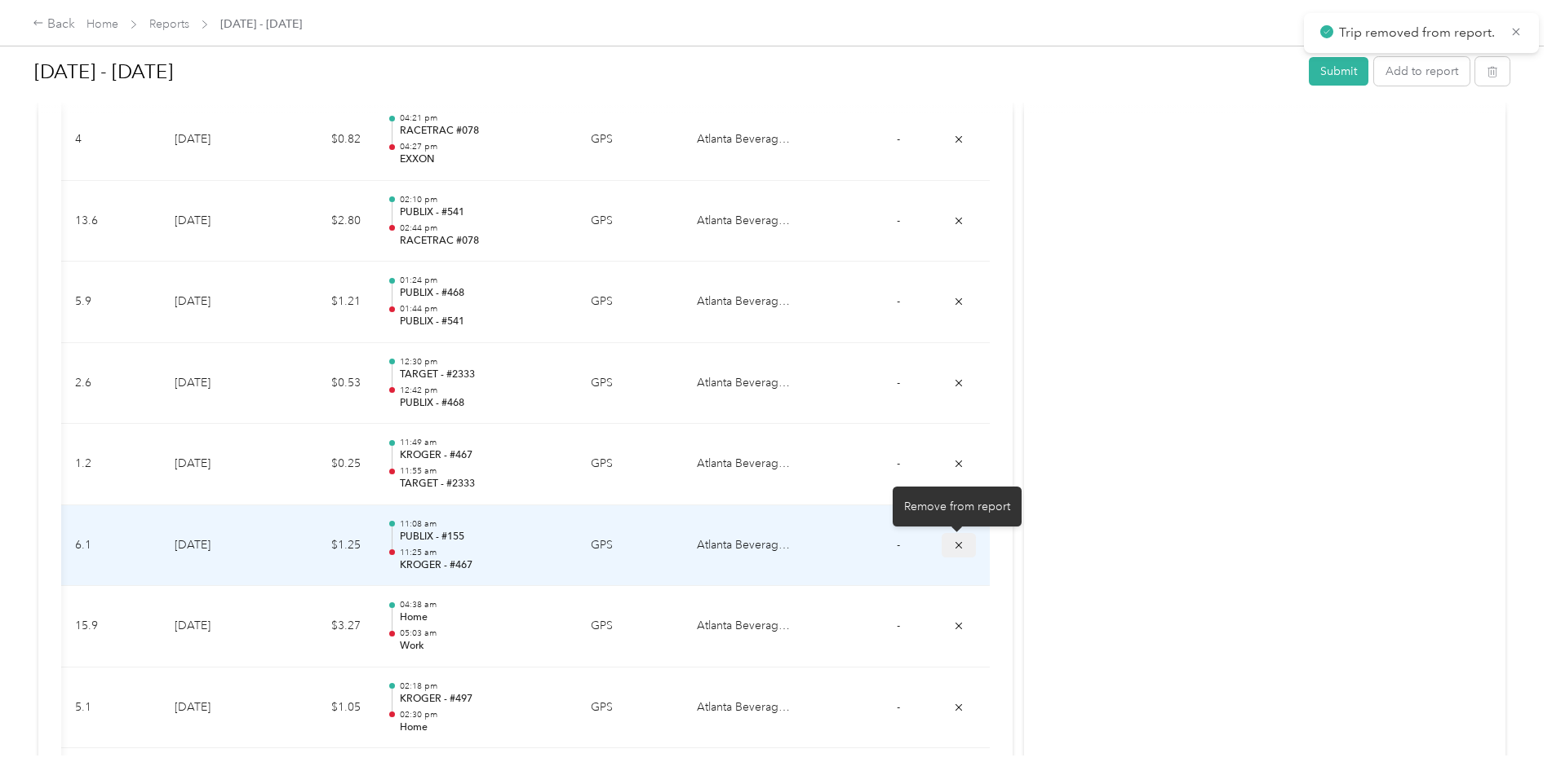
click at [957, 547] on icon "submit" at bounding box center [959, 545] width 7 height 7
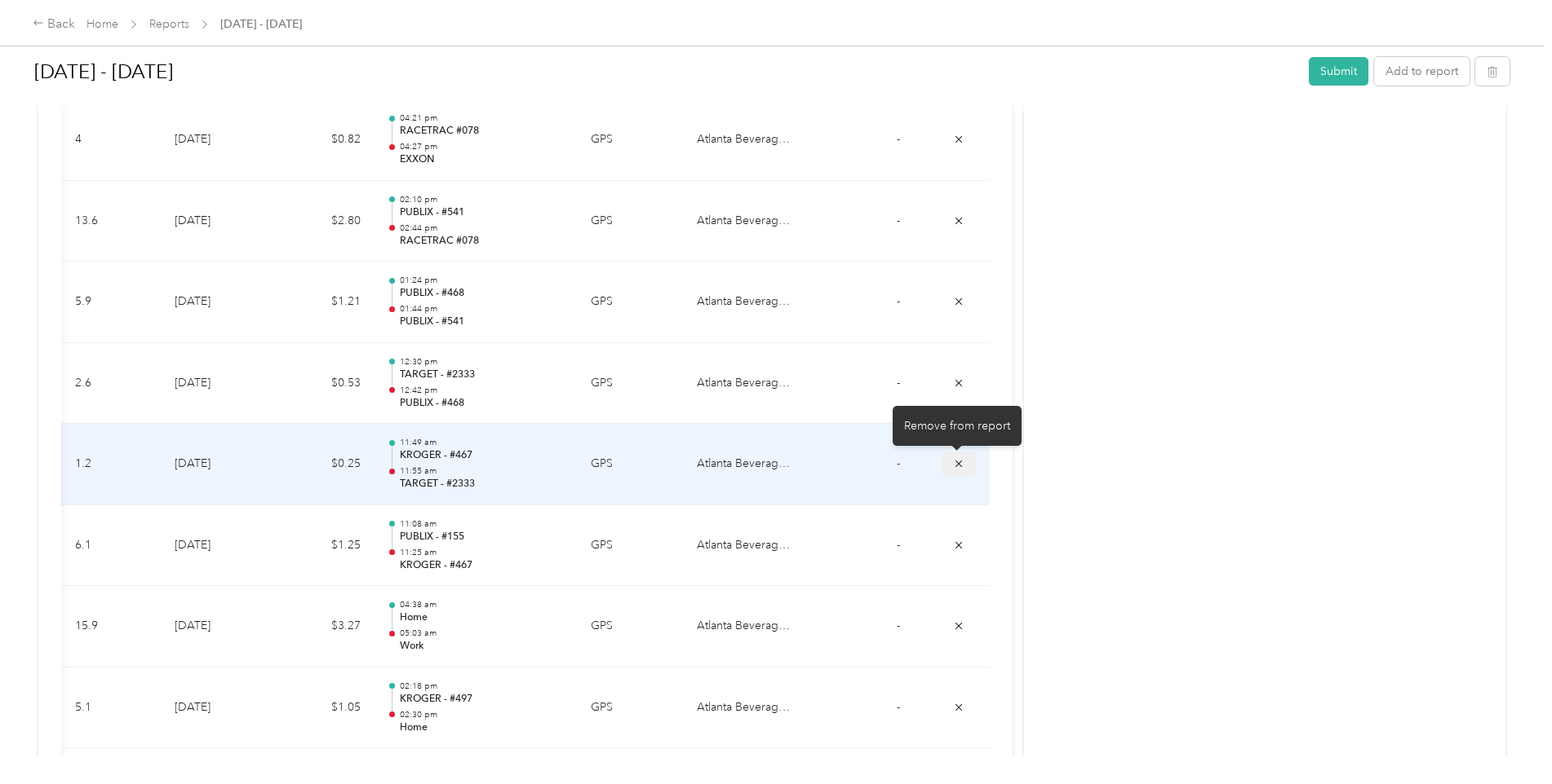
click at [956, 463] on icon "submit" at bounding box center [959, 464] width 7 height 7
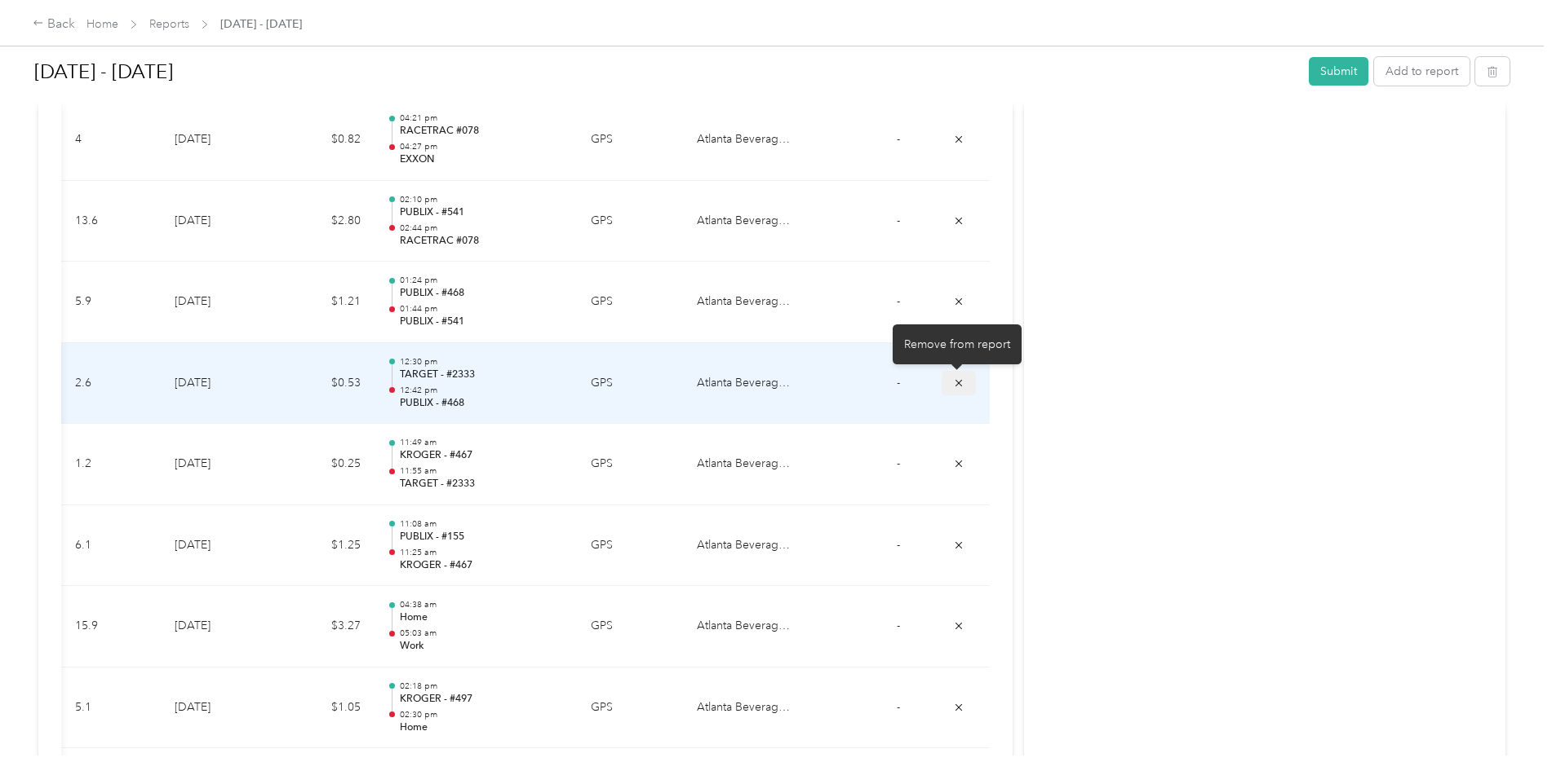
click at [957, 386] on icon "submit" at bounding box center [959, 384] width 12 height 12
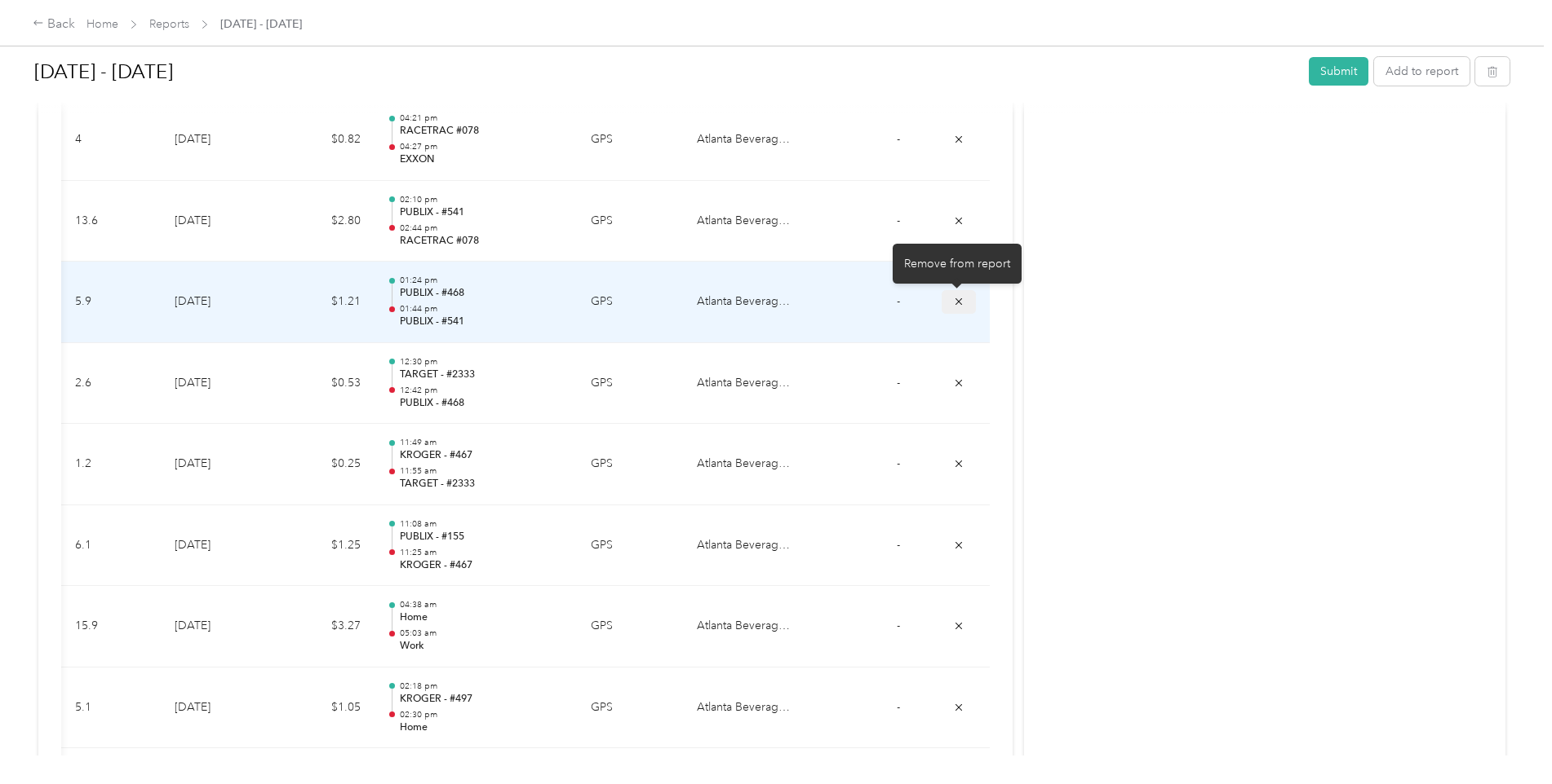
click at [957, 305] on icon "submit" at bounding box center [959, 302] width 12 height 12
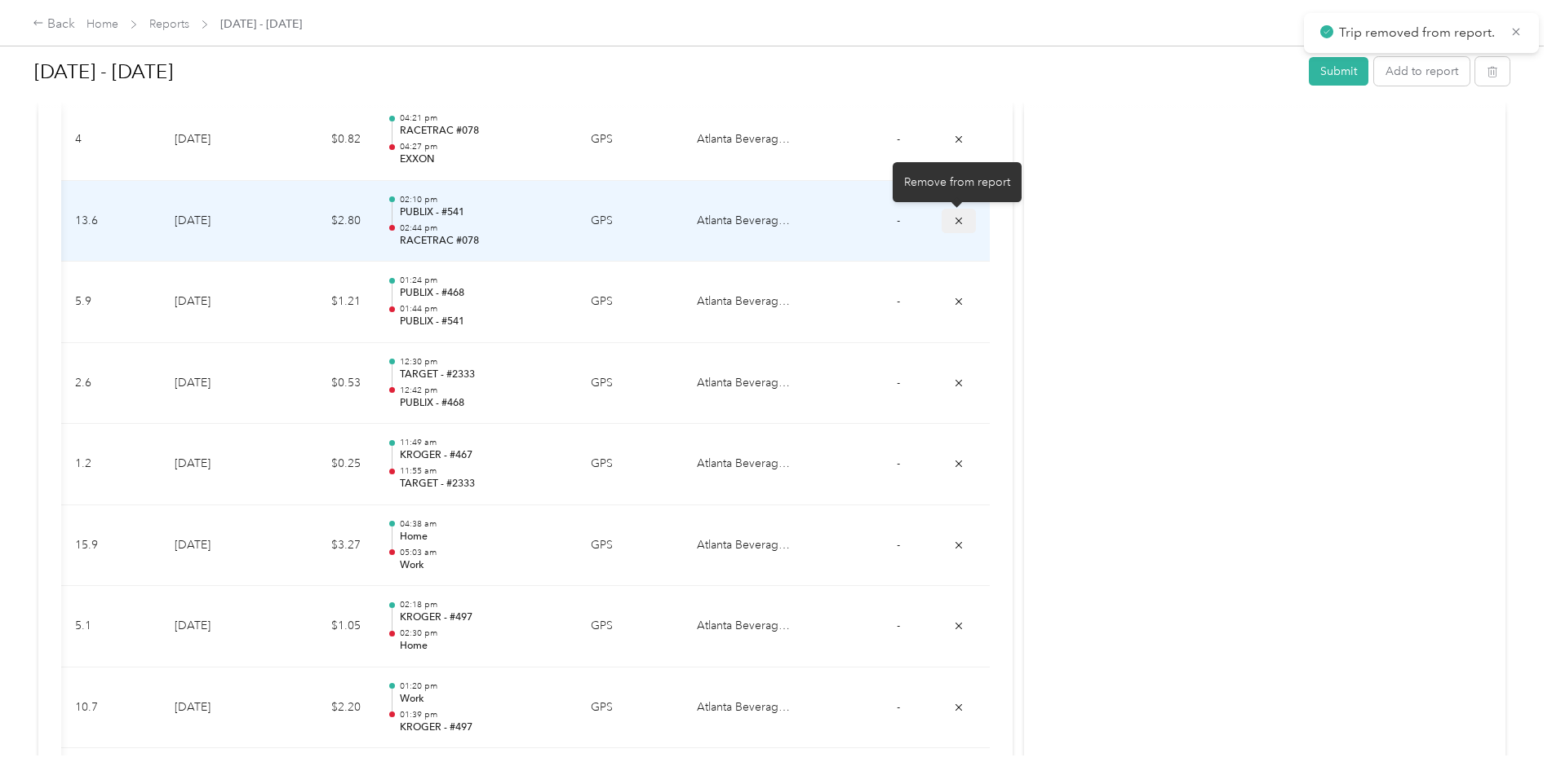
click at [958, 218] on icon "submit" at bounding box center [959, 219] width 7 height 7
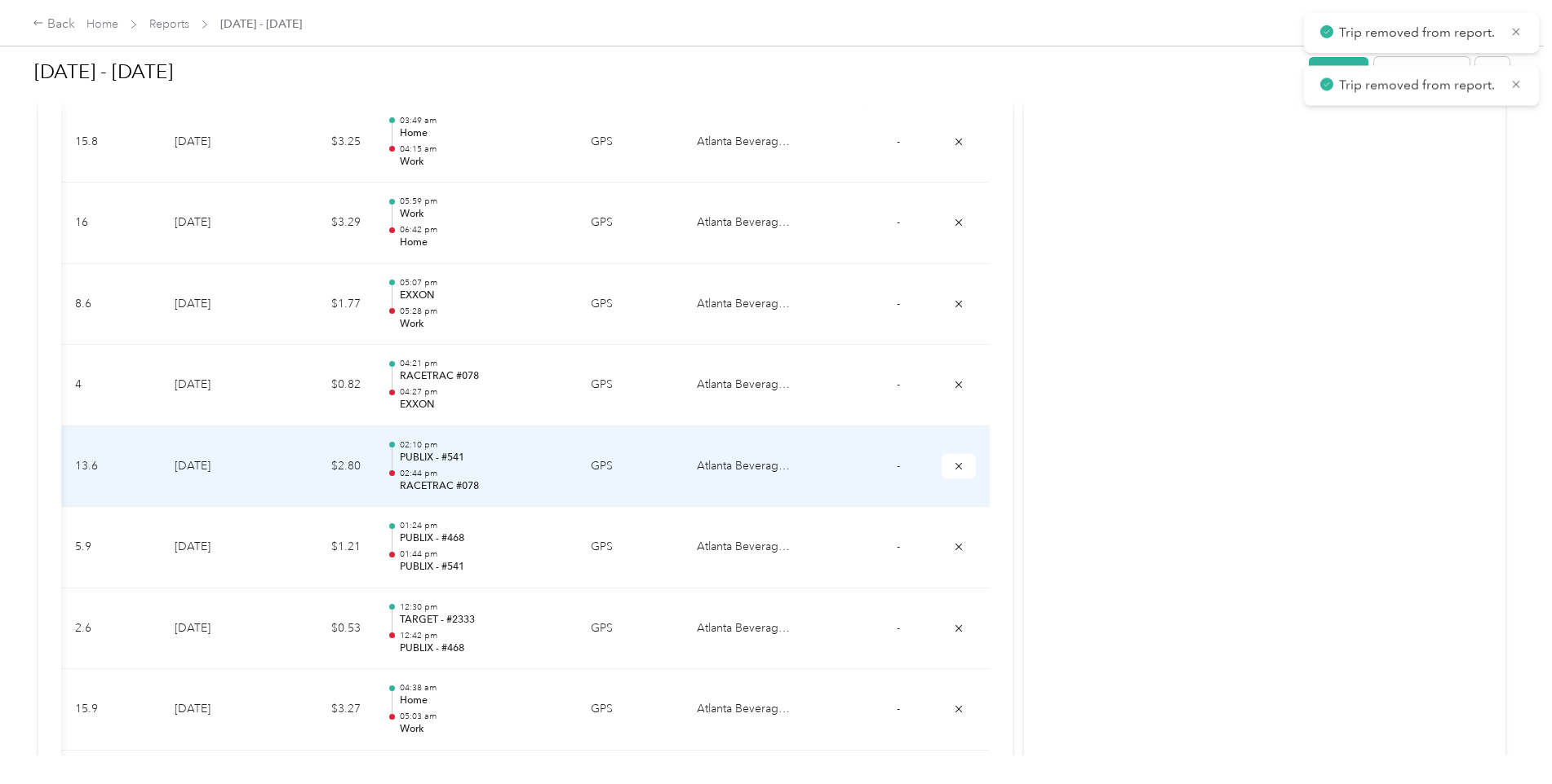
scroll to position [6115, 0]
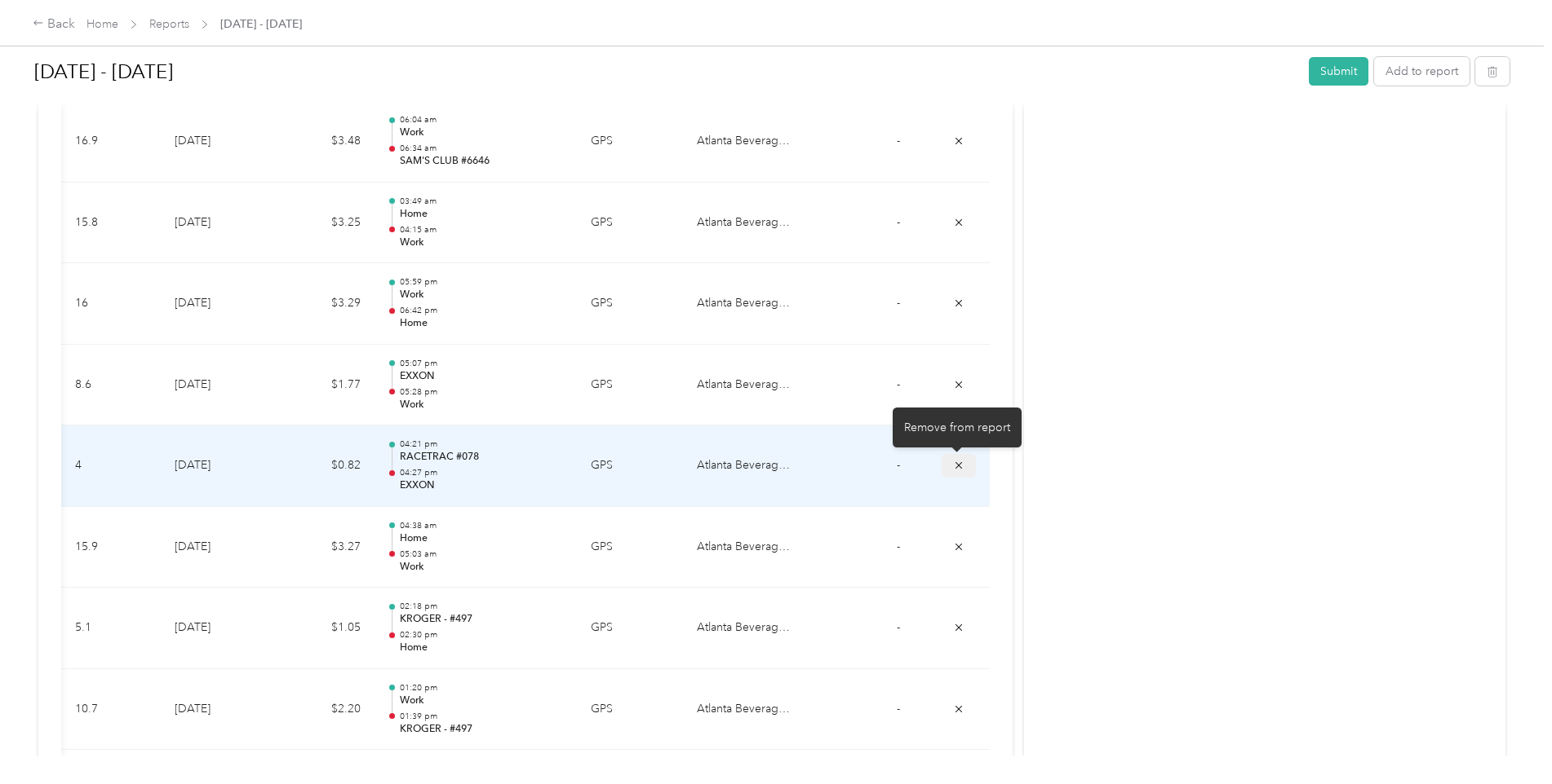
click at [954, 467] on icon "submit" at bounding box center [959, 466] width 12 height 12
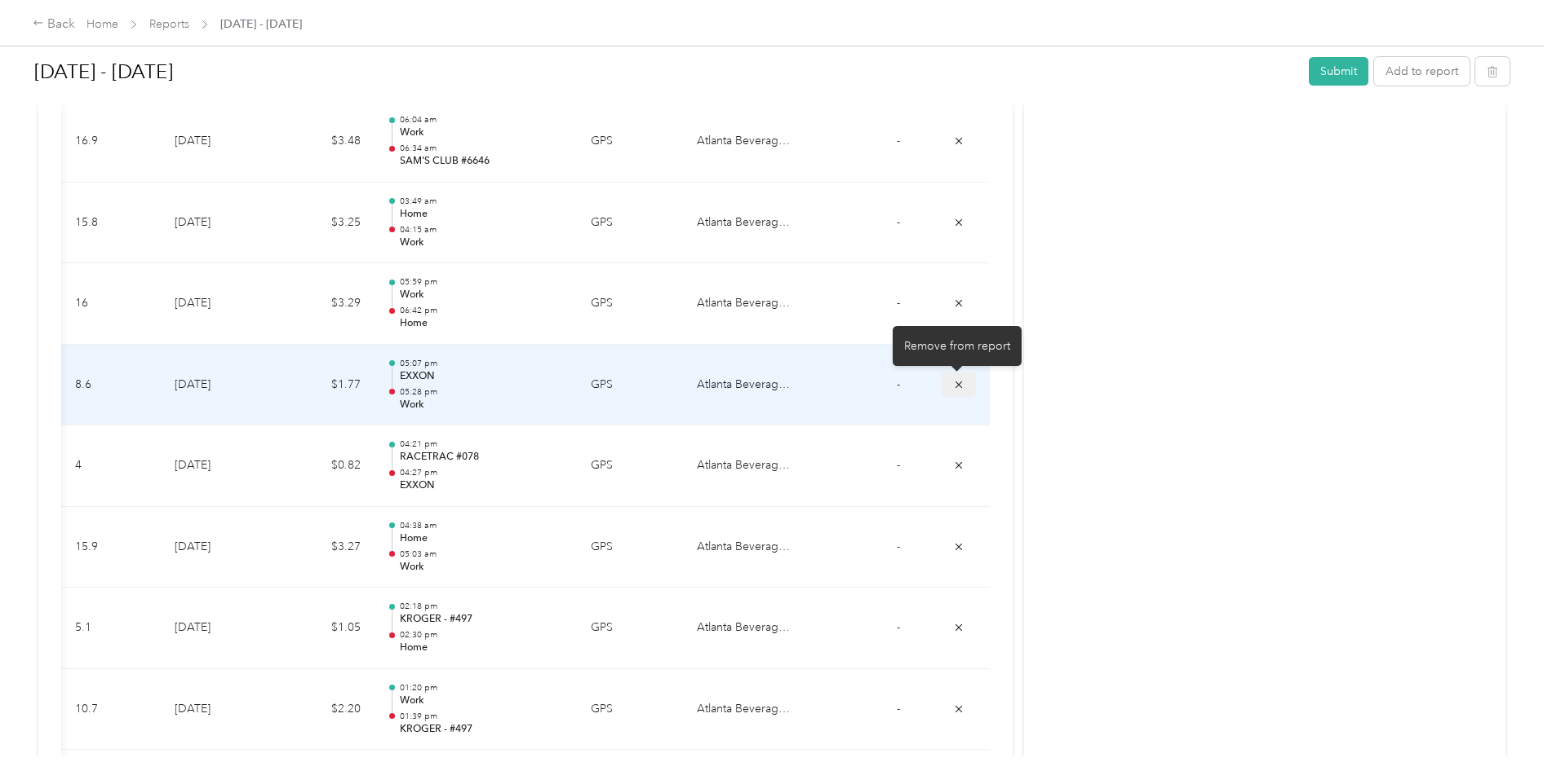
click at [956, 384] on icon "submit" at bounding box center [959, 384] width 7 height 7
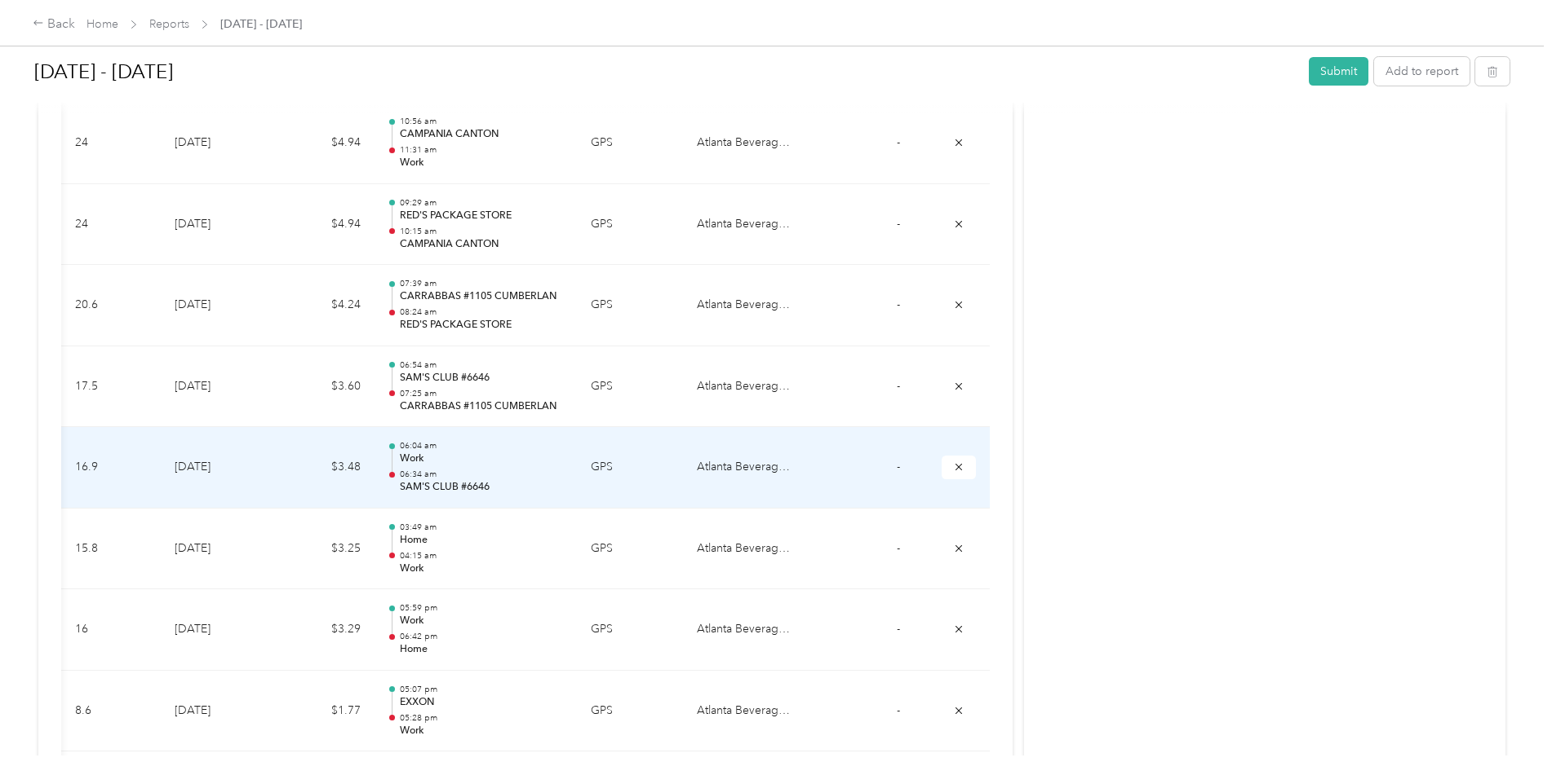
scroll to position [5707, 0]
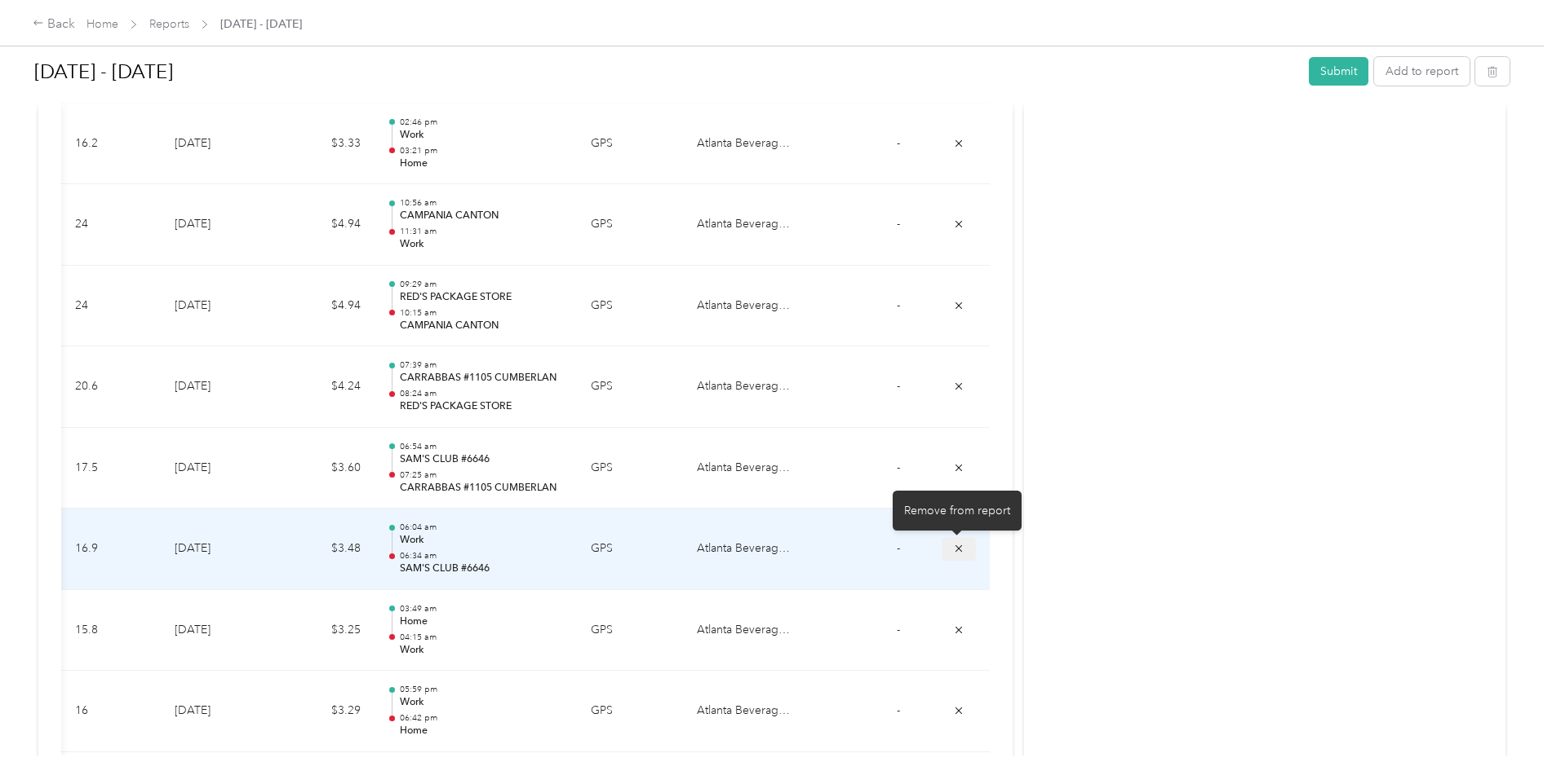
click at [958, 551] on icon "submit" at bounding box center [959, 549] width 7 height 7
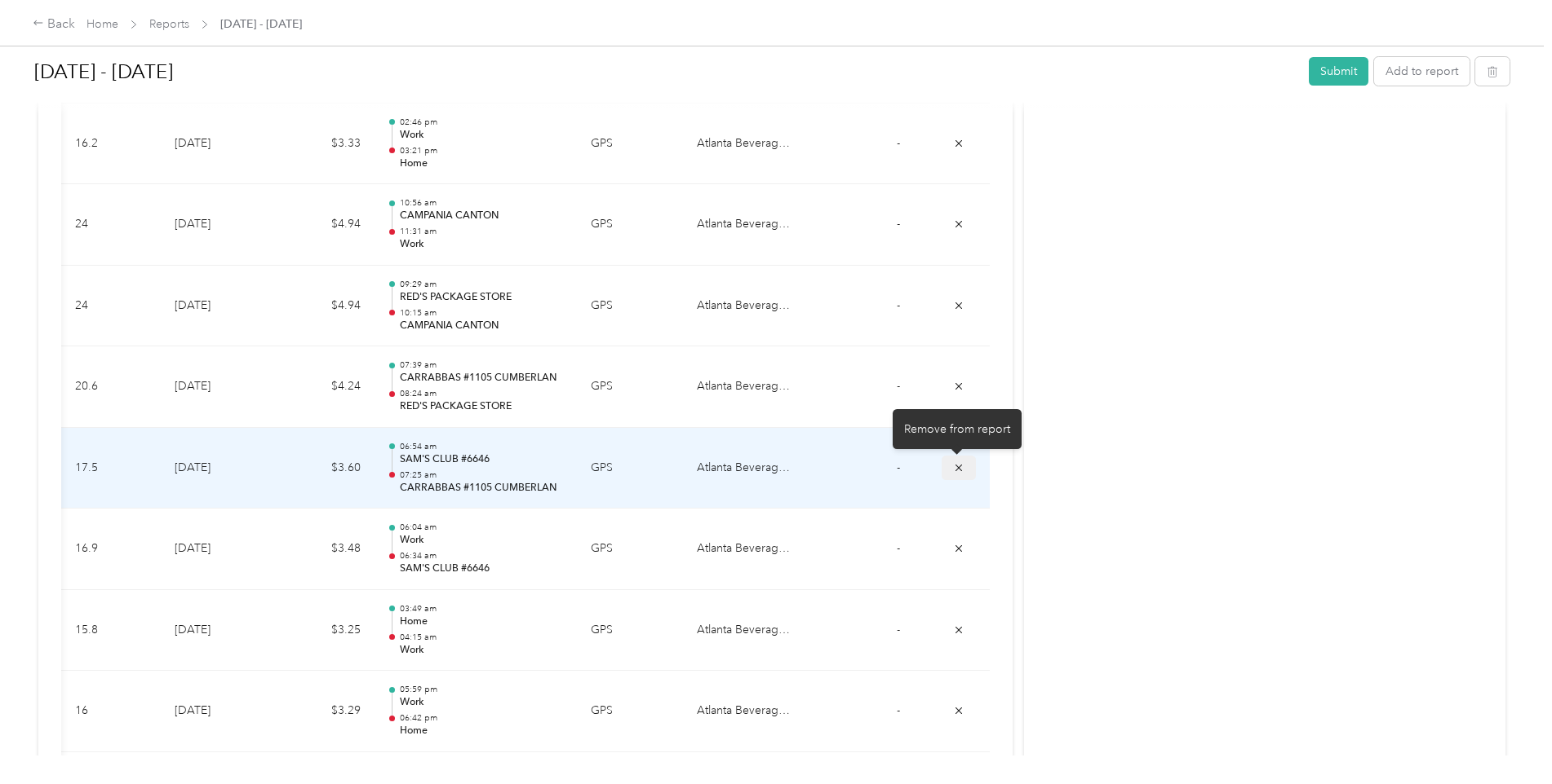
click at [960, 470] on icon "submit" at bounding box center [959, 469] width 12 height 12
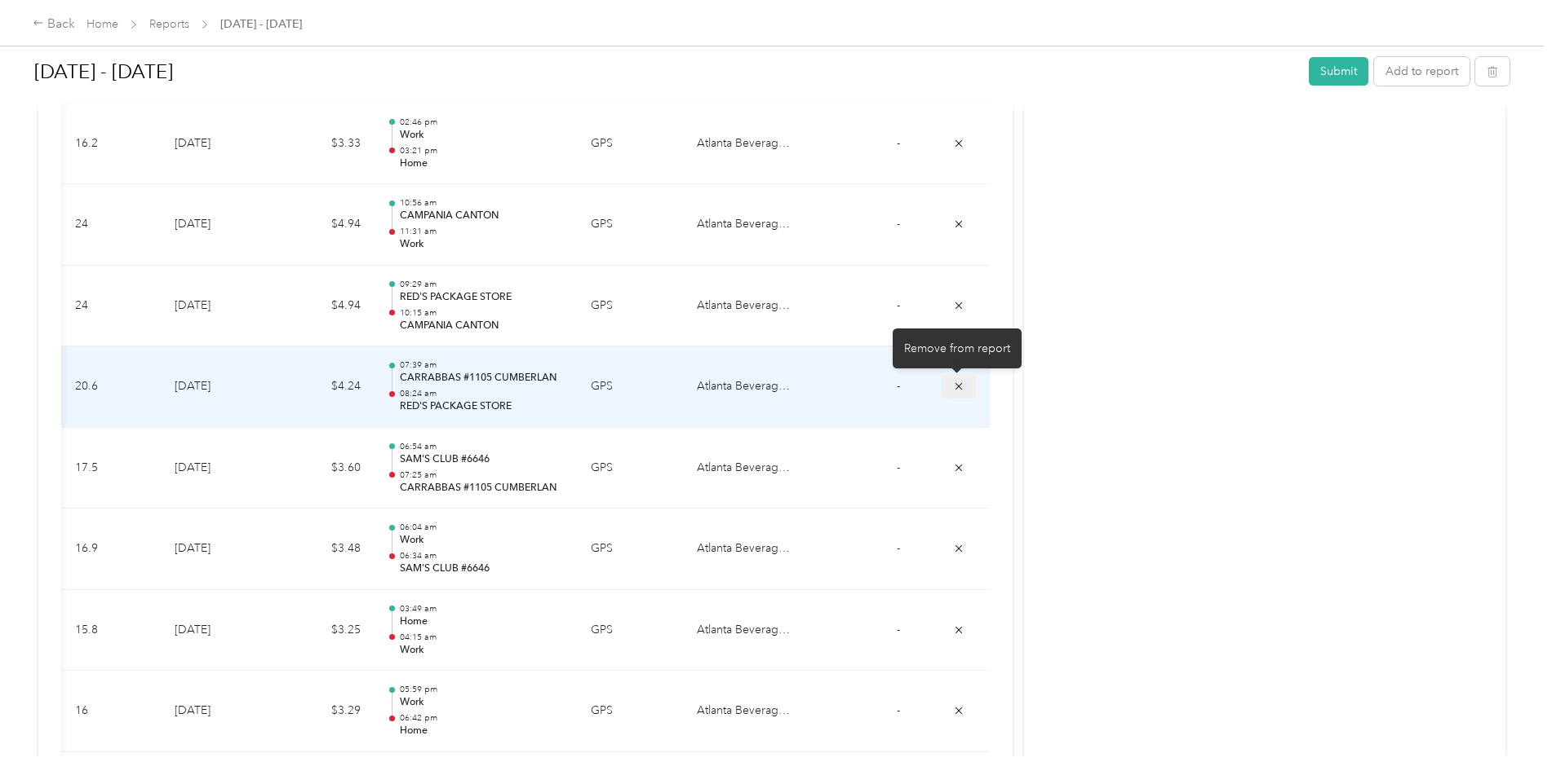
click at [955, 390] on icon "submit" at bounding box center [959, 387] width 12 height 12
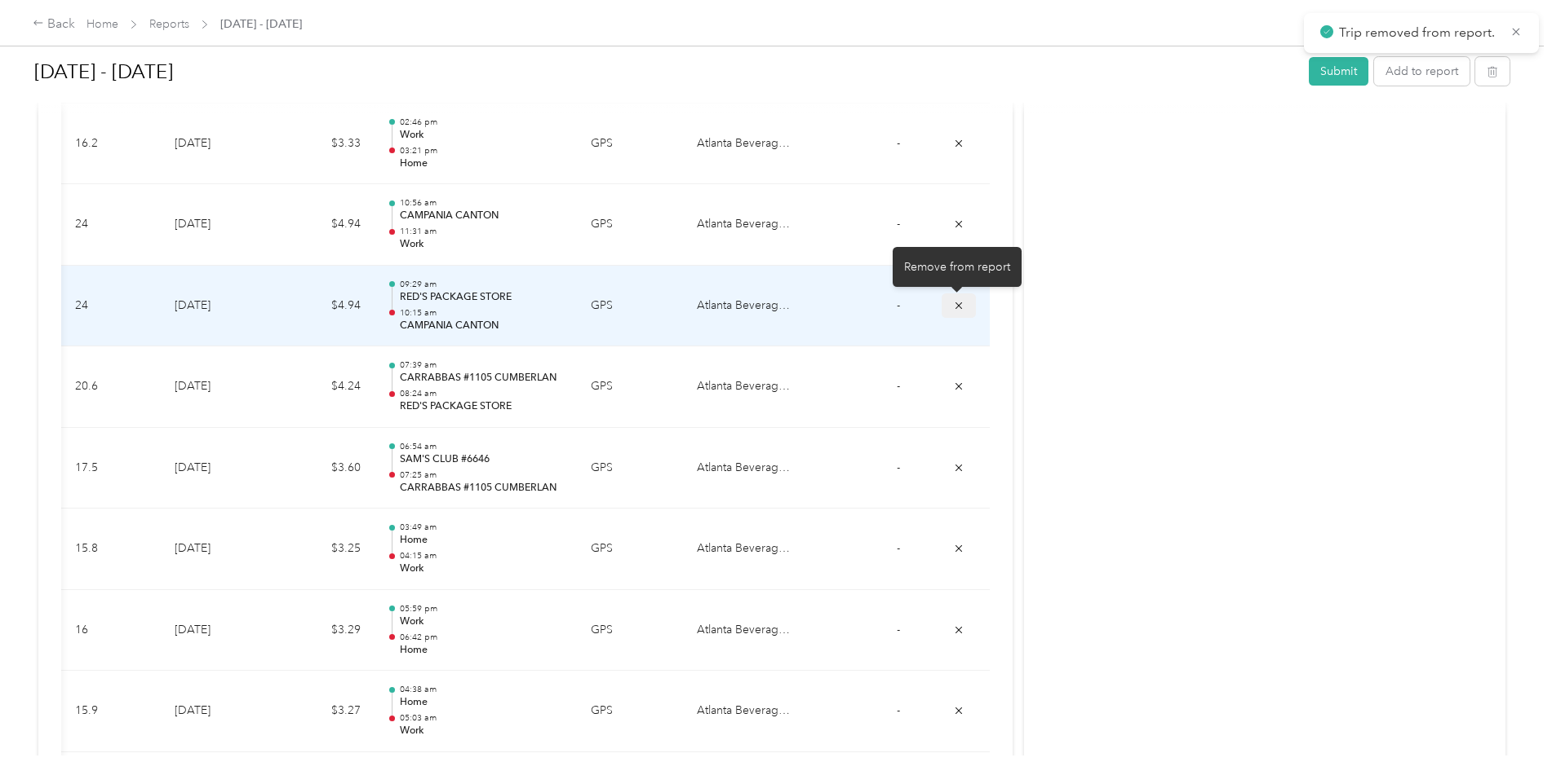
click at [957, 307] on icon "submit" at bounding box center [959, 305] width 12 height 12
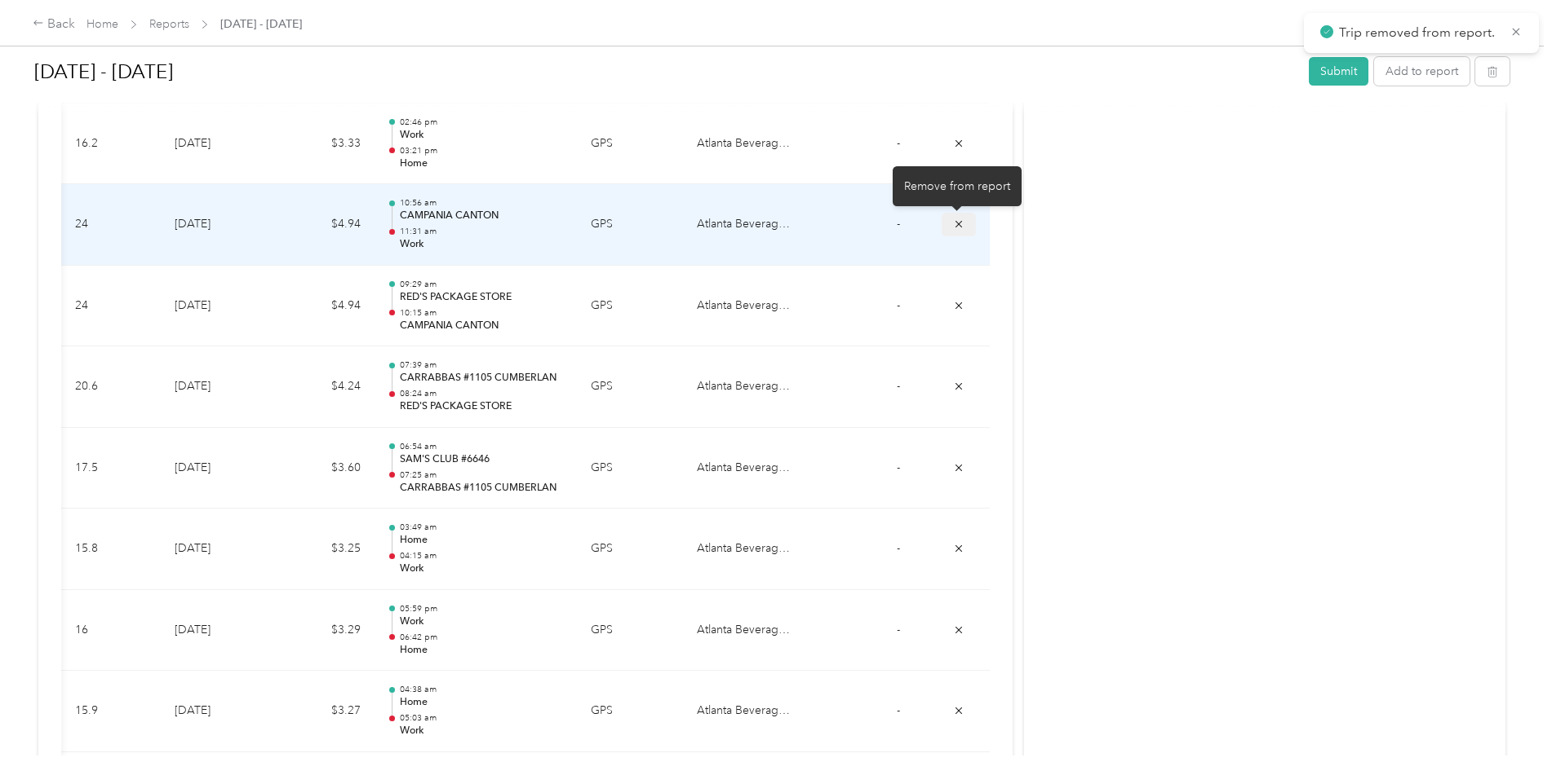
click at [953, 225] on icon "submit" at bounding box center [959, 224] width 12 height 12
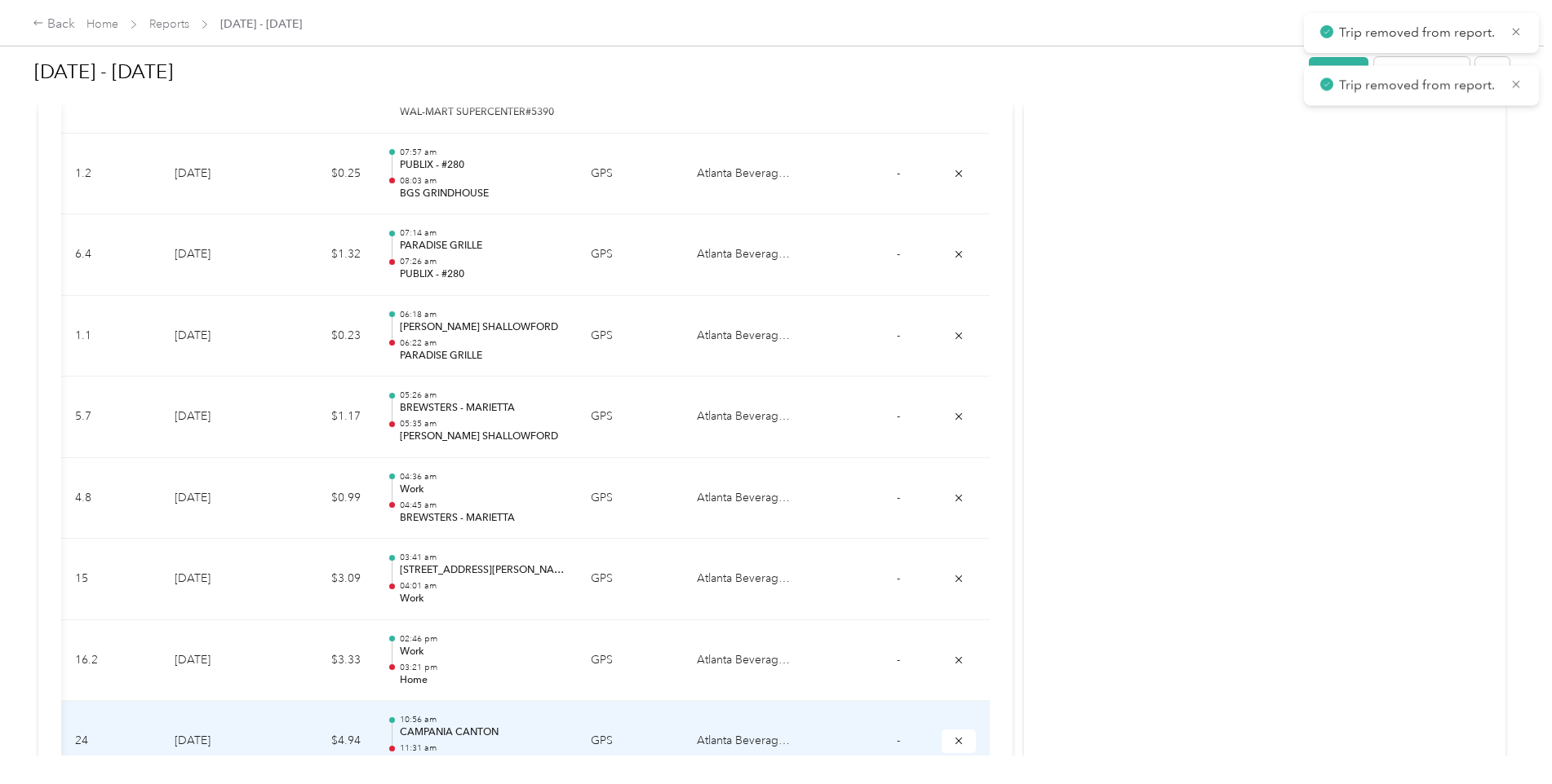
scroll to position [5136, 0]
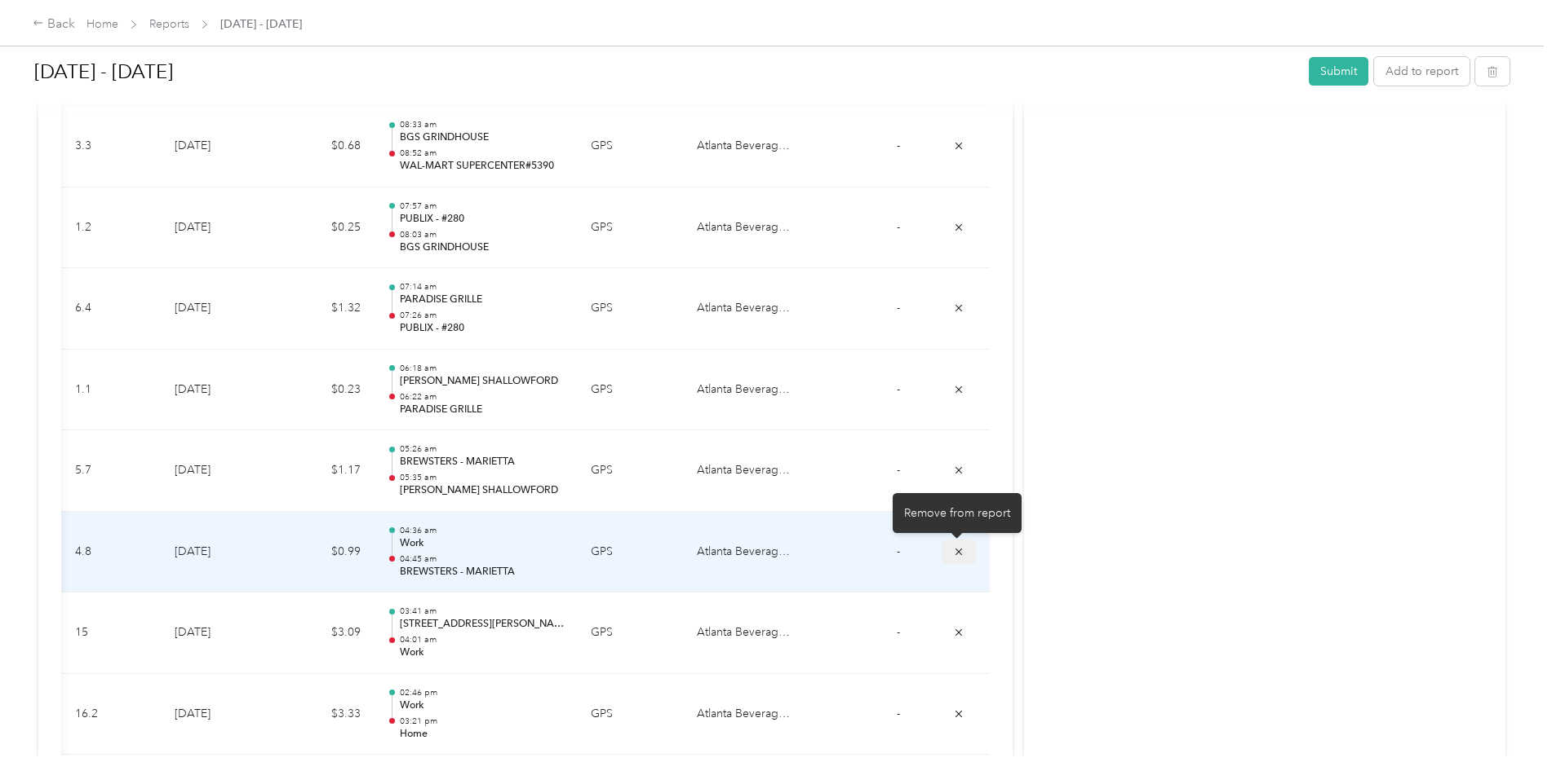
click at [953, 552] on icon "submit" at bounding box center [959, 553] width 12 height 12
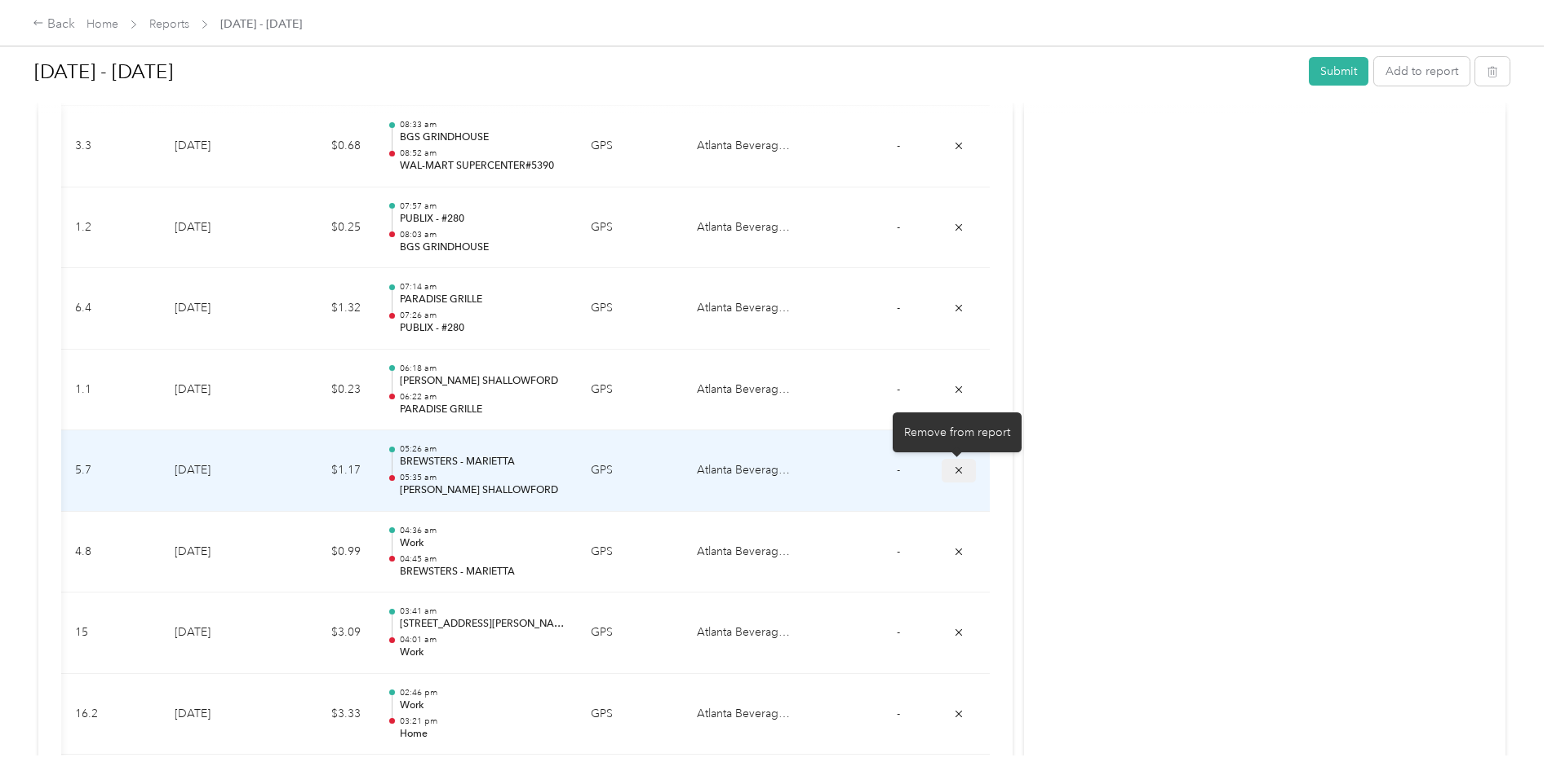
click at [959, 471] on icon "submit" at bounding box center [959, 471] width 12 height 12
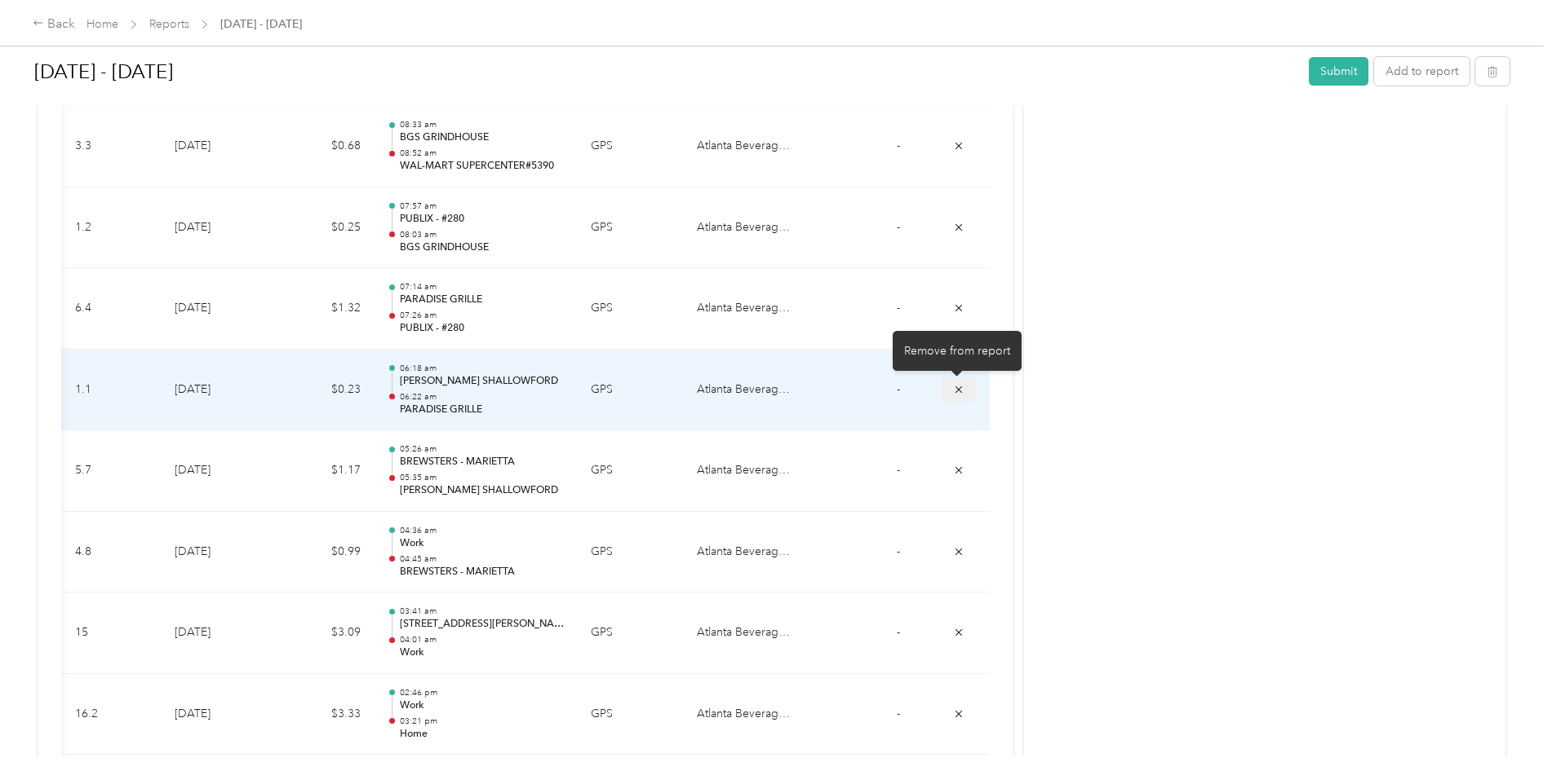
click at [955, 387] on icon "submit" at bounding box center [959, 390] width 12 height 12
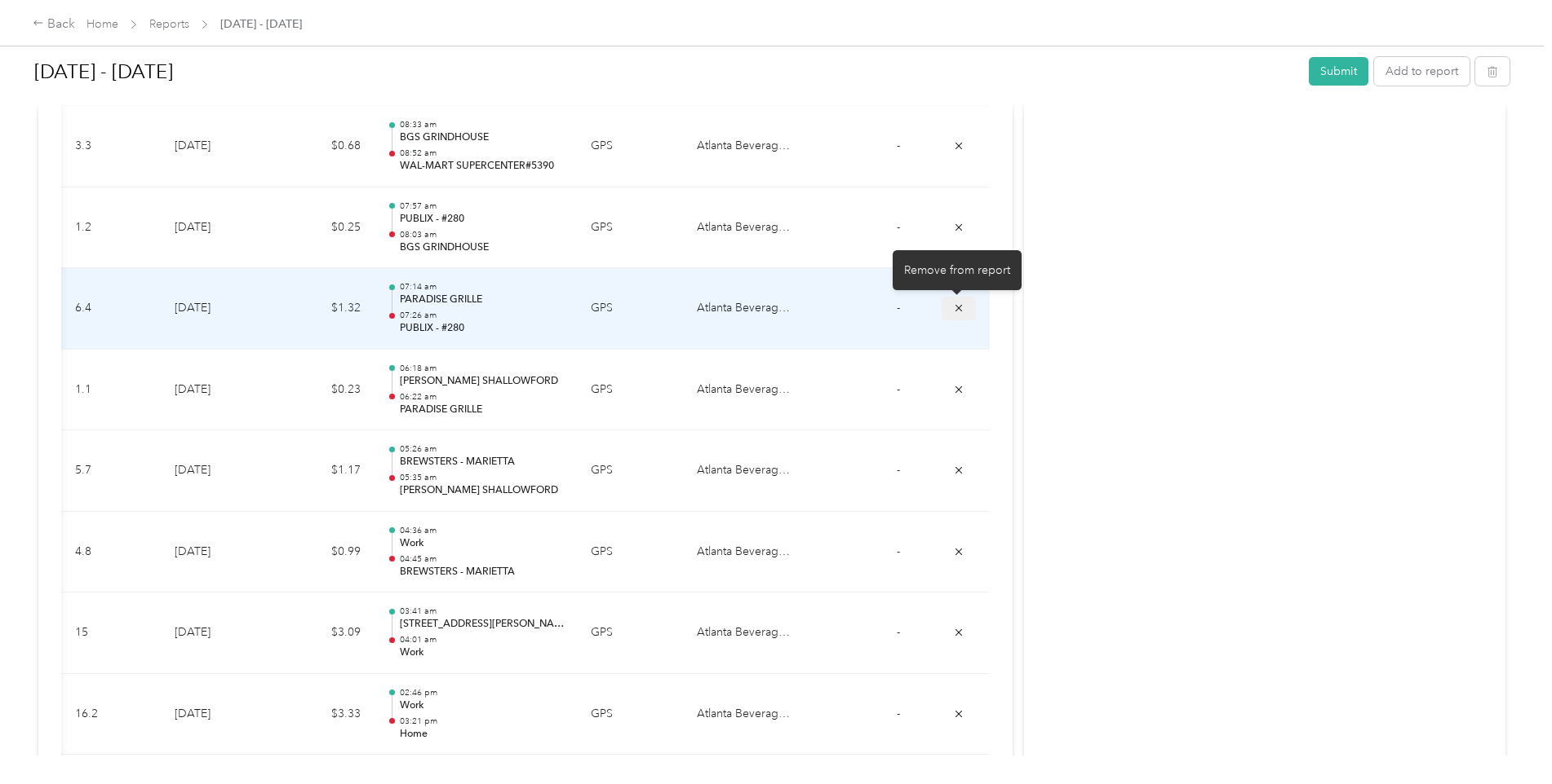
click at [959, 305] on icon "submit" at bounding box center [959, 308] width 12 height 12
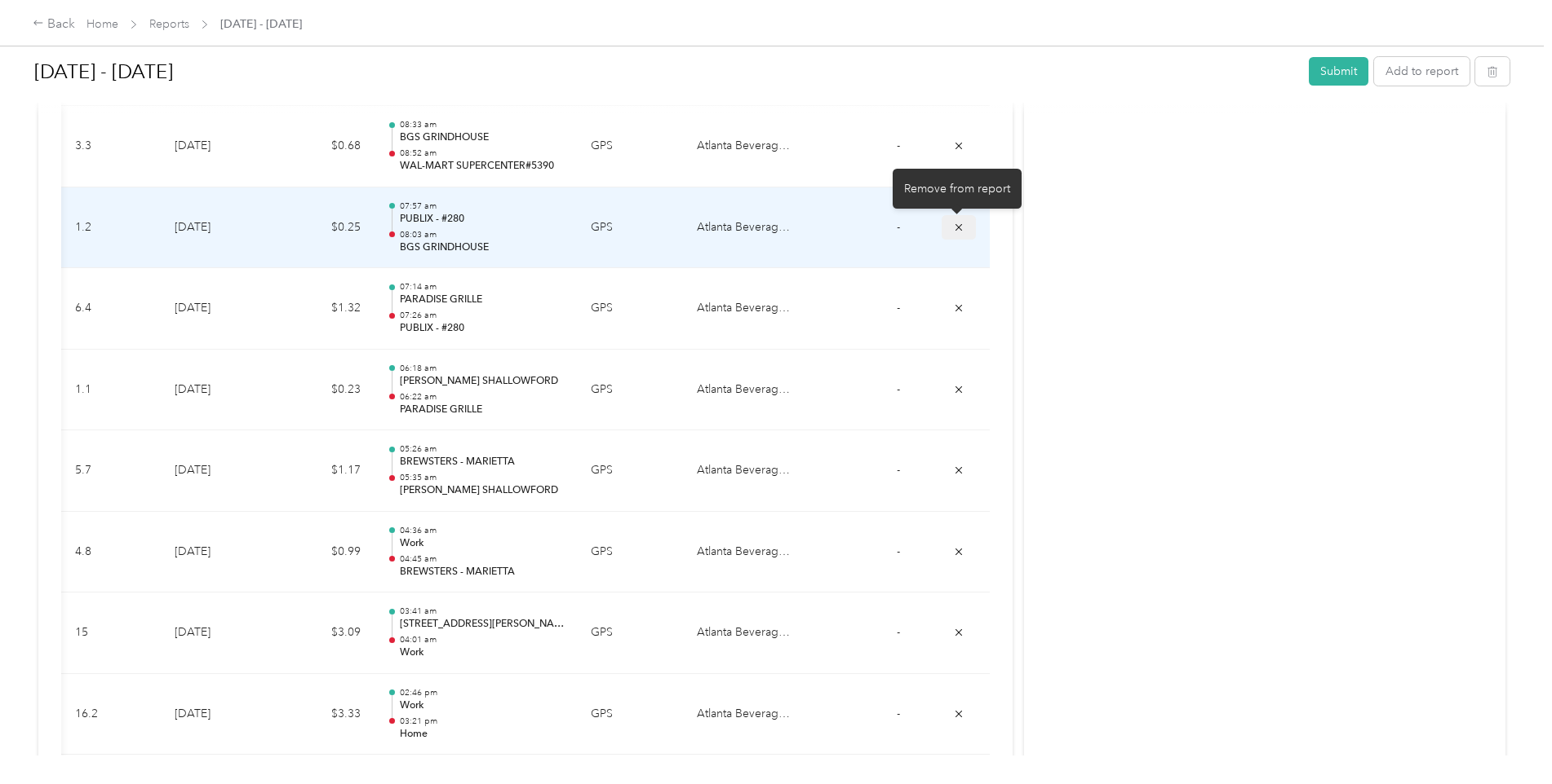
click at [957, 229] on icon "submit" at bounding box center [959, 227] width 12 height 12
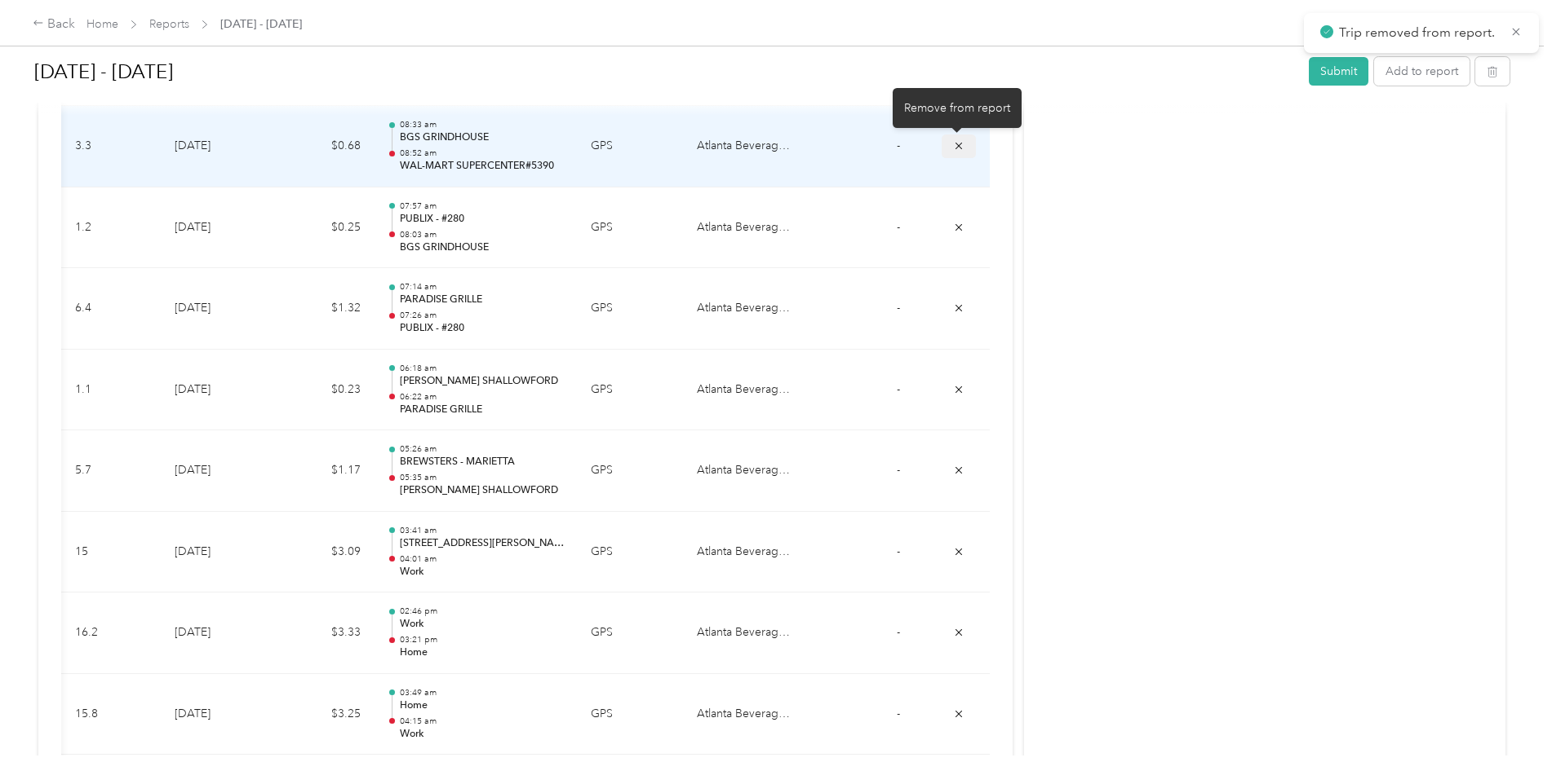
click at [953, 146] on icon "submit" at bounding box center [959, 146] width 12 height 12
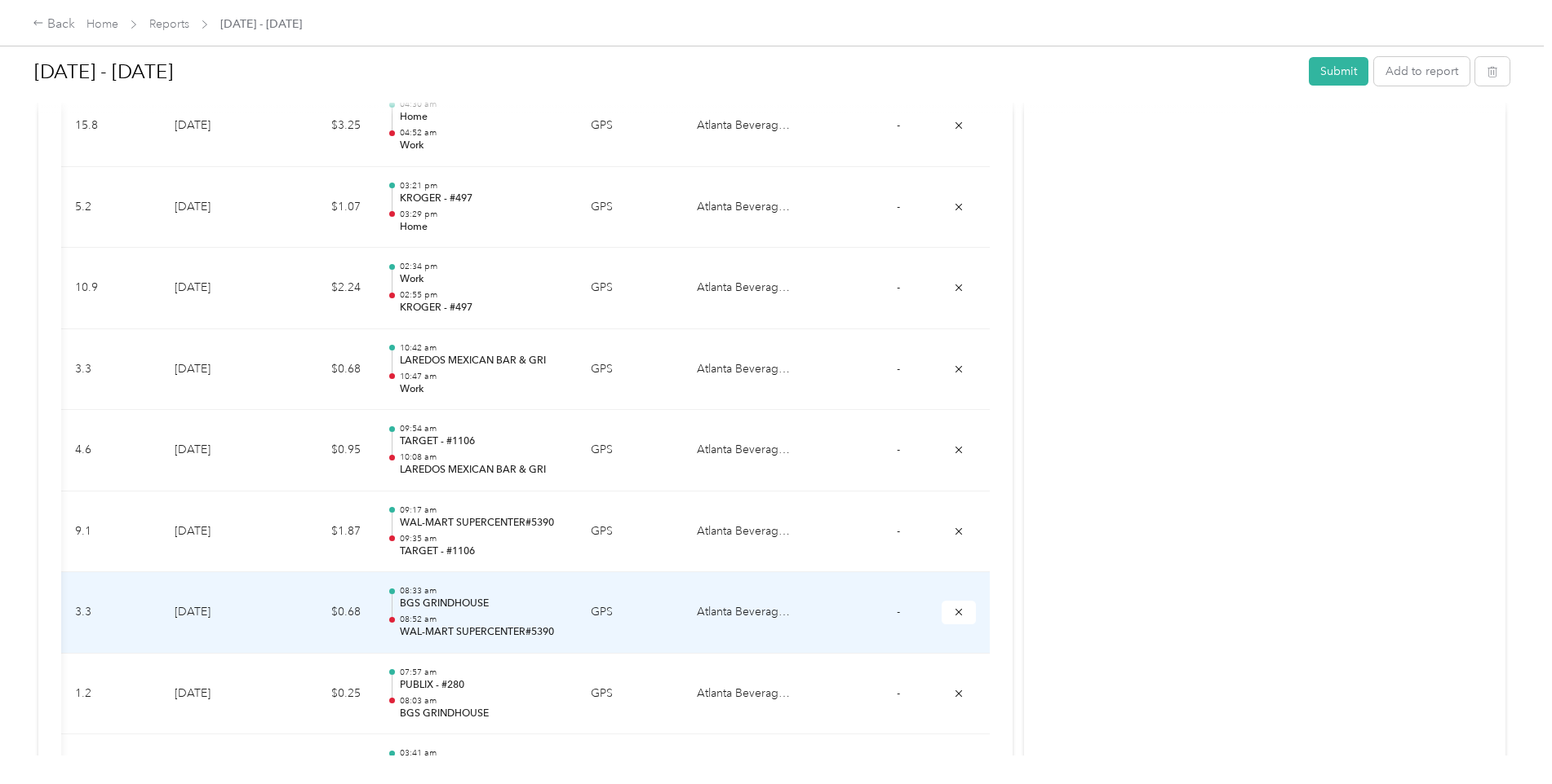
scroll to position [4729, 0]
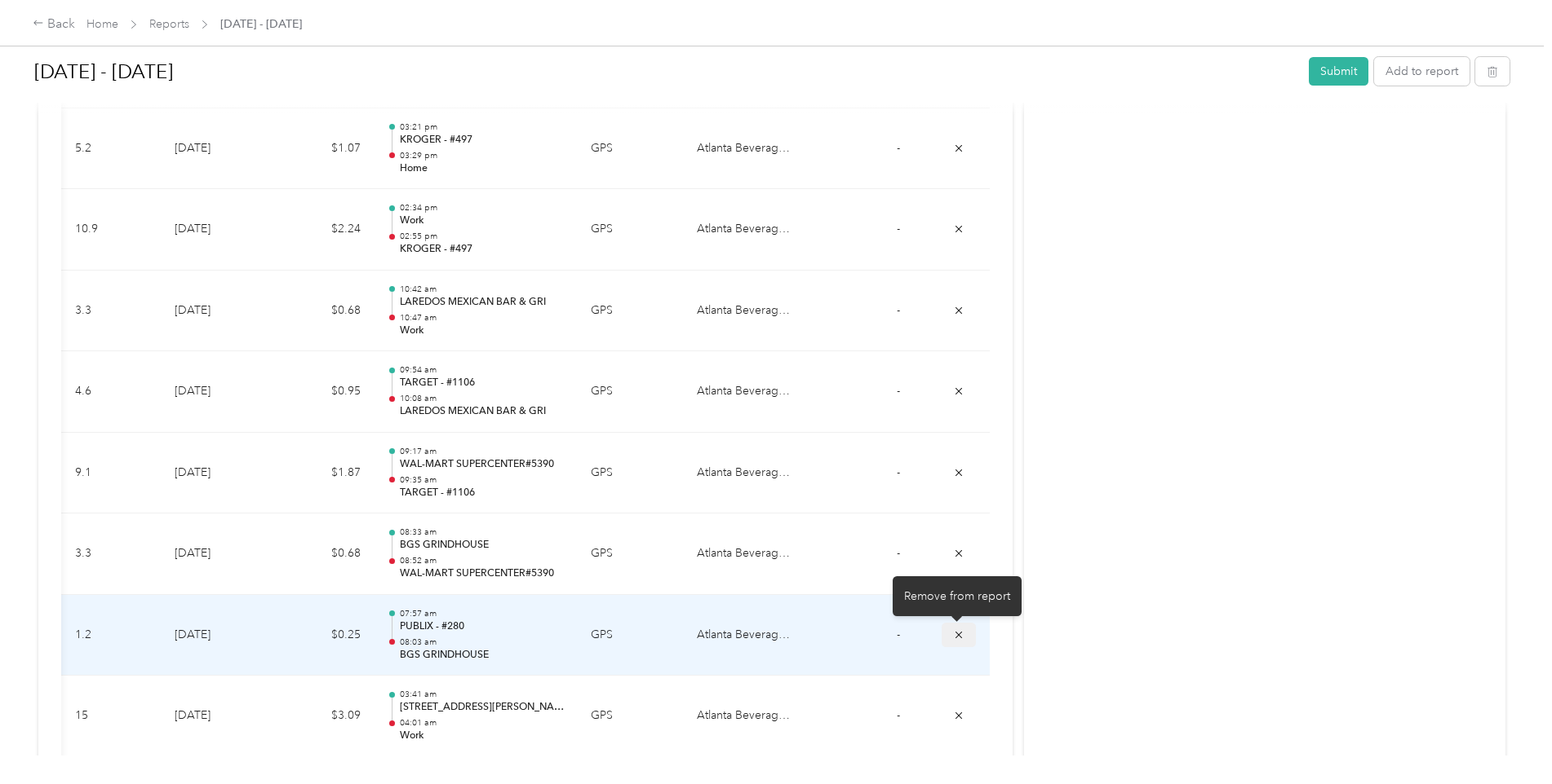
click at [956, 636] on icon "submit" at bounding box center [959, 634] width 7 height 7
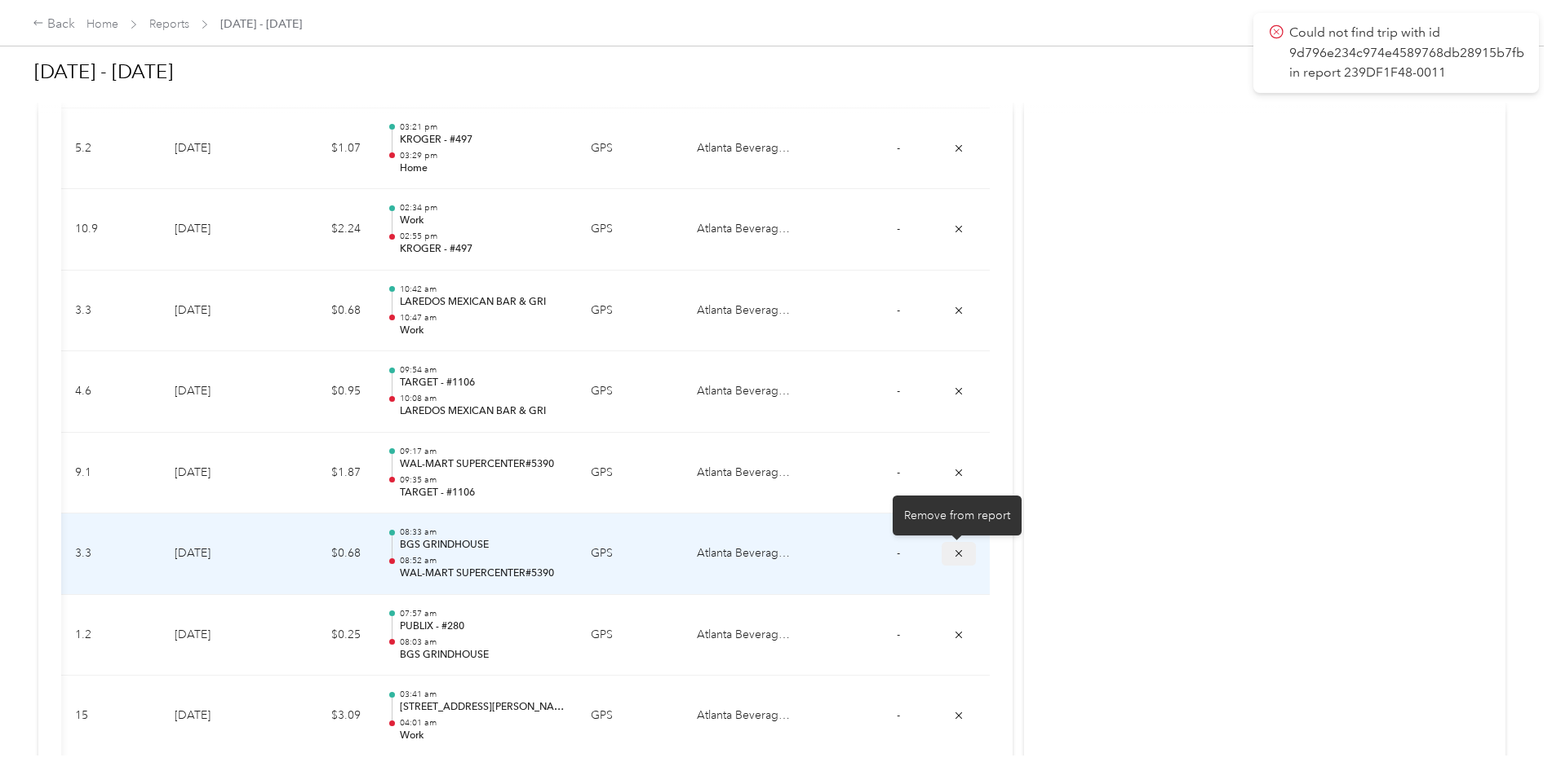
click at [957, 552] on icon "submit" at bounding box center [959, 554] width 12 height 12
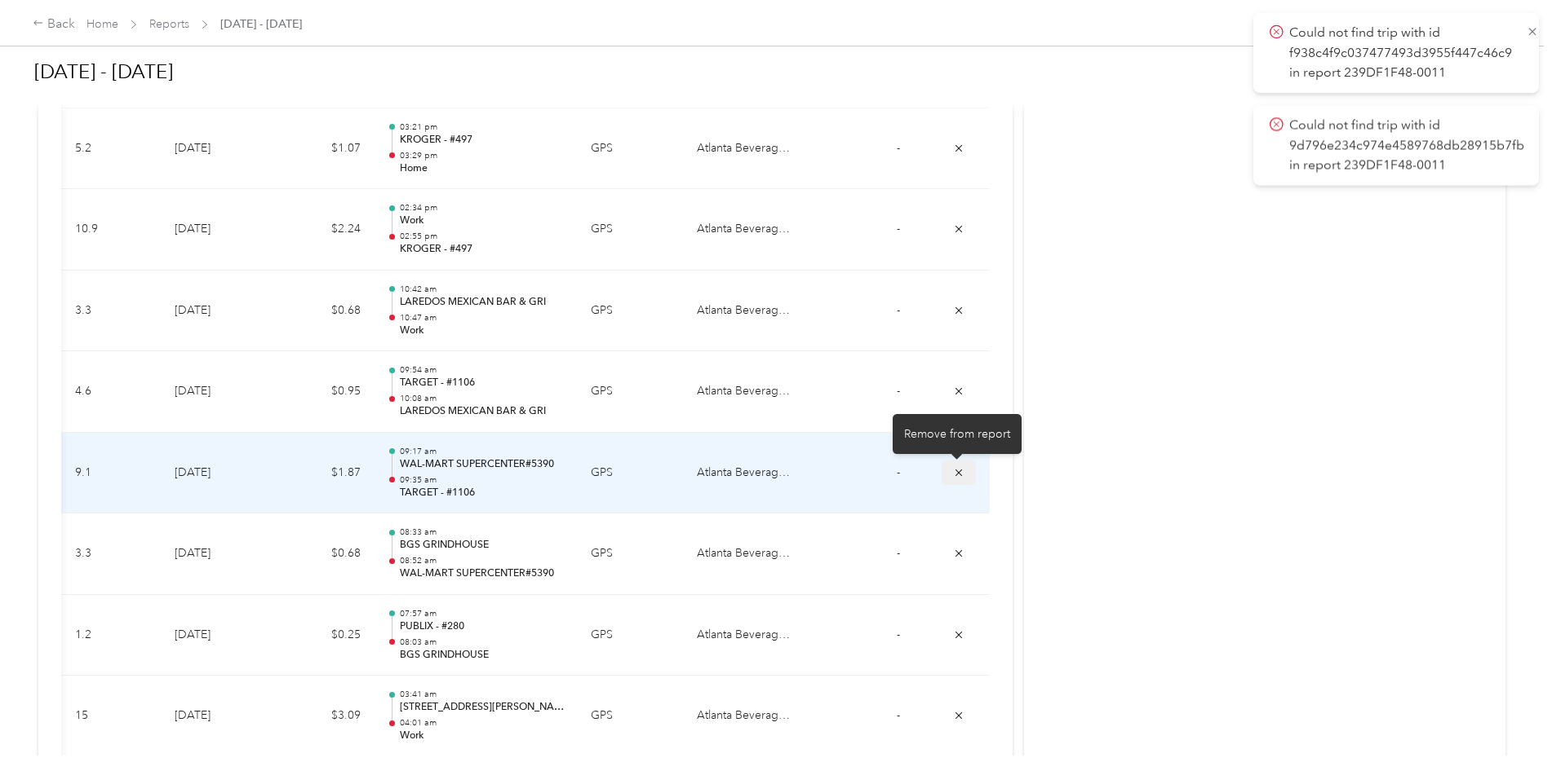
click at [957, 476] on icon "submit" at bounding box center [959, 474] width 12 height 12
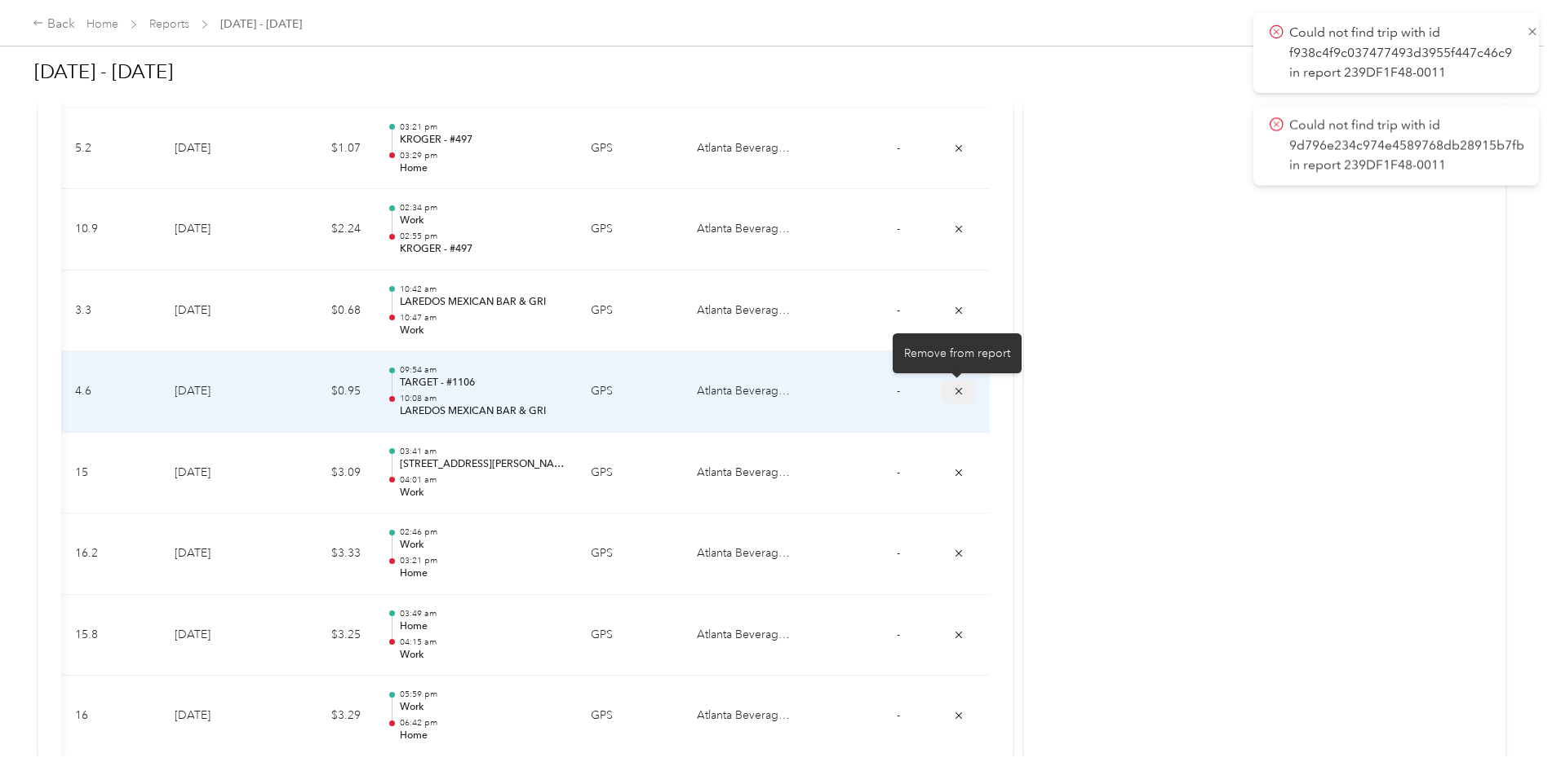
click at [957, 392] on icon "submit" at bounding box center [959, 392] width 12 height 12
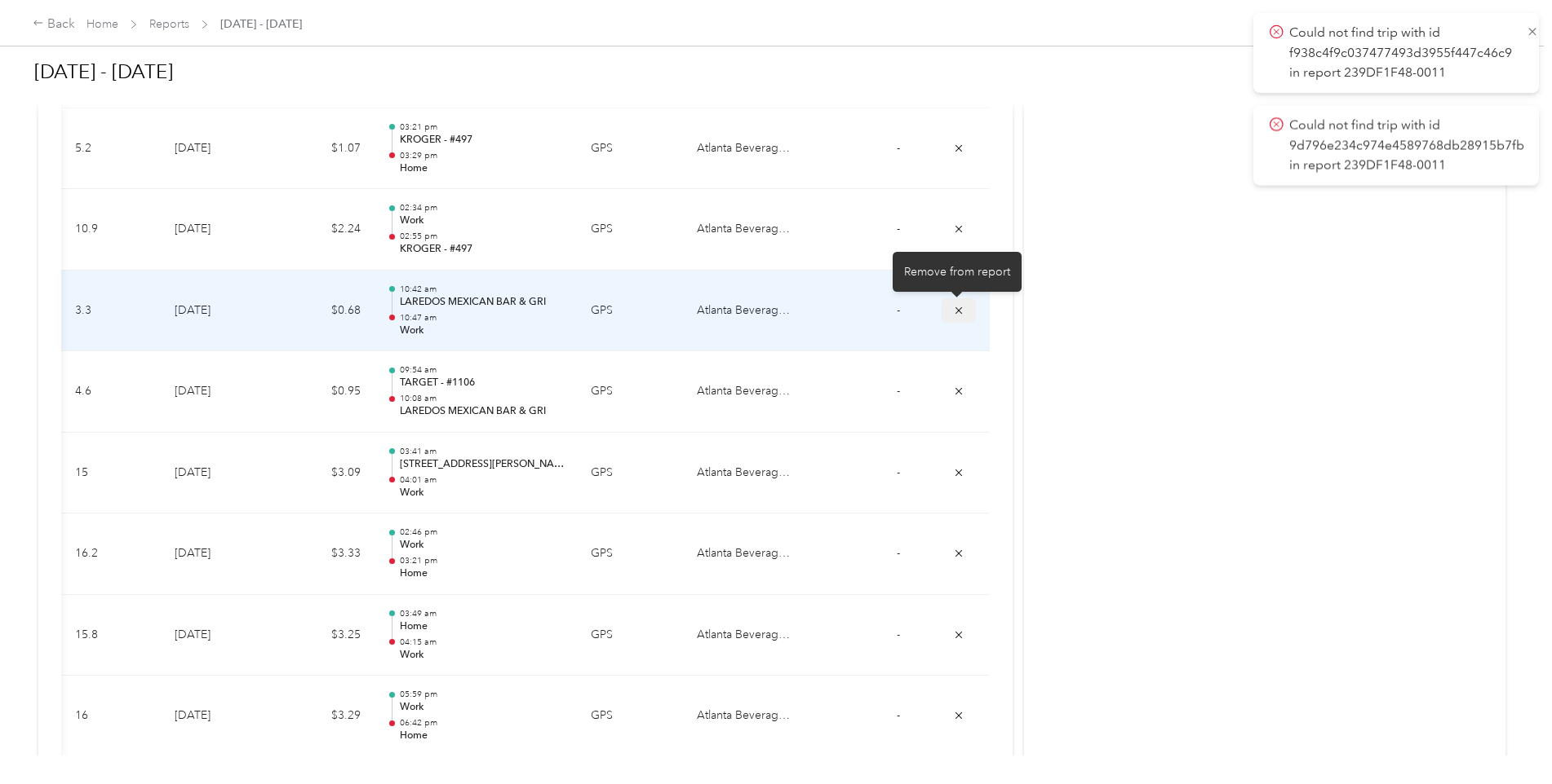
click at [956, 313] on icon "submit" at bounding box center [959, 309] width 7 height 7
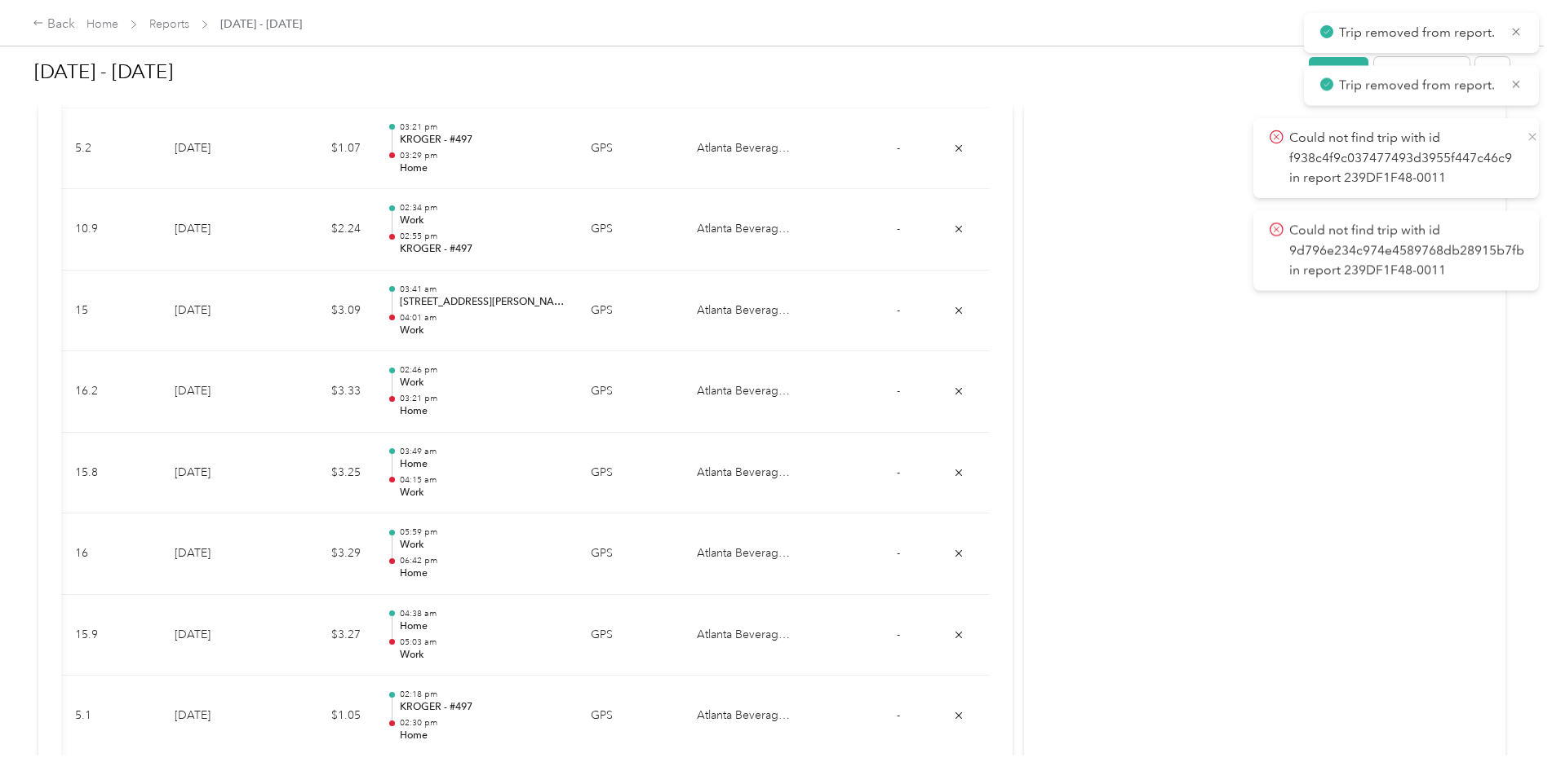
click at [1533, 137] on icon at bounding box center [1532, 136] width 8 height 8
click at [1533, 137] on span "Could not find trip with id 9d796e234c974e4589768db28915b7fb in report 239DF1F4…" at bounding box center [1410, 157] width 282 height 60
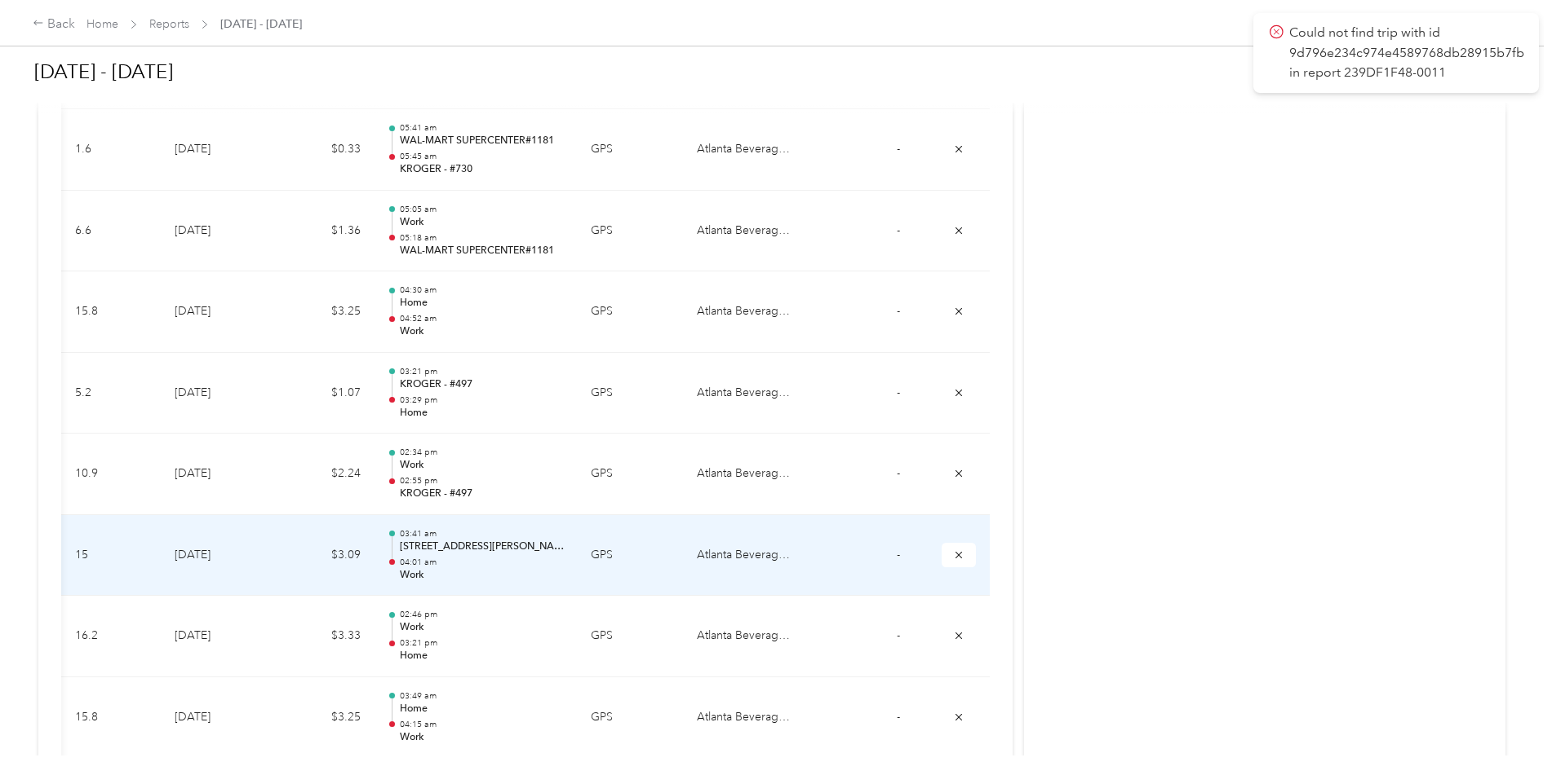
scroll to position [4402, 0]
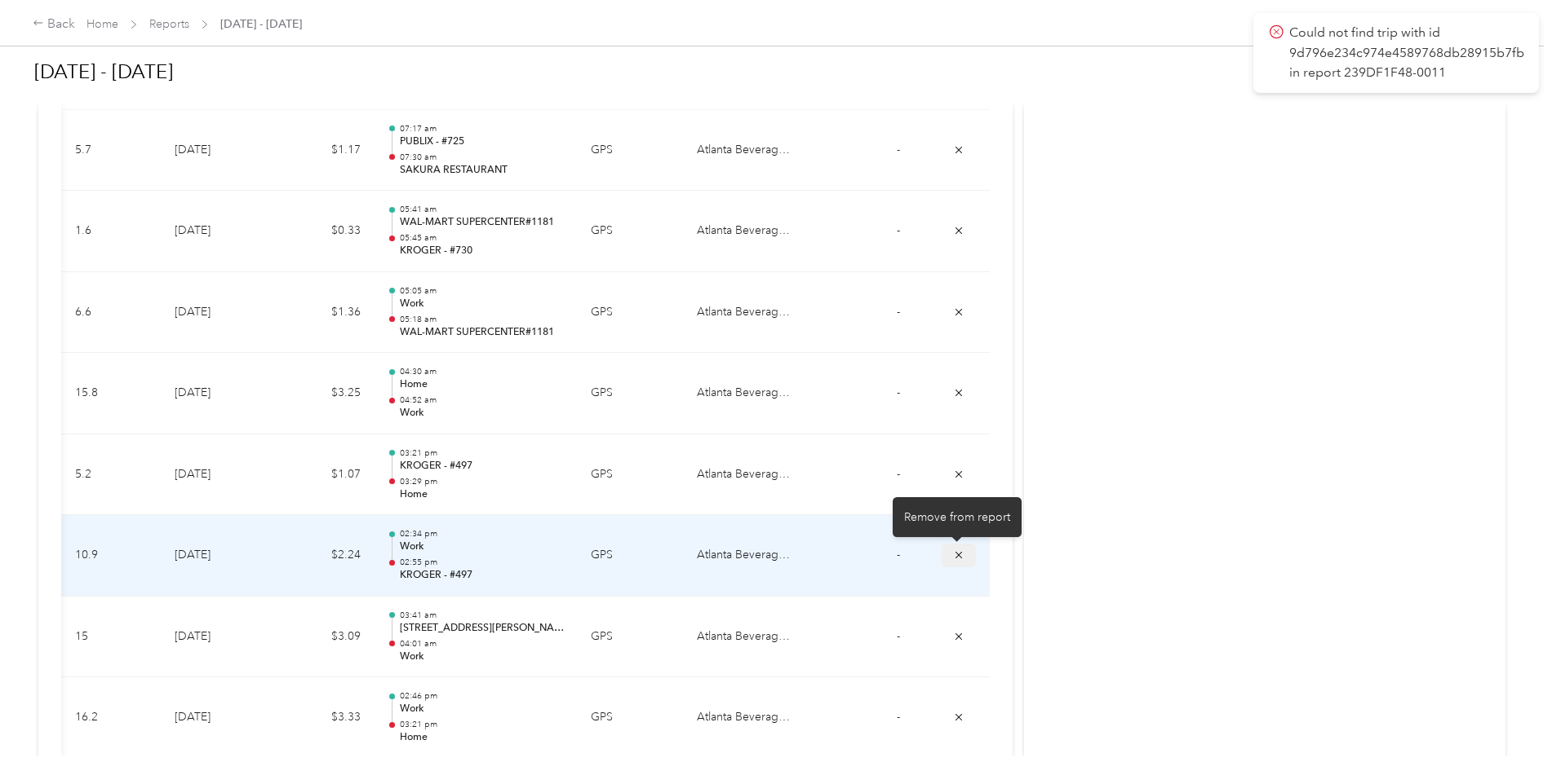
click at [953, 555] on icon "submit" at bounding box center [959, 556] width 12 height 12
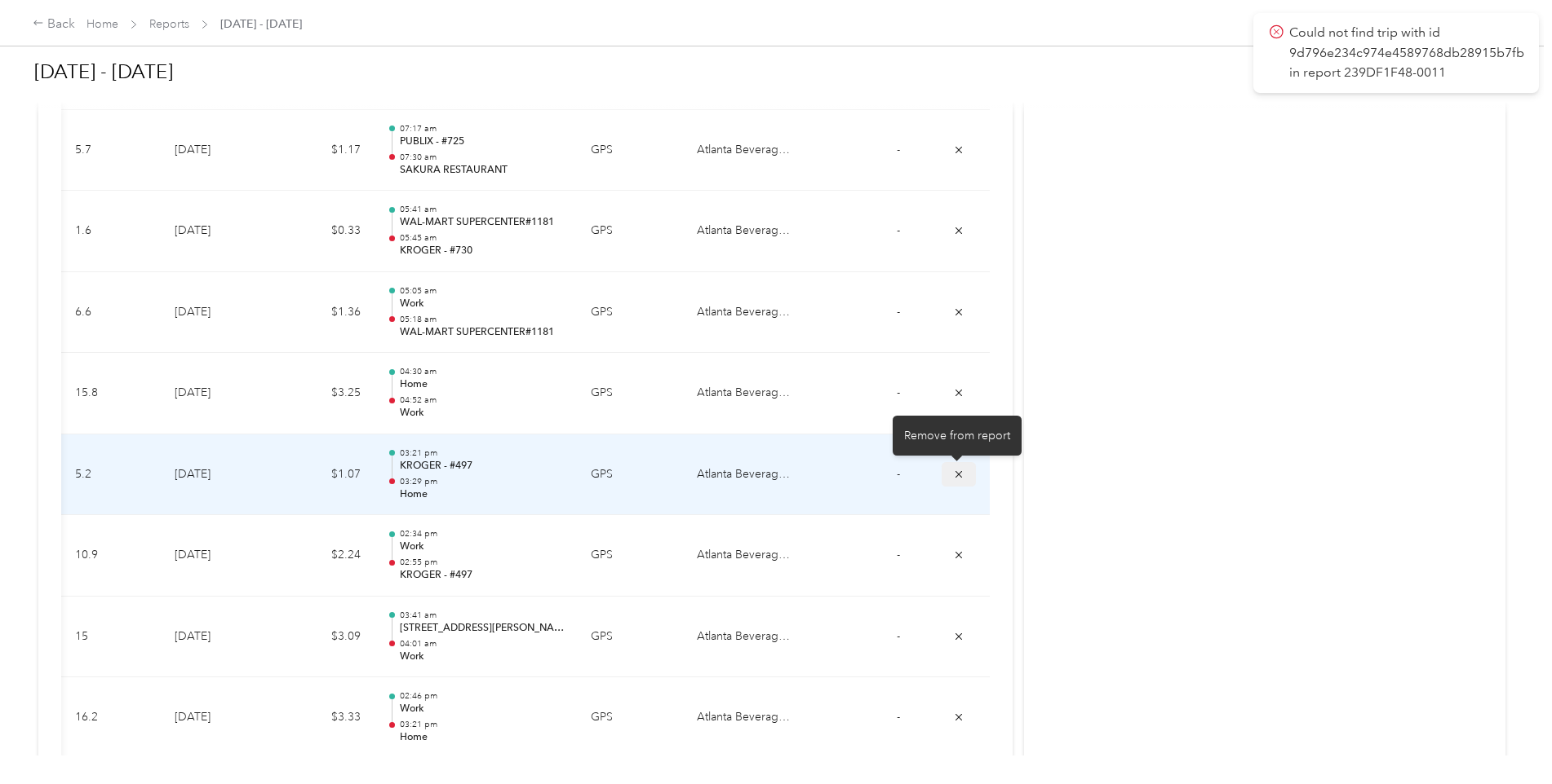
click at [956, 476] on icon "submit" at bounding box center [959, 474] width 7 height 7
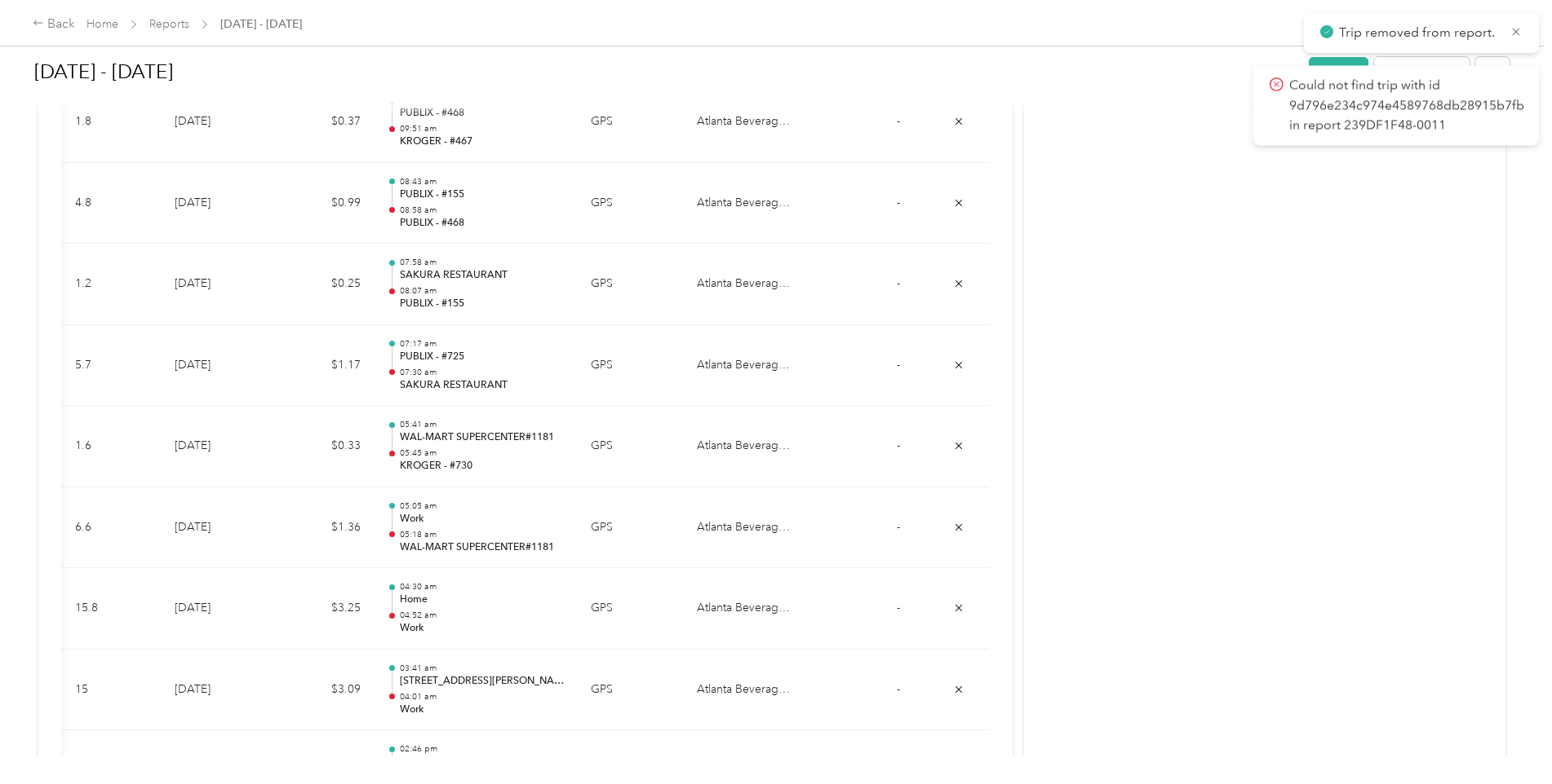
scroll to position [4158, 0]
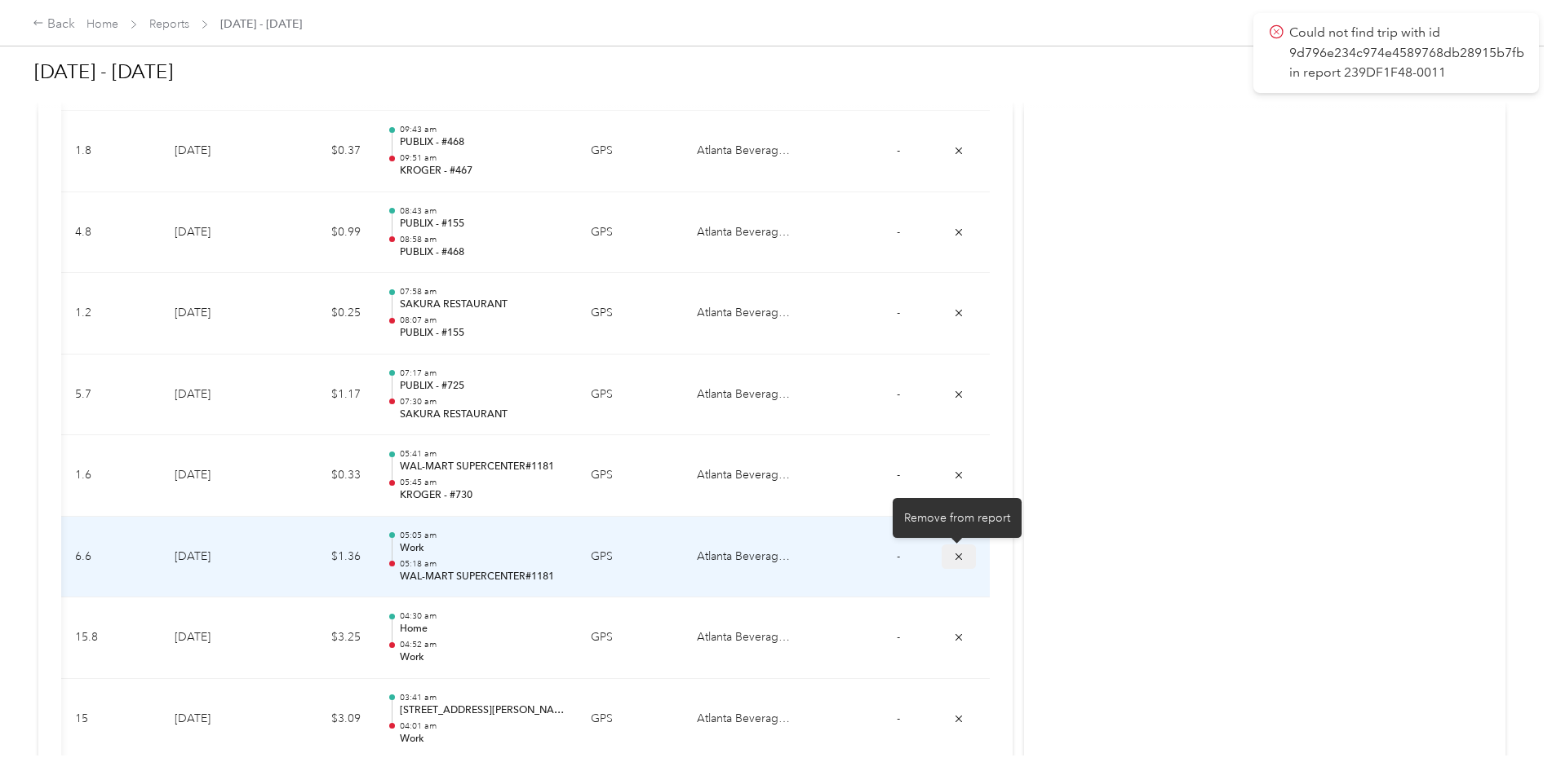
click at [956, 554] on icon "submit" at bounding box center [959, 557] width 12 height 12
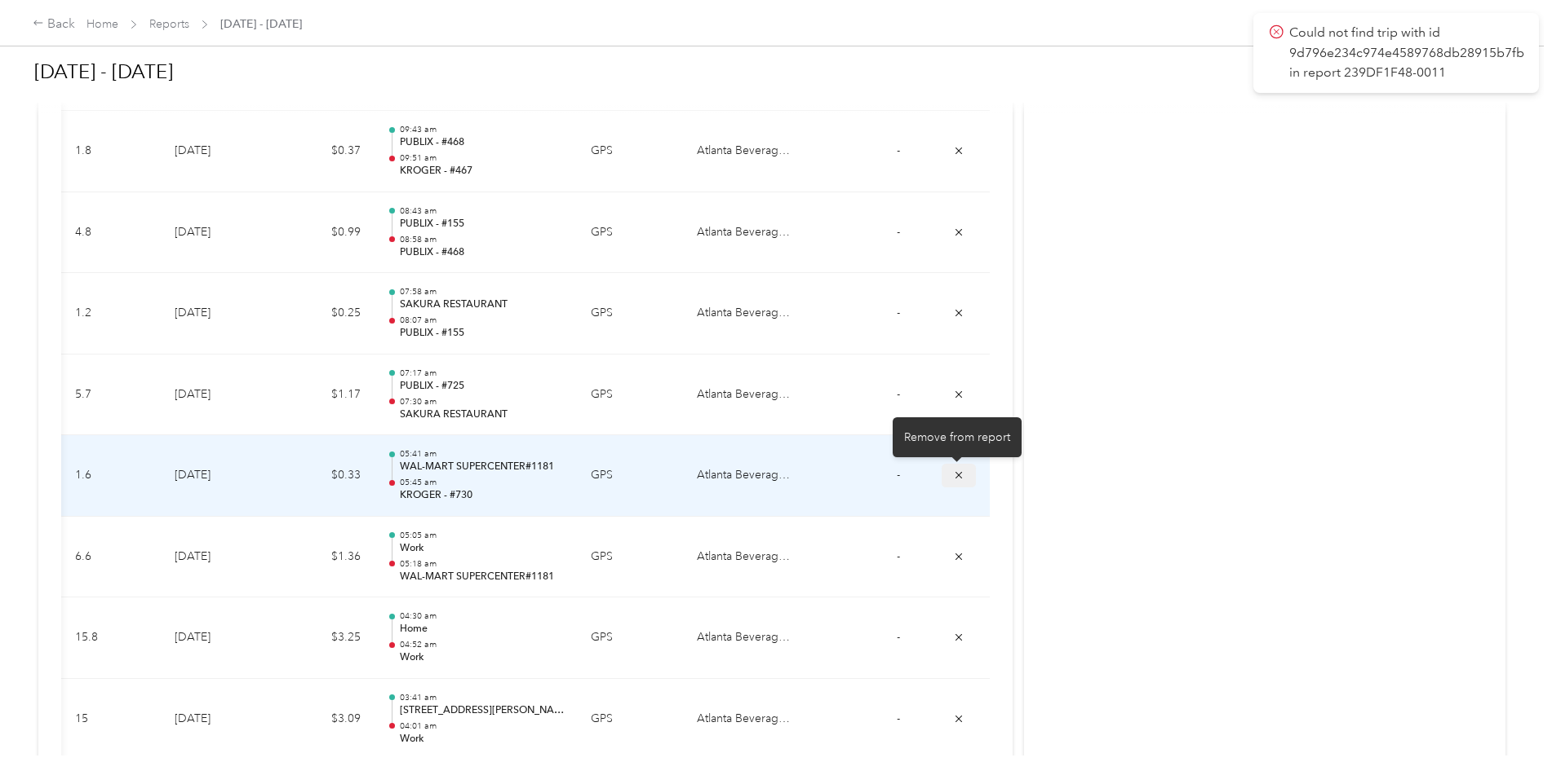
click at [958, 476] on icon "submit" at bounding box center [959, 476] width 12 height 12
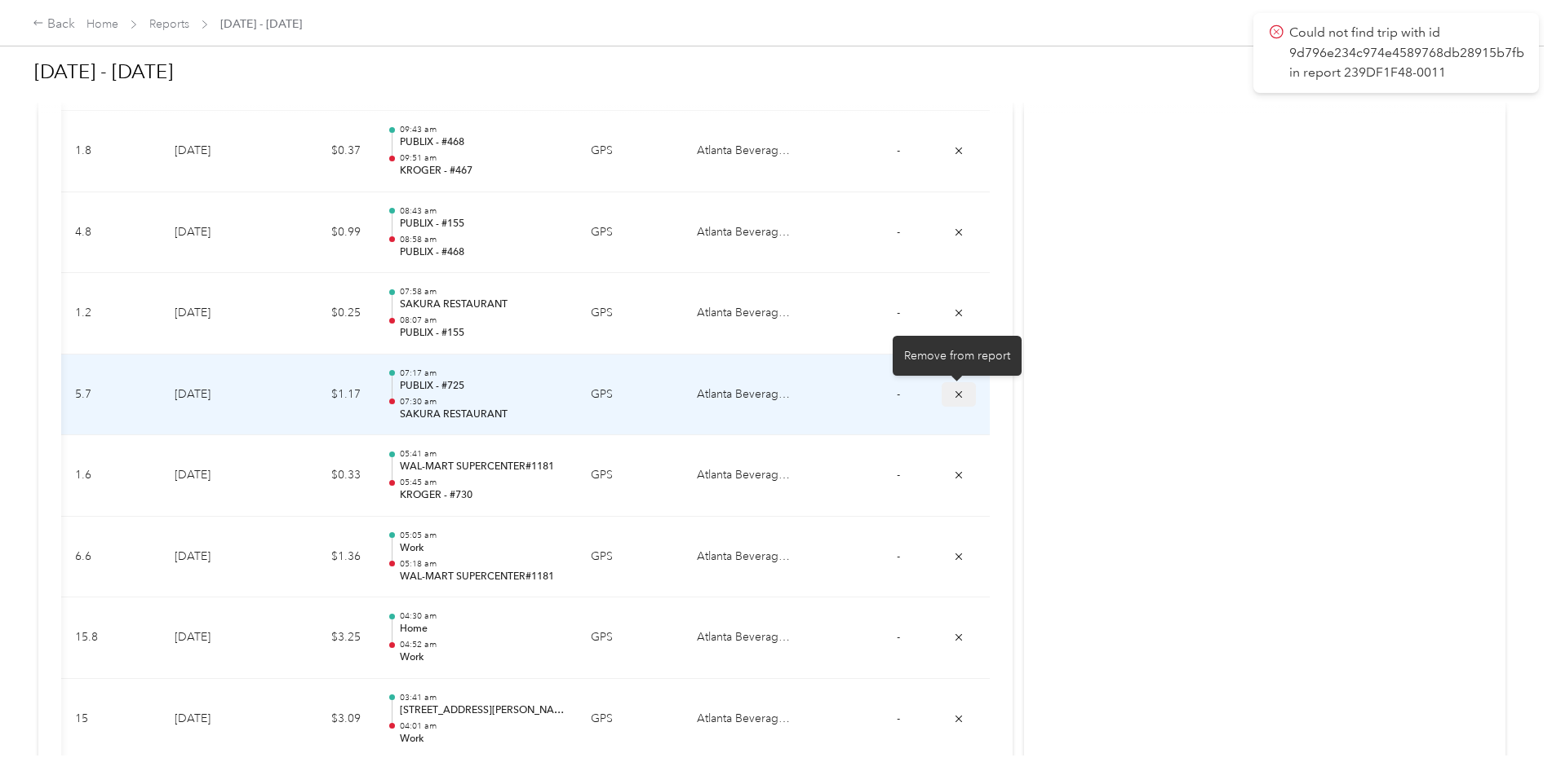
click at [959, 390] on icon "submit" at bounding box center [959, 394] width 12 height 12
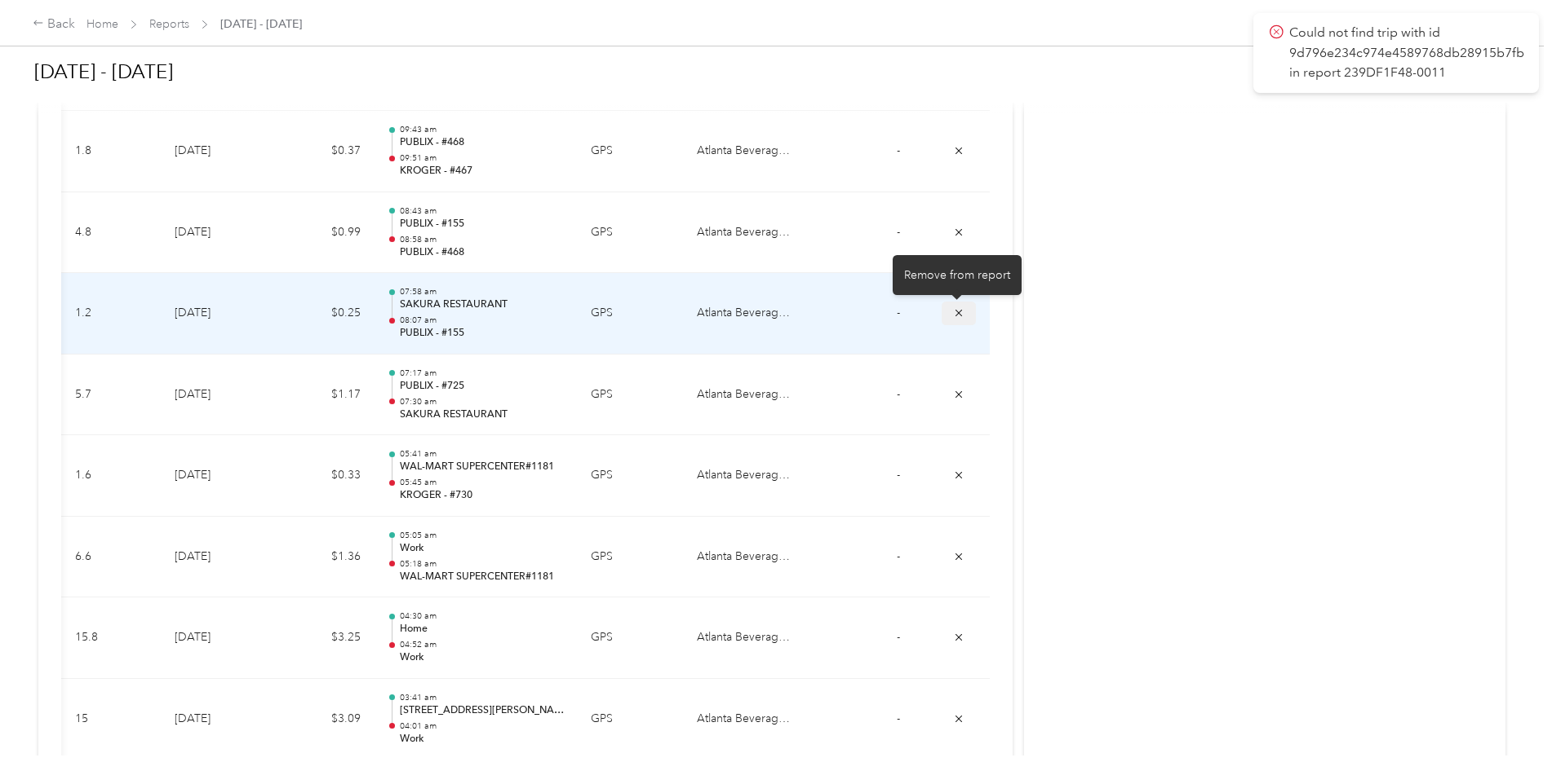
click at [953, 311] on icon "submit" at bounding box center [959, 313] width 12 height 12
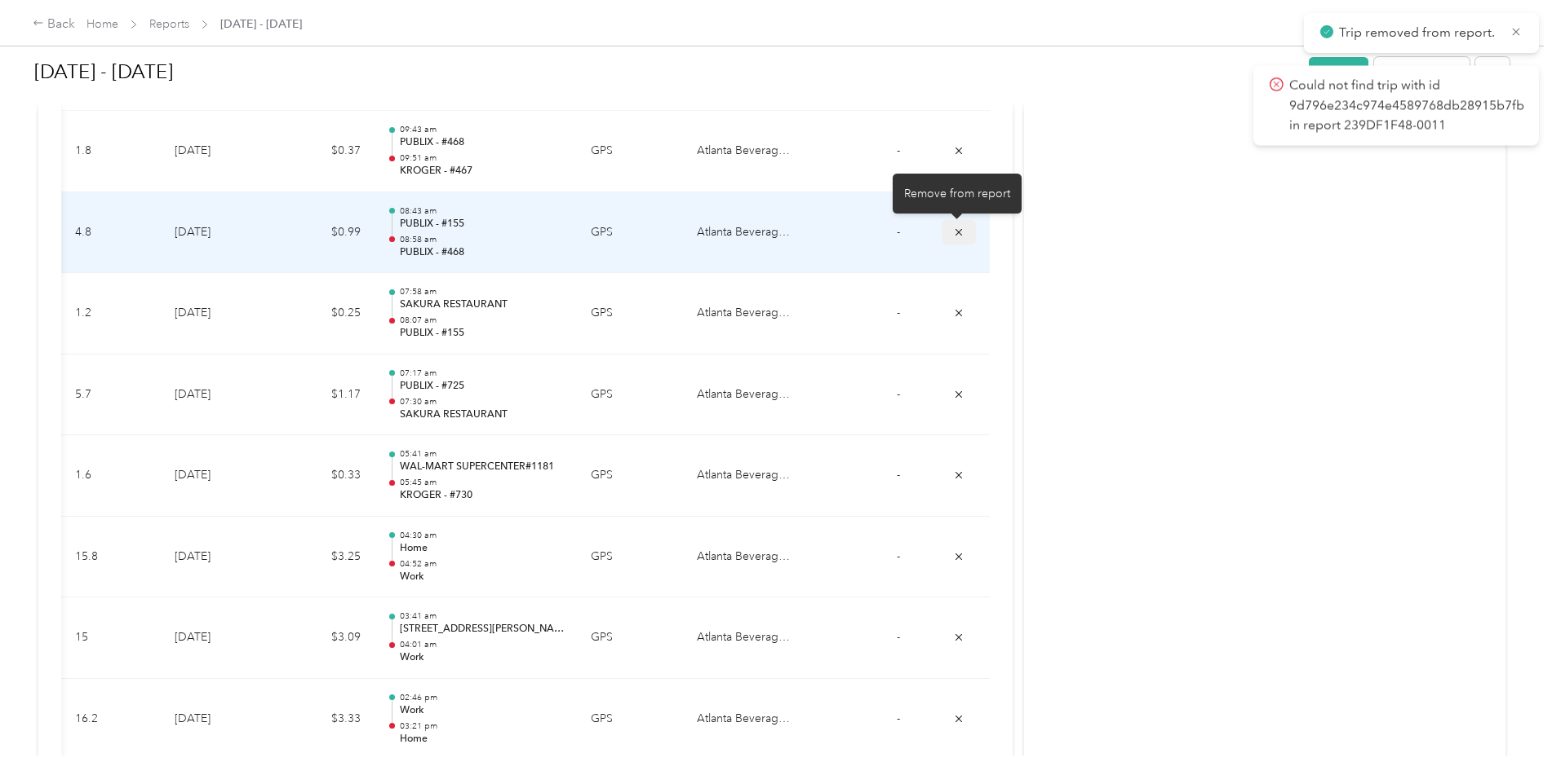
click at [957, 233] on icon "submit" at bounding box center [959, 232] width 12 height 12
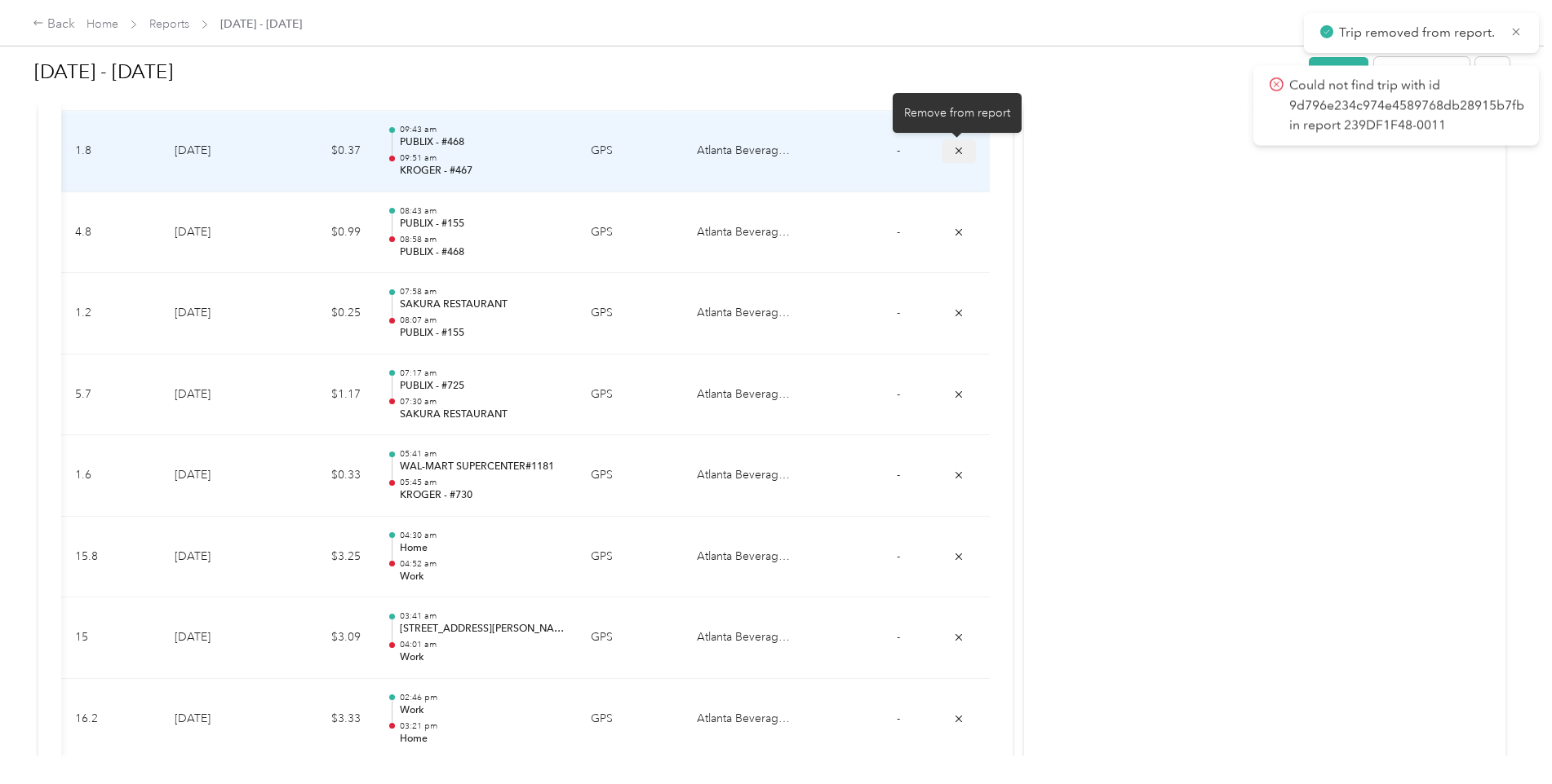
click at [955, 153] on icon "submit" at bounding box center [959, 151] width 12 height 12
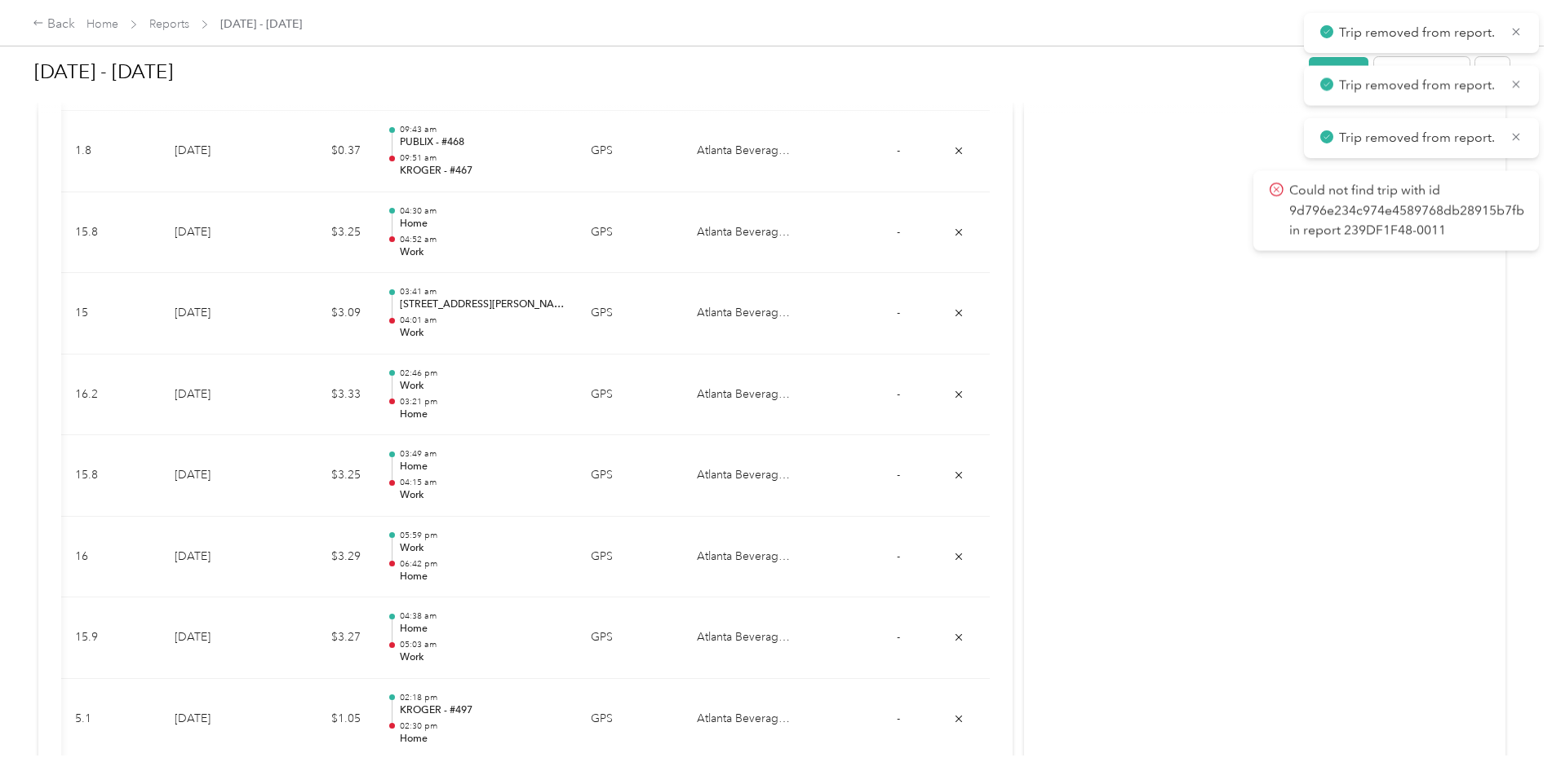
click at [1272, 189] on icon at bounding box center [1276, 189] width 14 height 15
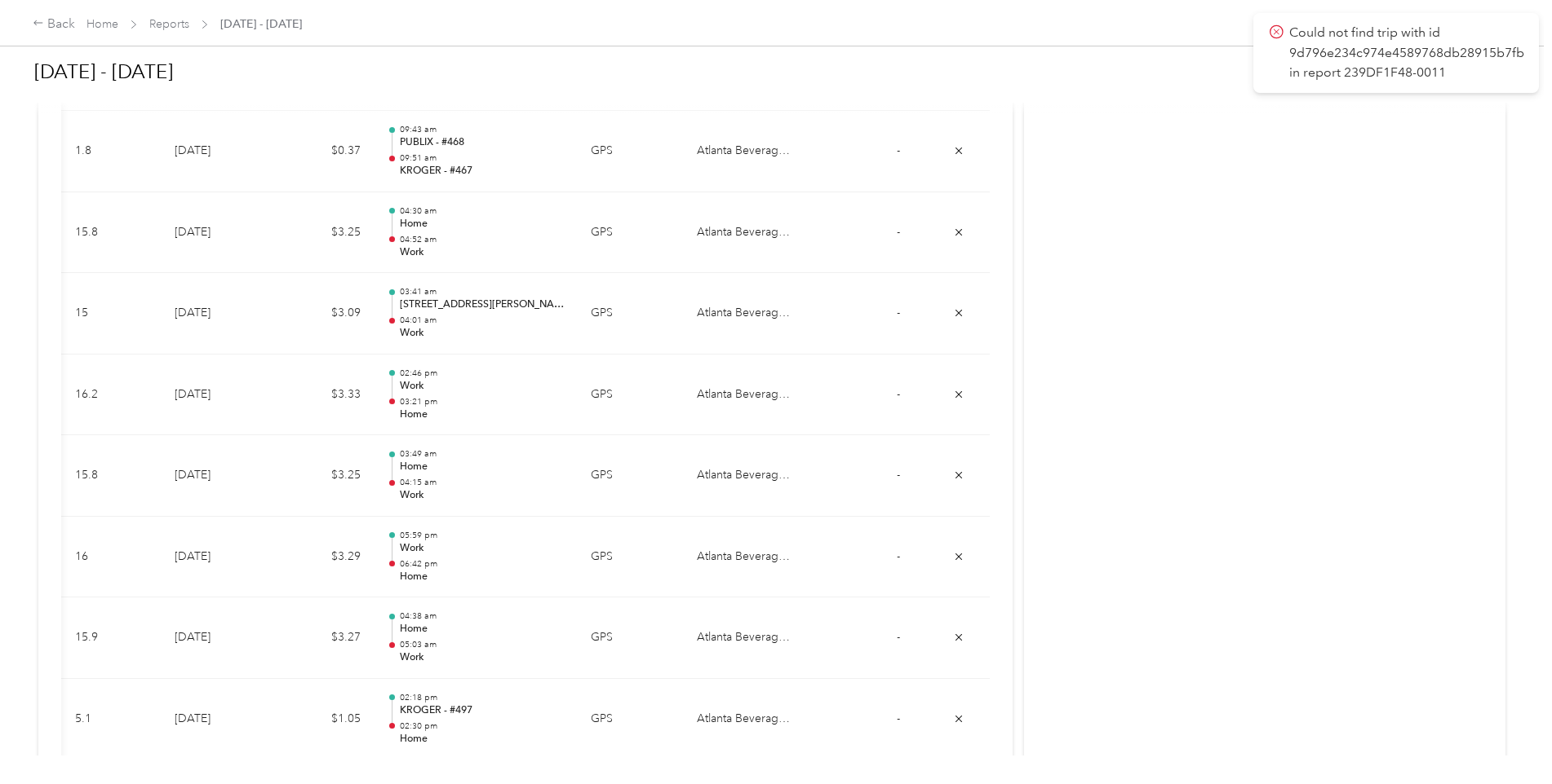
click at [1274, 29] on icon at bounding box center [1276, 32] width 14 height 15
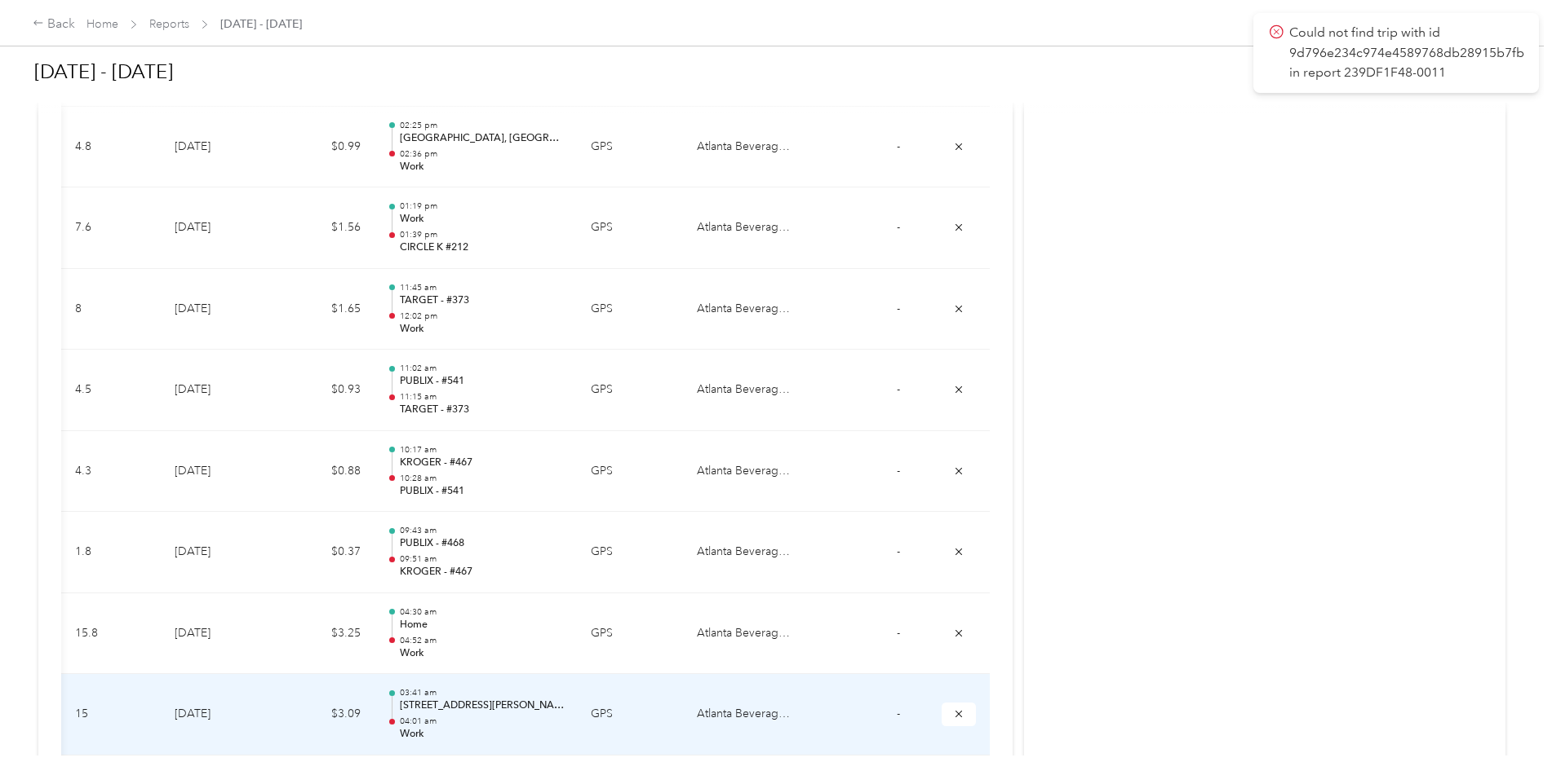
scroll to position [3750, 0]
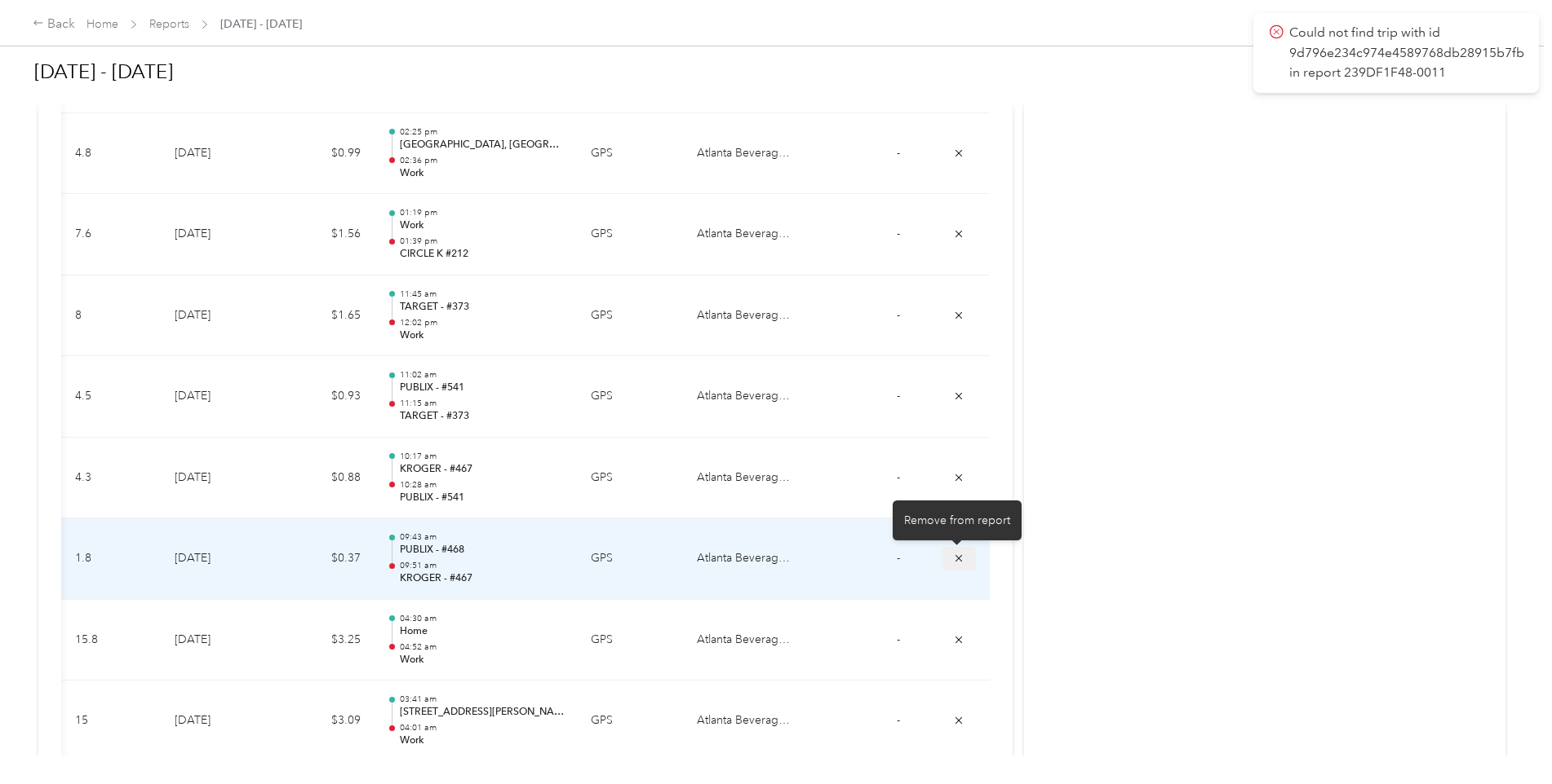
click at [957, 559] on icon "submit" at bounding box center [959, 559] width 7 height 7
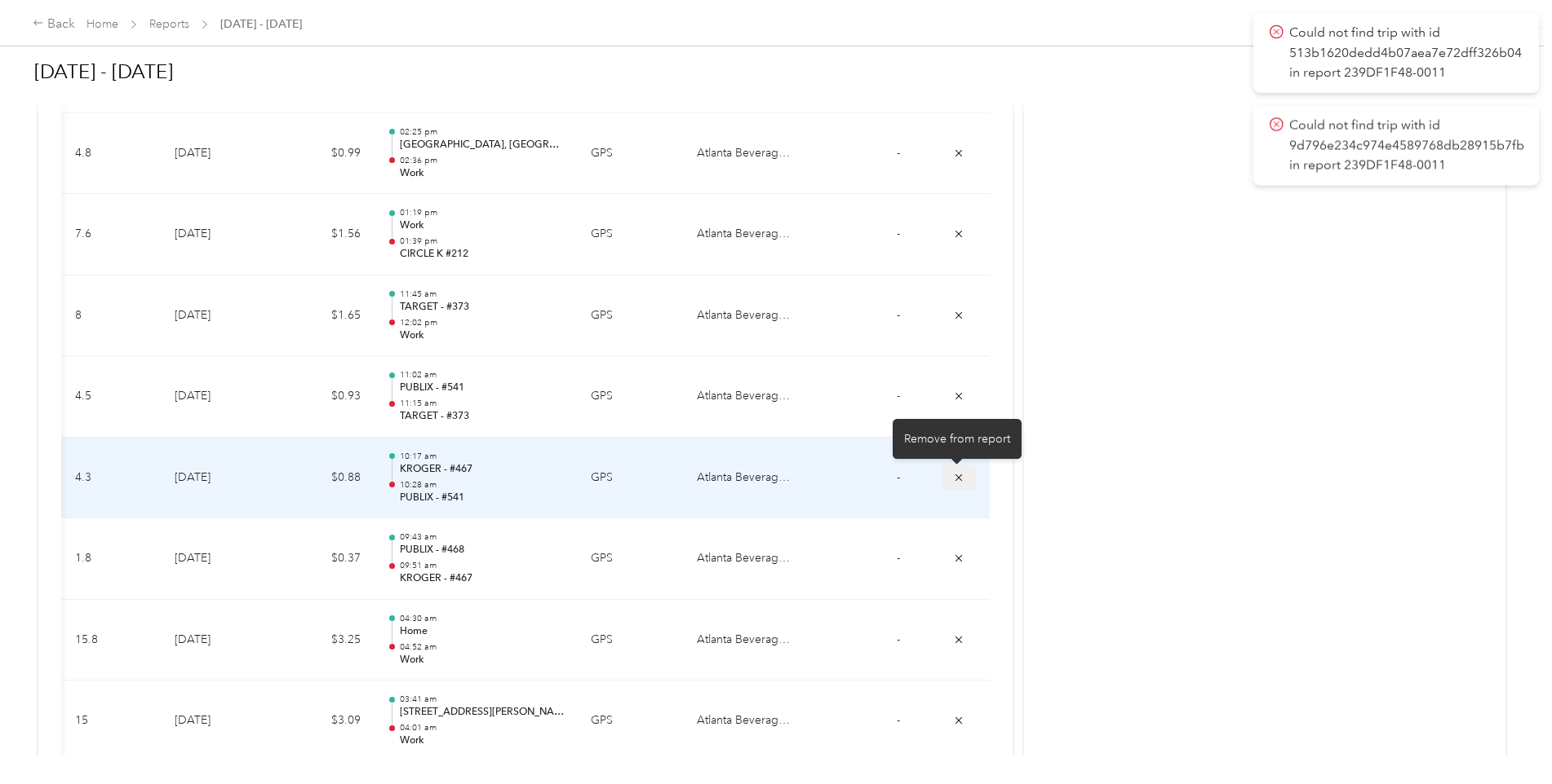
click at [955, 477] on icon "submit" at bounding box center [959, 478] width 12 height 12
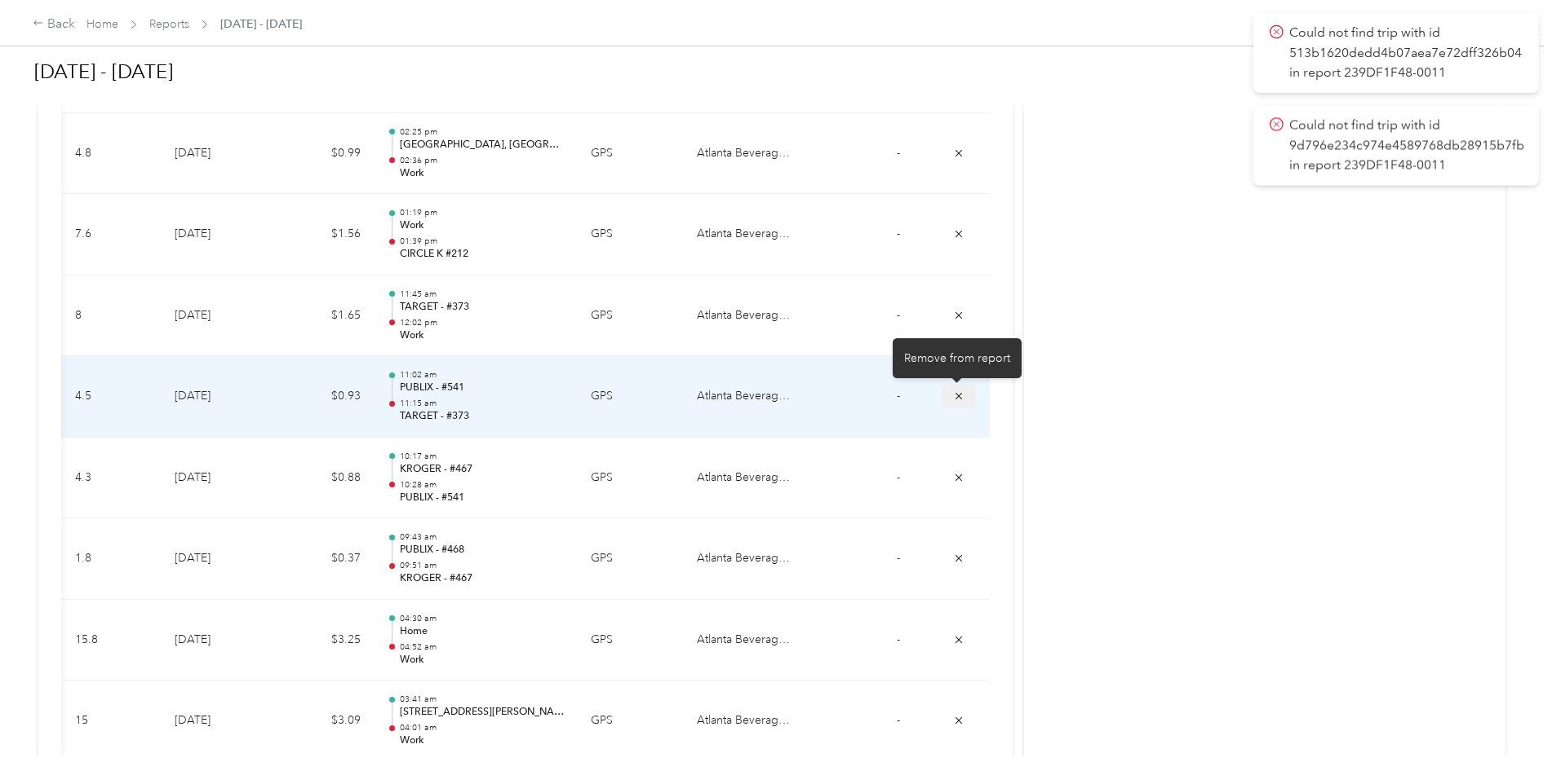
click at [954, 397] on icon "submit" at bounding box center [959, 396] width 12 height 12
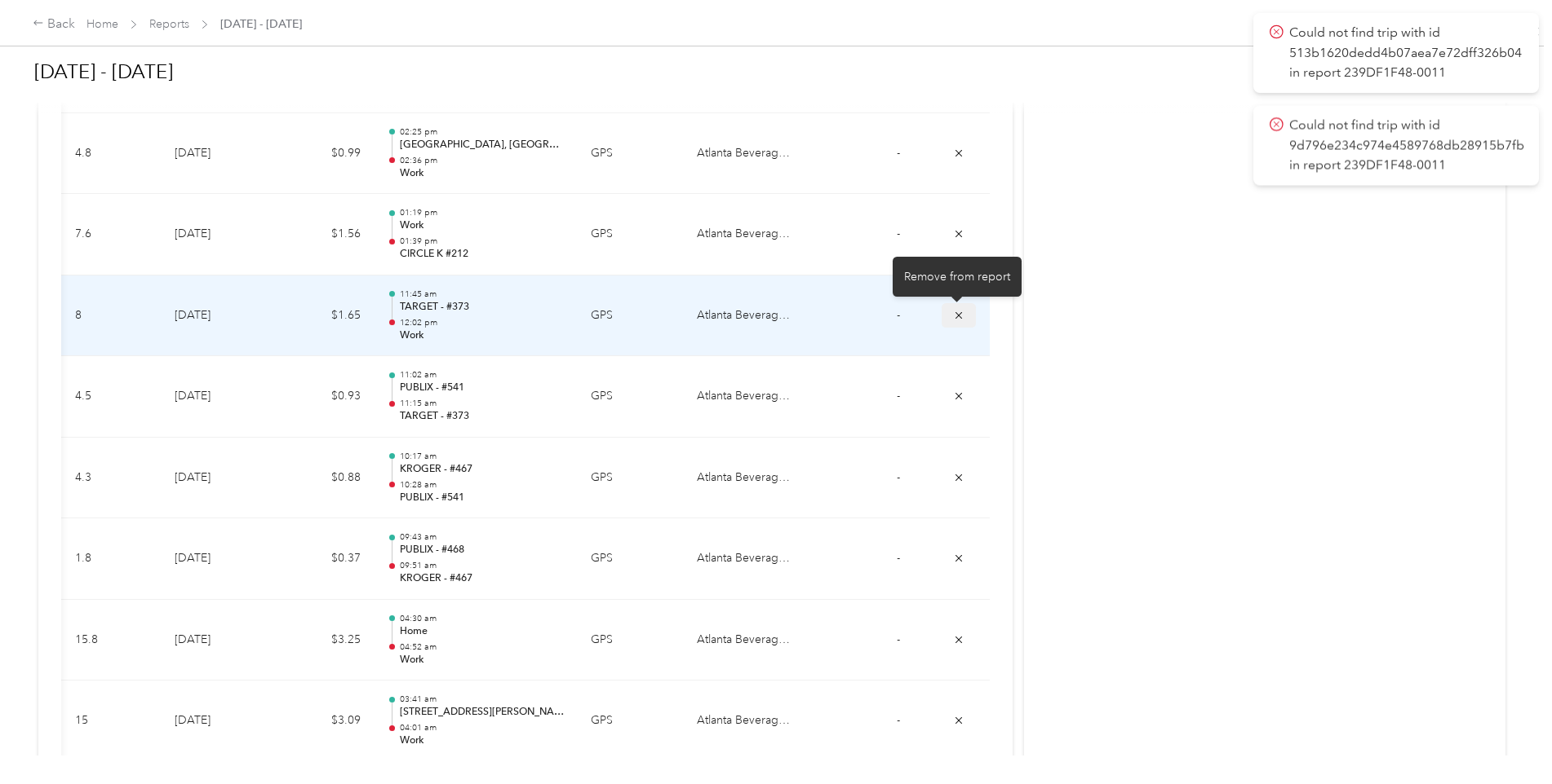
click at [957, 313] on icon "submit" at bounding box center [959, 315] width 12 height 12
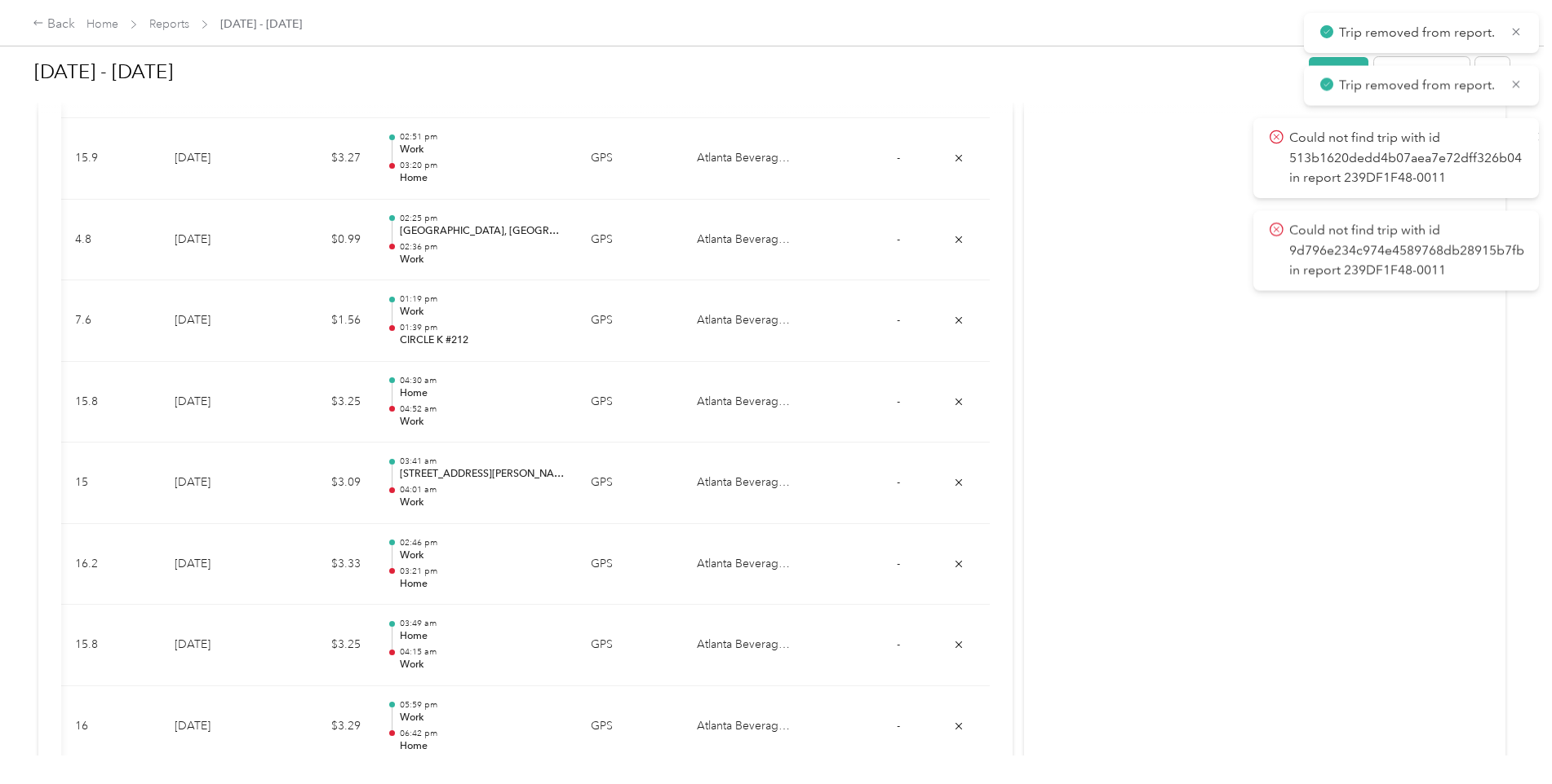
scroll to position [3588, 0]
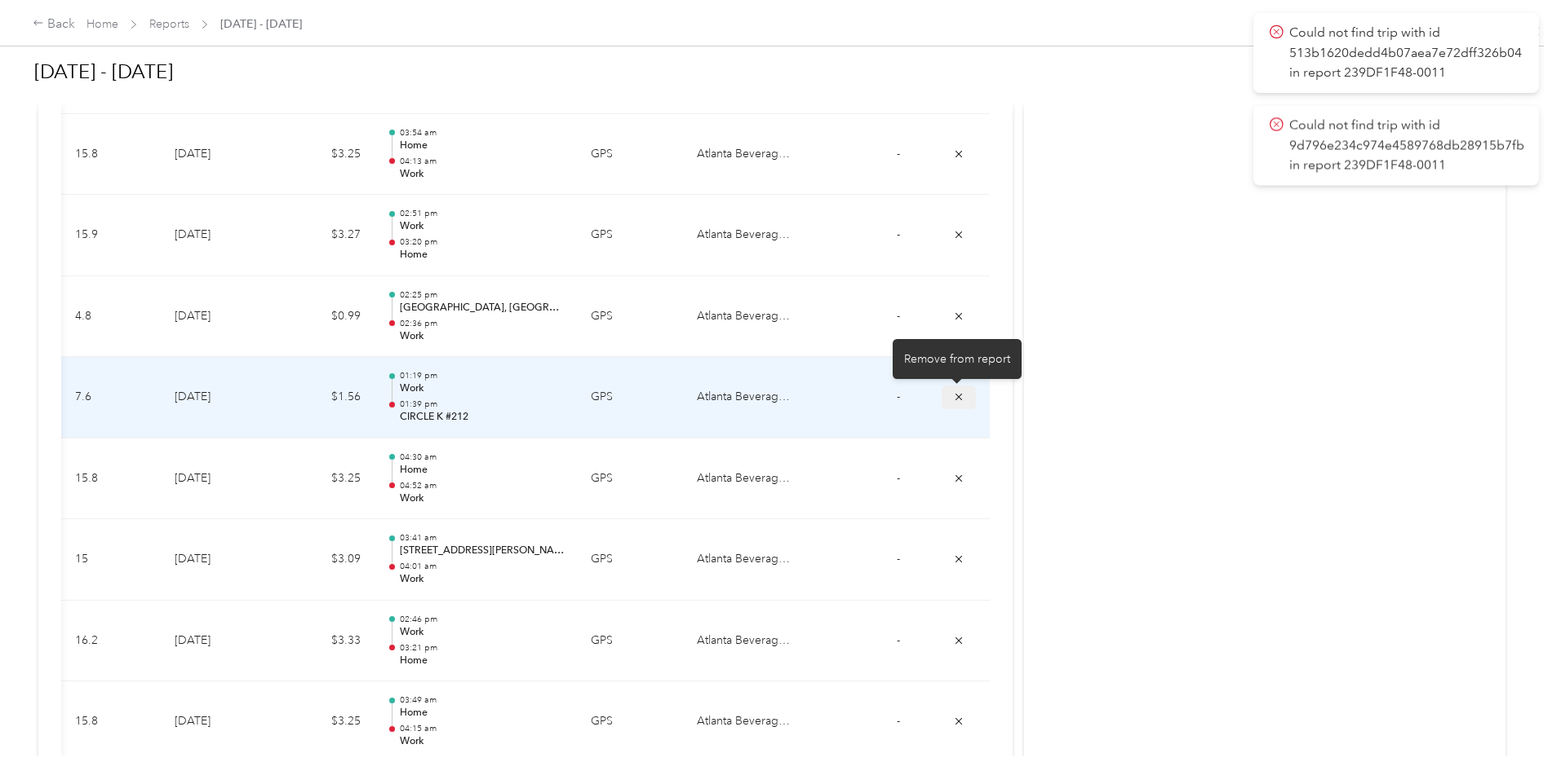
click at [957, 397] on icon "submit" at bounding box center [959, 397] width 12 height 12
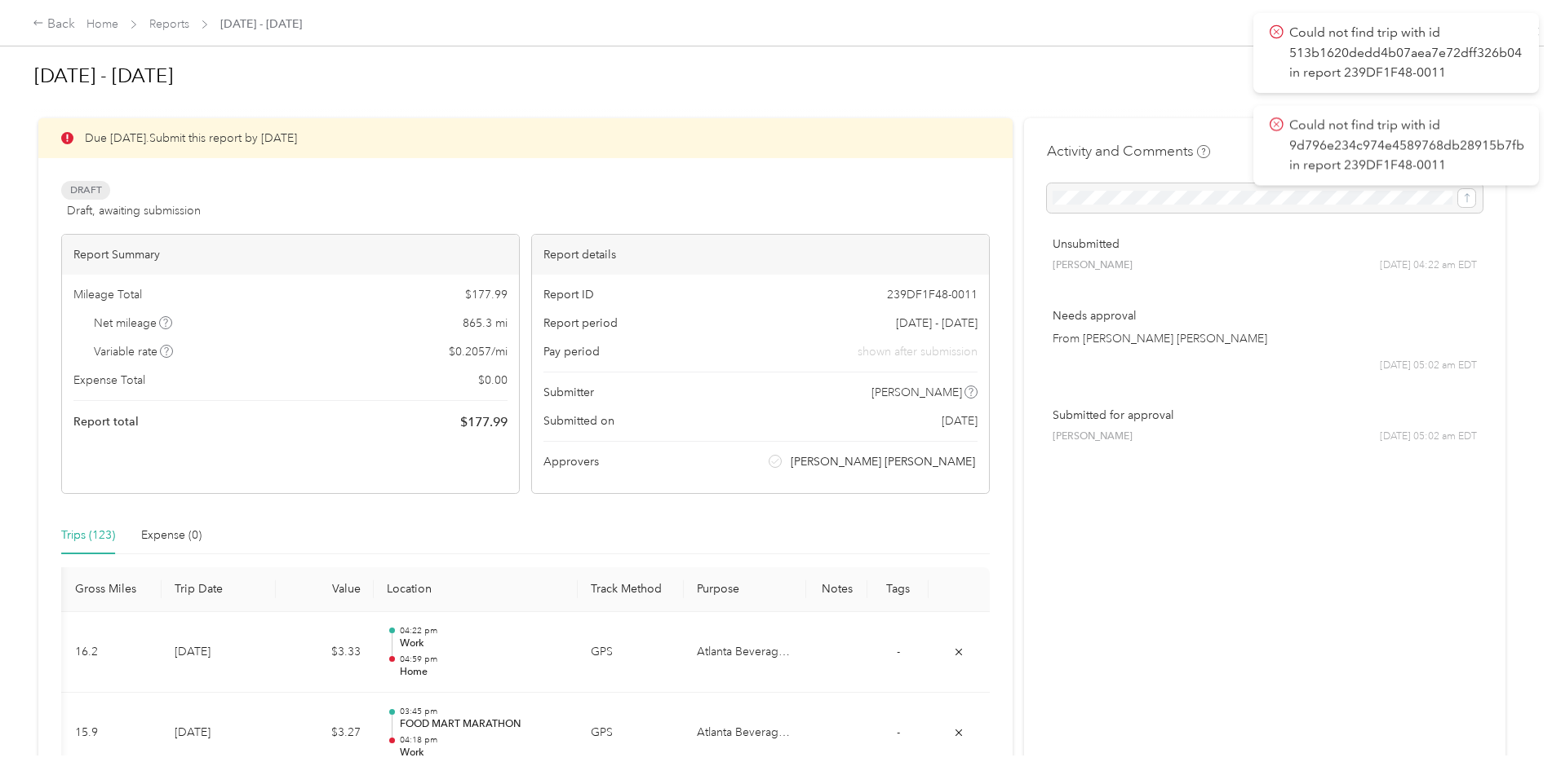
scroll to position [0, 0]
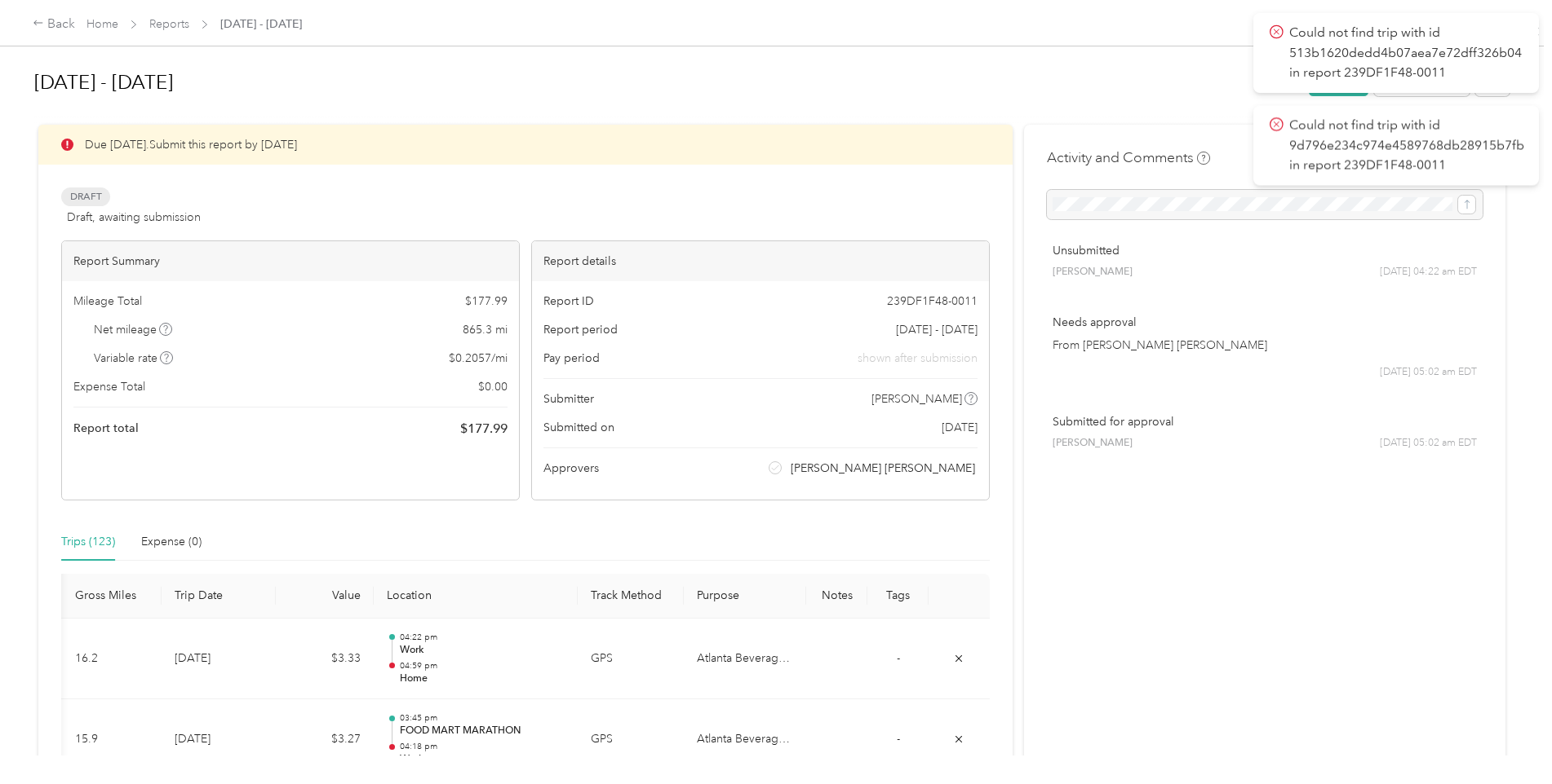
click at [1277, 125] on icon at bounding box center [1276, 125] width 6 height 6
click at [65, 31] on div "Back" at bounding box center [53, 25] width 43 height 20
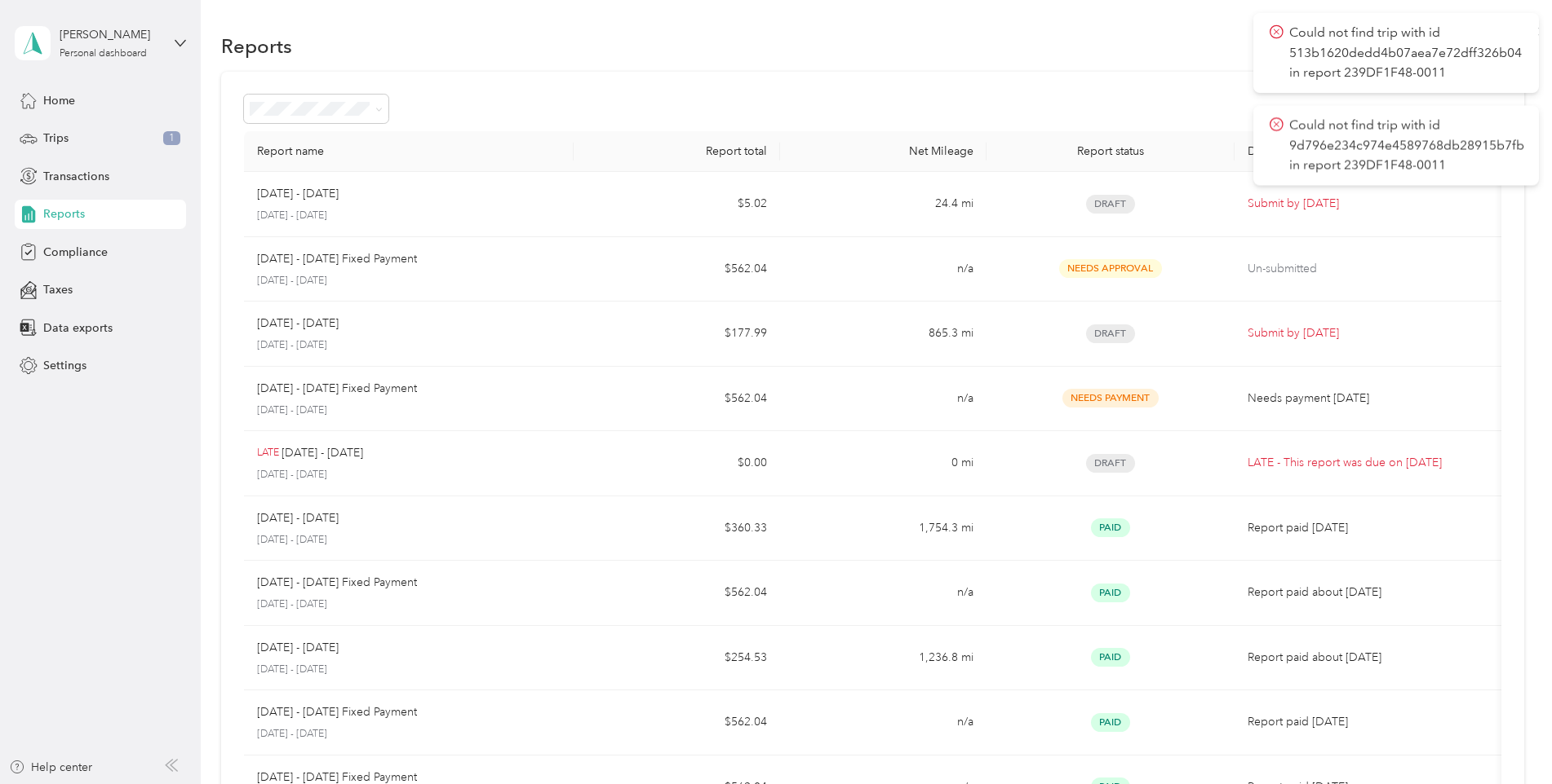
click at [1277, 28] on icon at bounding box center [1276, 32] width 14 height 15
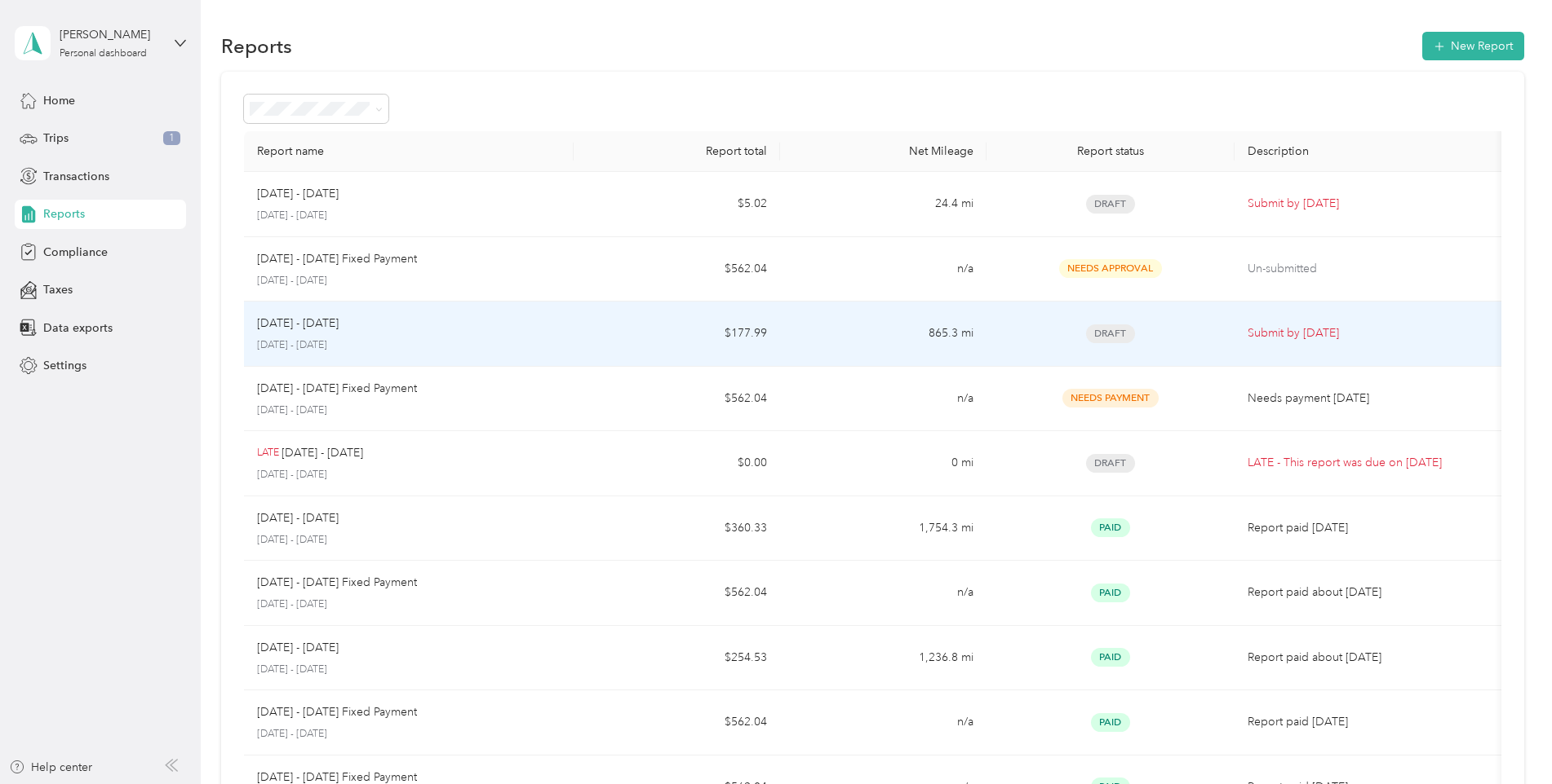
click at [497, 342] on p "[DATE] - [DATE]" at bounding box center [410, 345] width 305 height 15
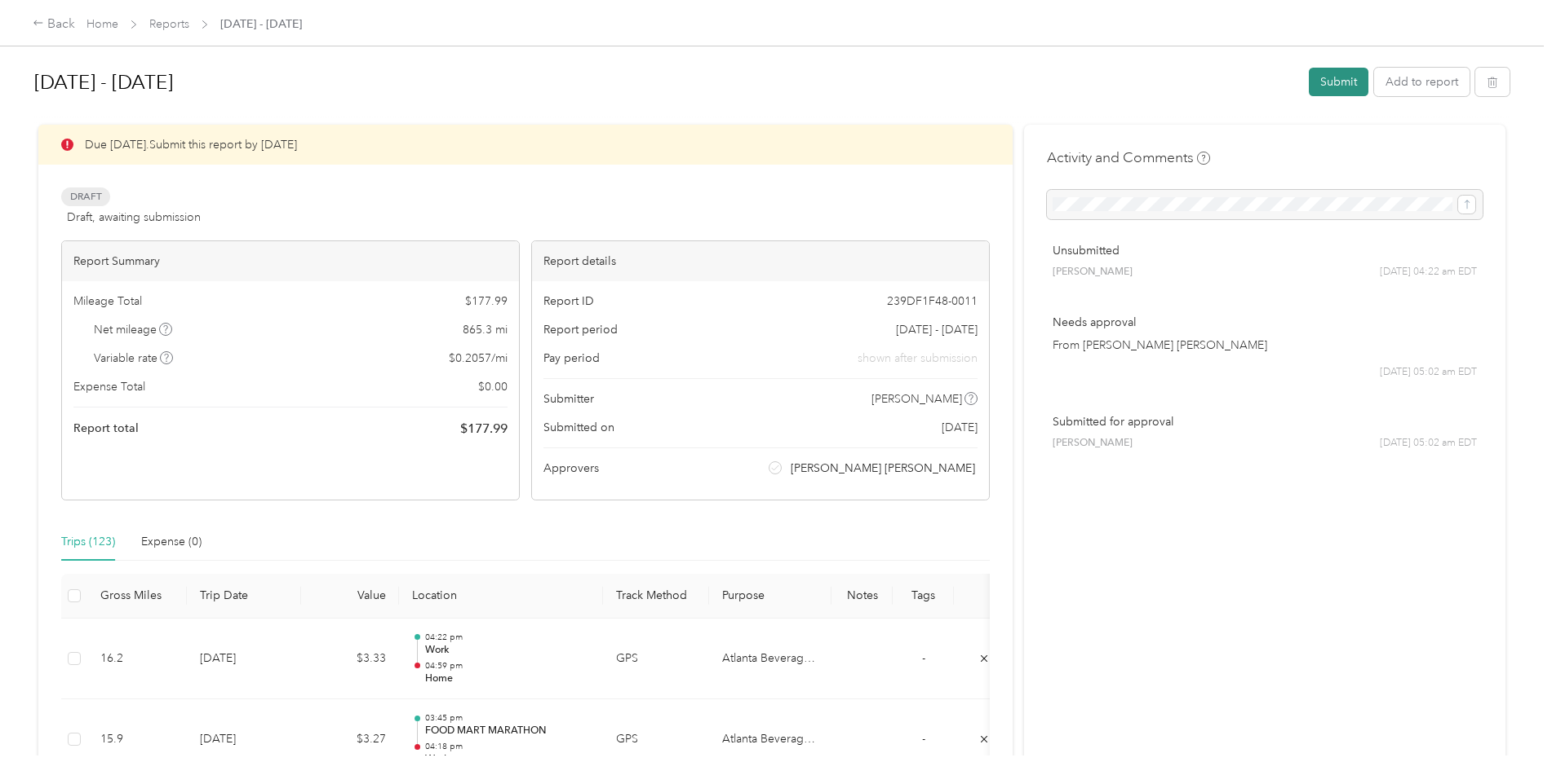
click at [1328, 80] on button "Submit" at bounding box center [1338, 81] width 59 height 29
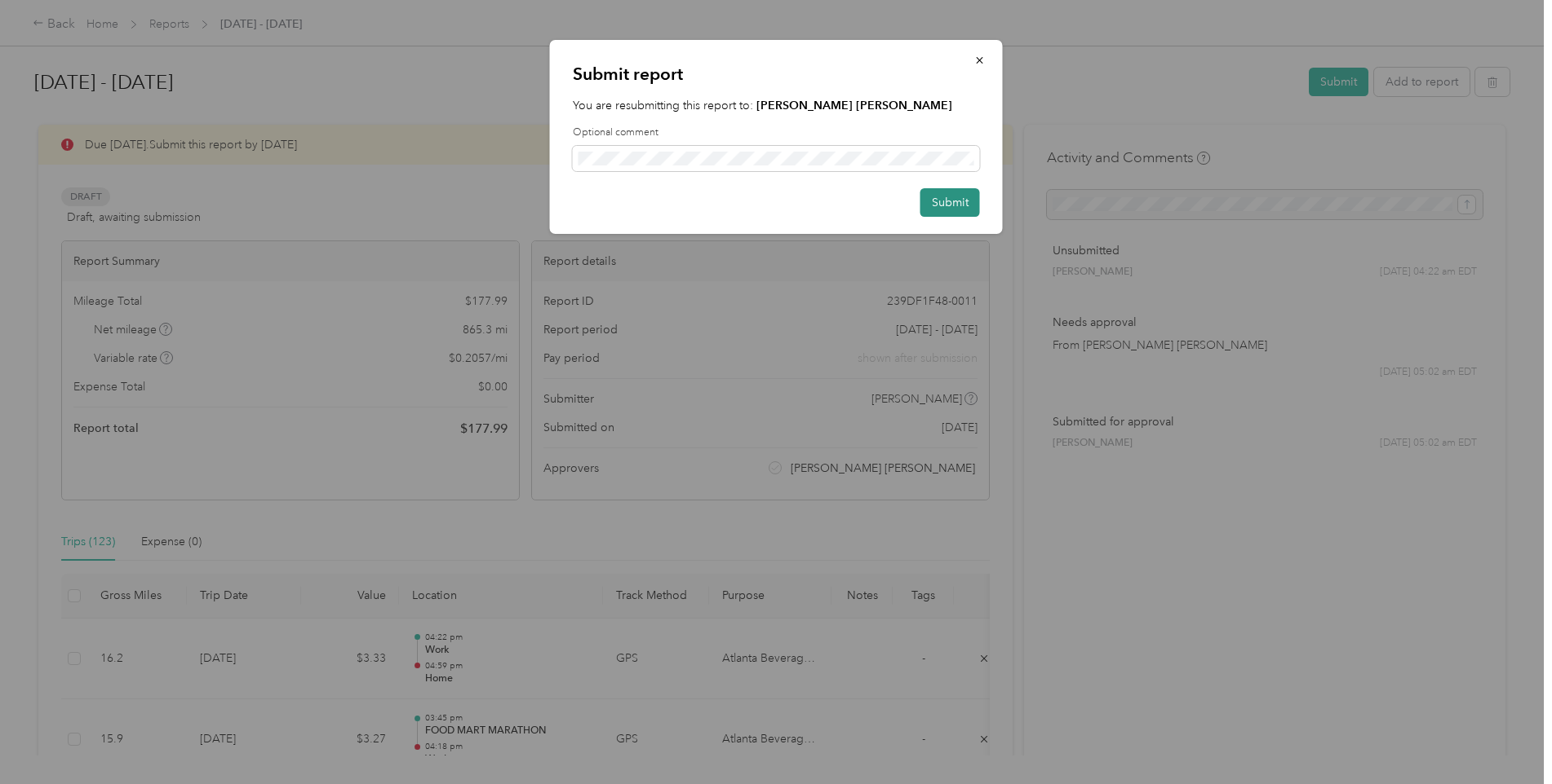
click at [954, 203] on button "Submit" at bounding box center [950, 202] width 59 height 29
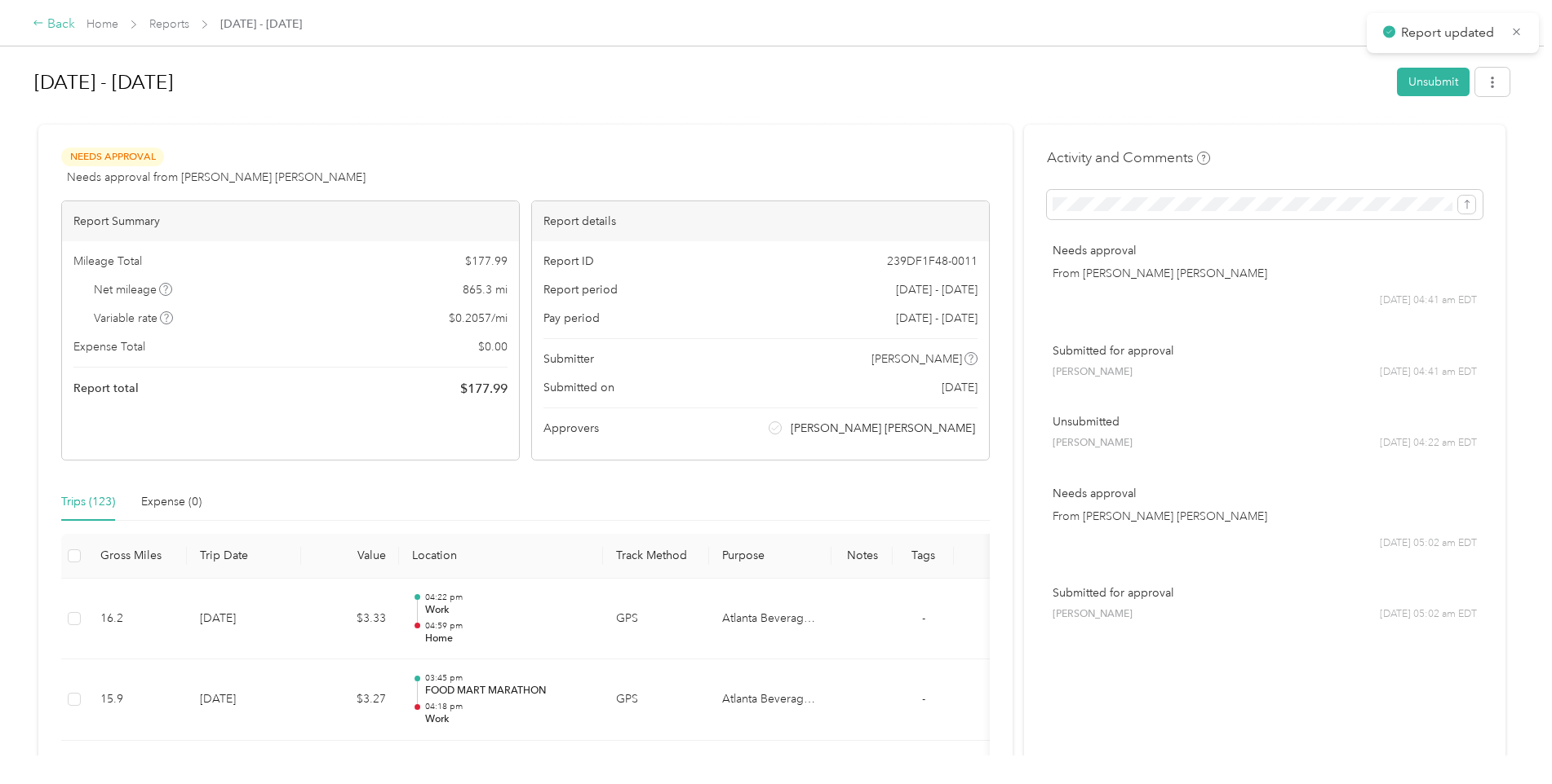
click at [55, 26] on div "Back" at bounding box center [53, 25] width 43 height 20
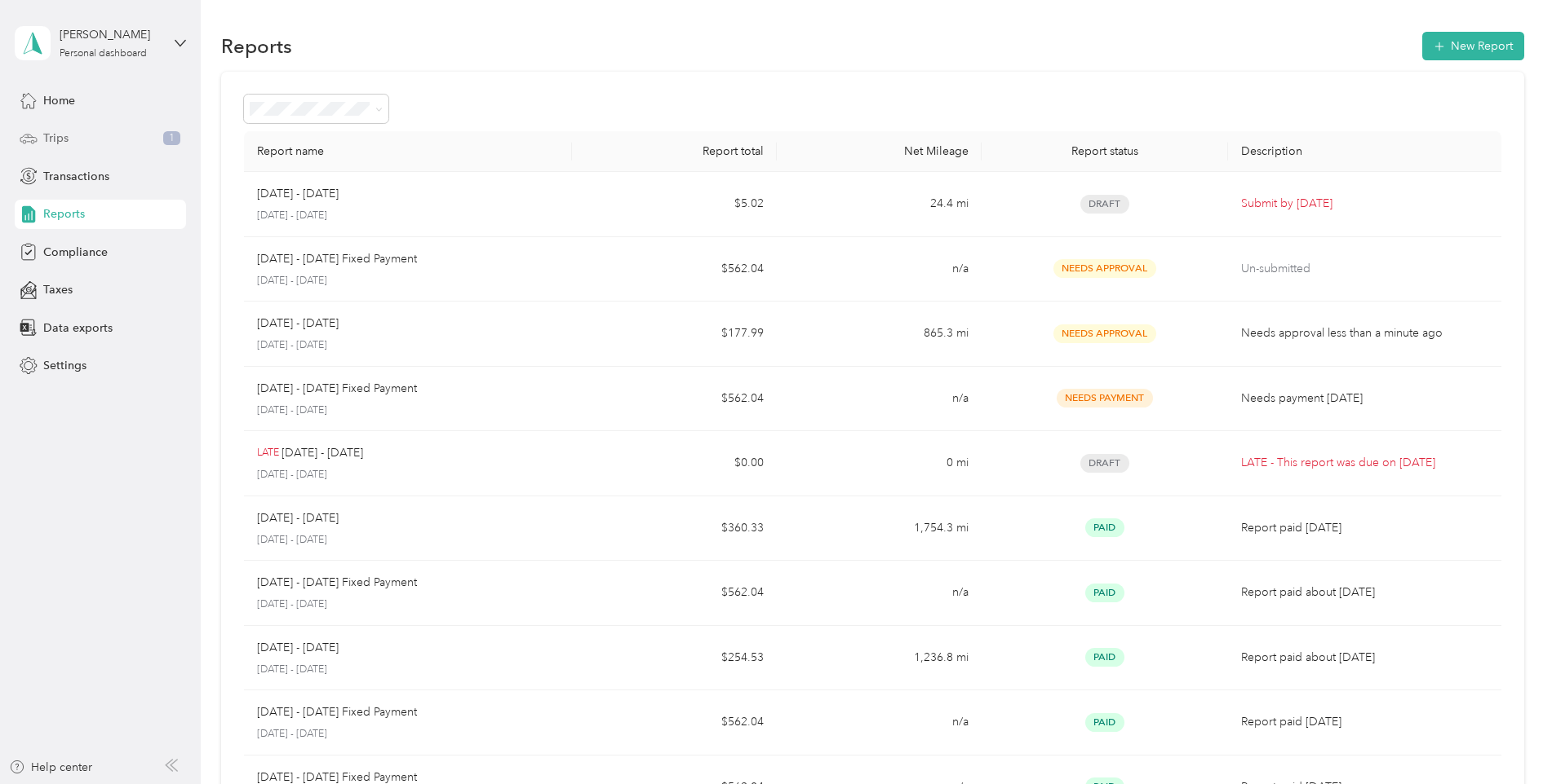
click at [83, 137] on div "Trips 1" at bounding box center [100, 138] width 171 height 30
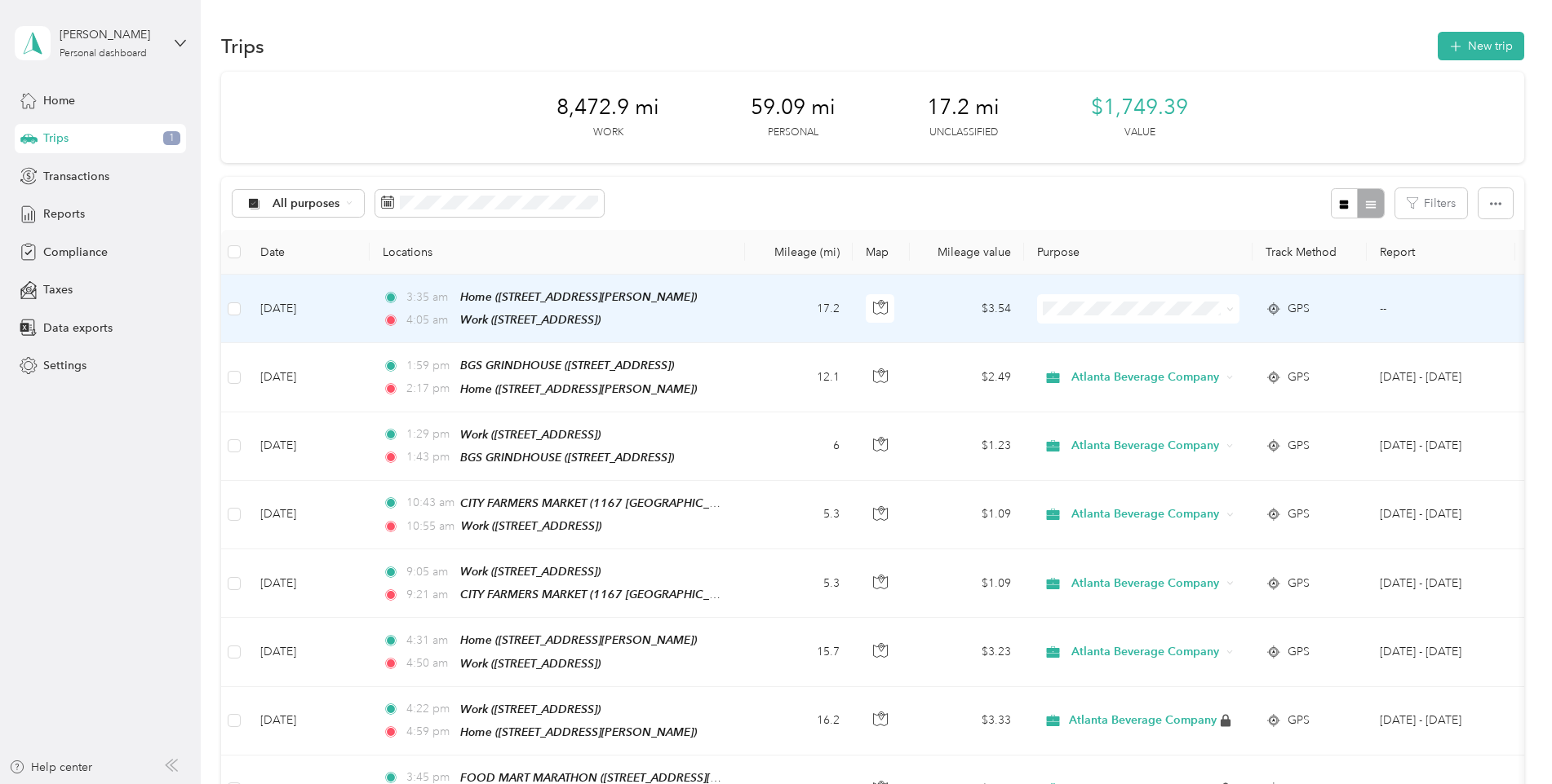
click at [1088, 339] on li "Atlanta Beverage Company" at bounding box center [1138, 337] width 203 height 29
